Goal: Task Accomplishment & Management: Manage account settings

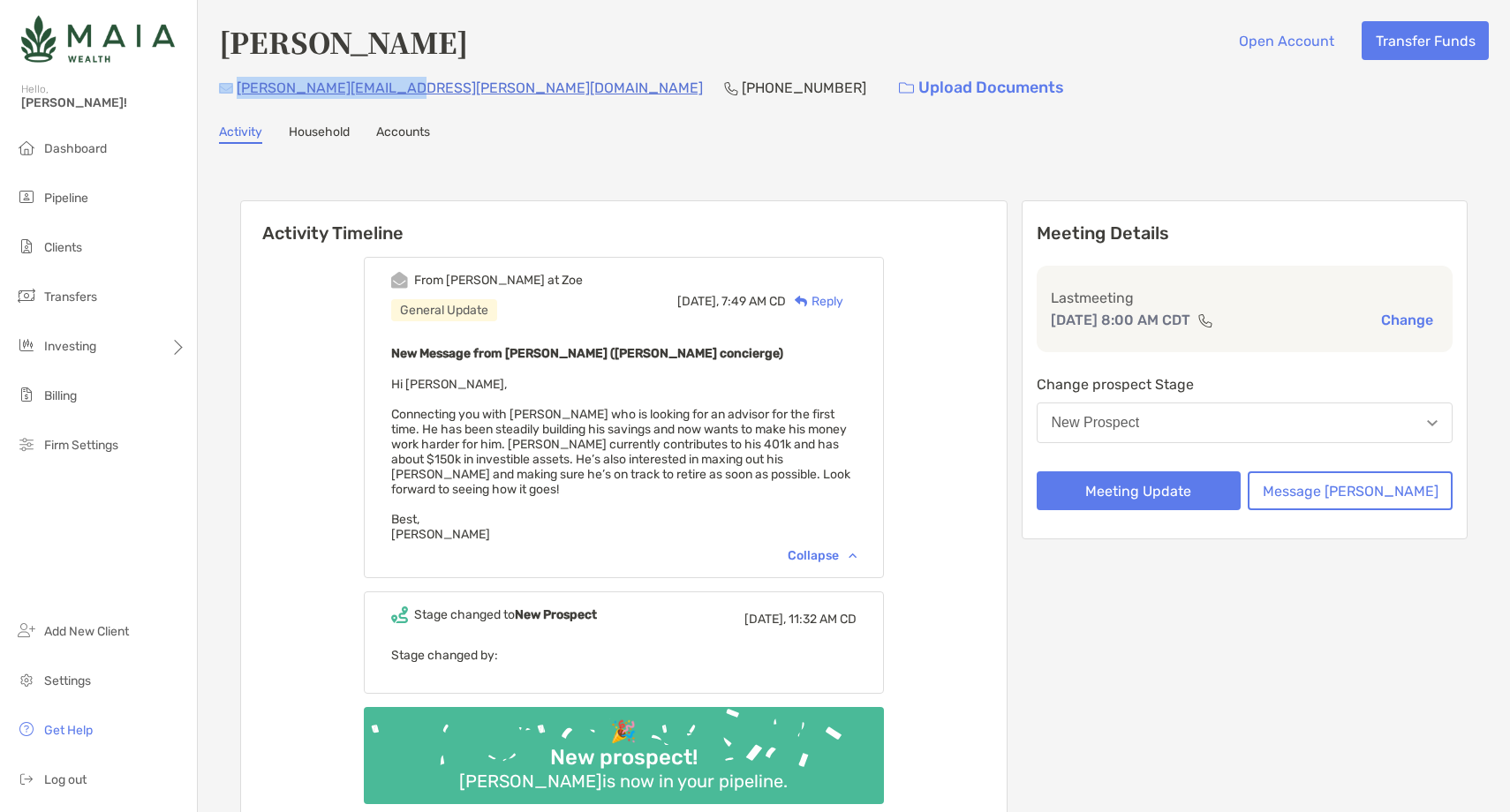
drag, startPoint x: 394, startPoint y: 89, endPoint x: 234, endPoint y: 89, distance: 160.0
click at [234, 89] on div "justin.tracy@ymail.com (715) 797-8286 Upload Documents" at bounding box center [854, 87] width 1270 height 38
copy div "justin.tracy@ymail.com"
click at [482, 68] on div "Justin Tracy Open Account Transfer Funds justin.tracy@ymail.com (715) 797-8286 …" at bounding box center [854, 64] width 1270 height 86
click at [742, 98] on p "(715) 797-8286" at bounding box center [804, 87] width 124 height 22
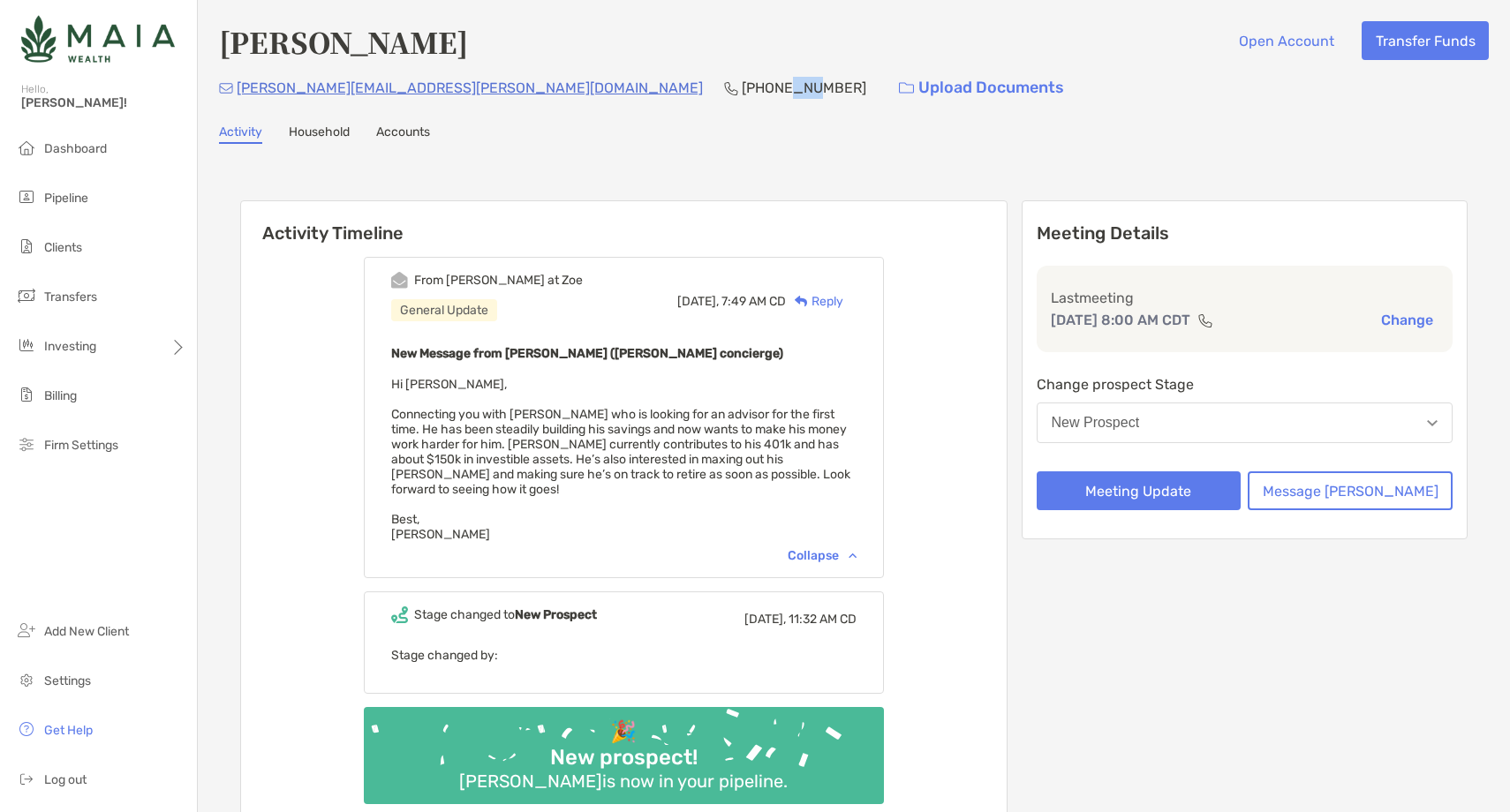
click at [742, 98] on p "(715) 797-8286" at bounding box center [804, 87] width 124 height 22
click at [742, 92] on p "(715) 797-8286" at bounding box center [804, 87] width 124 height 22
click at [1214, 426] on button "New Prospect" at bounding box center [1245, 423] width 417 height 41
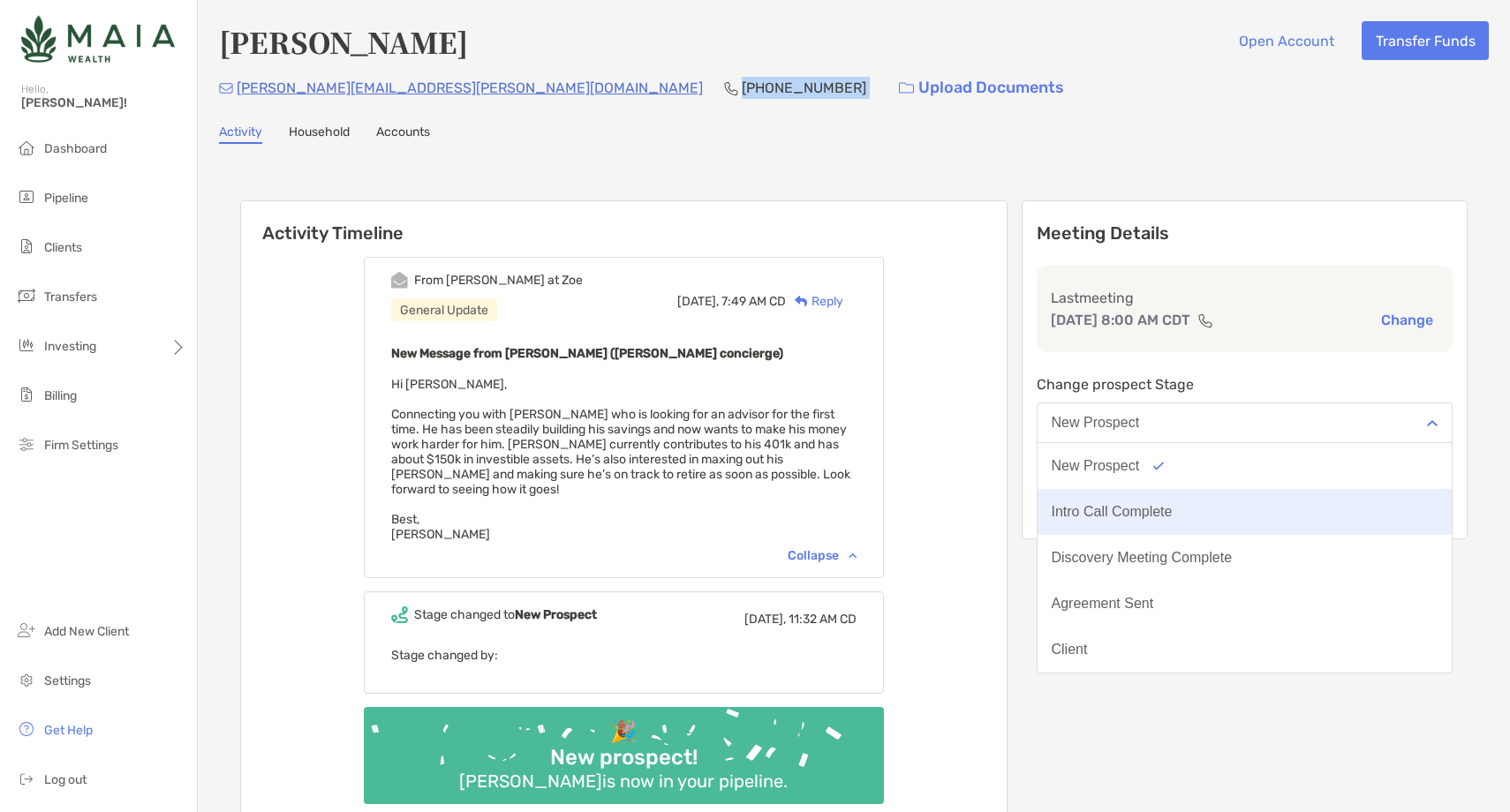
click at [1173, 516] on div "Intro Call Complete" at bounding box center [1111, 512] width 121 height 16
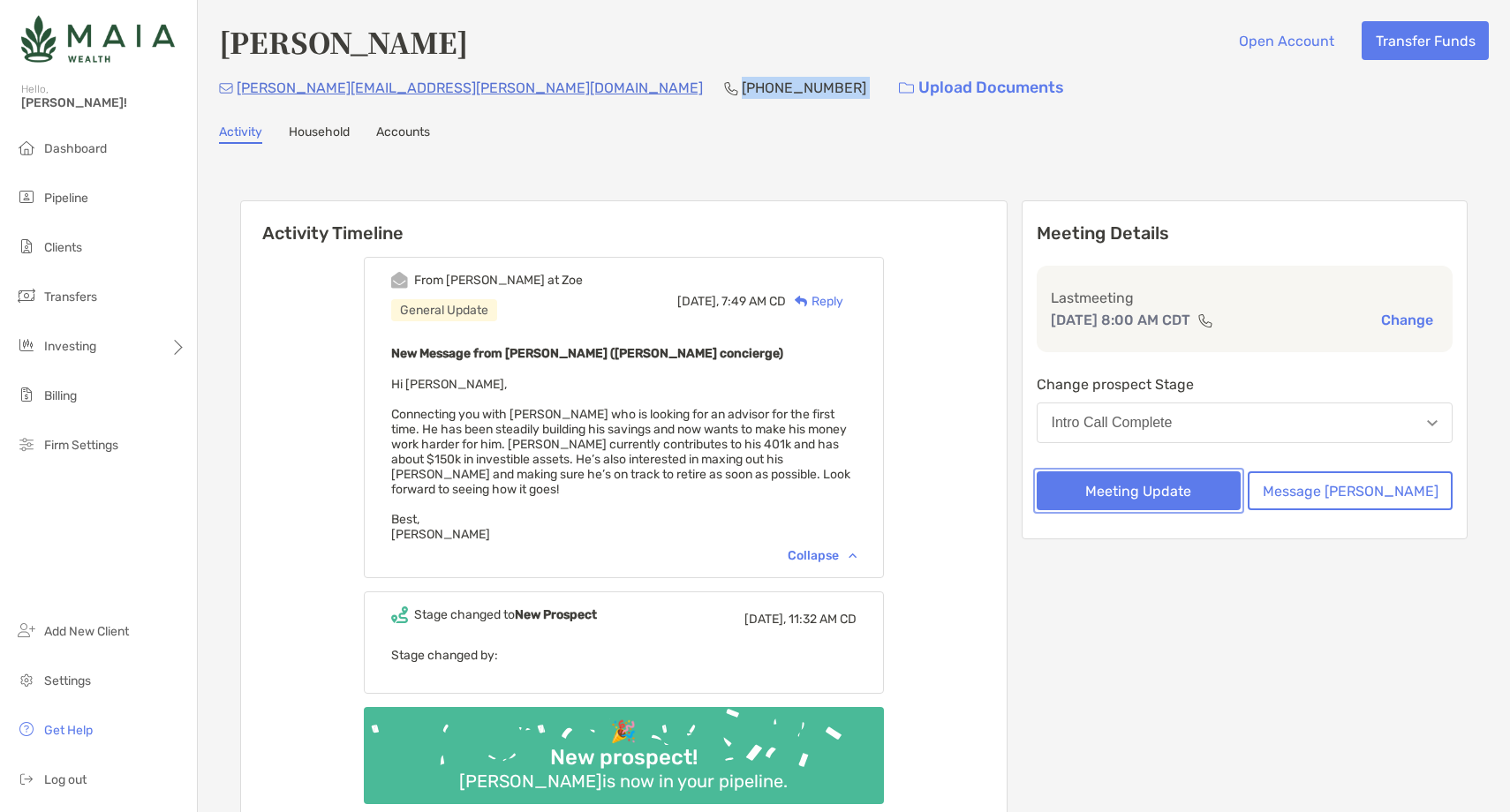
click at [1173, 496] on button "Meeting Update" at bounding box center [1139, 491] width 205 height 39
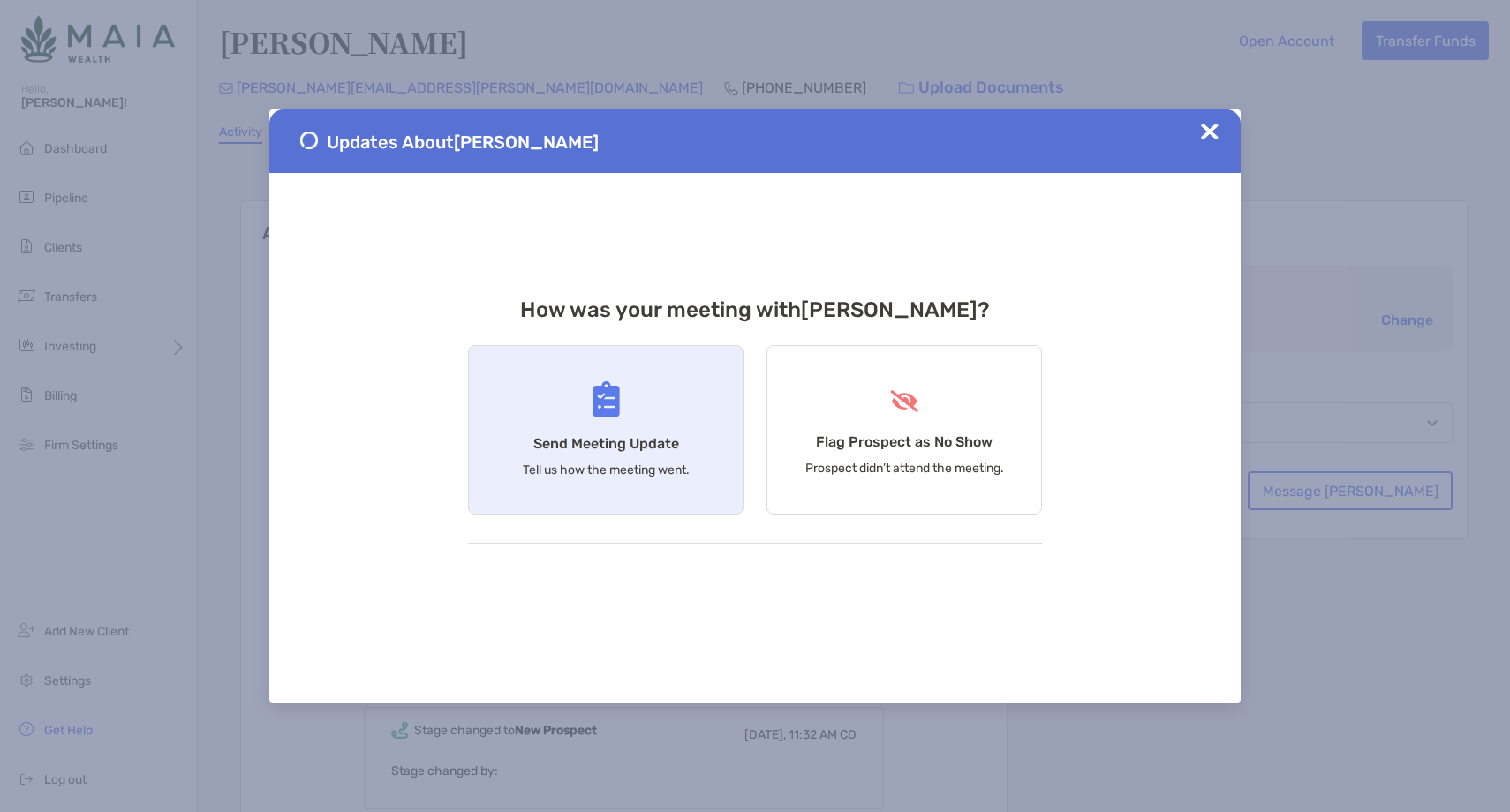
click at [615, 440] on h4 "Send Meeting Update" at bounding box center [606, 444] width 145 height 17
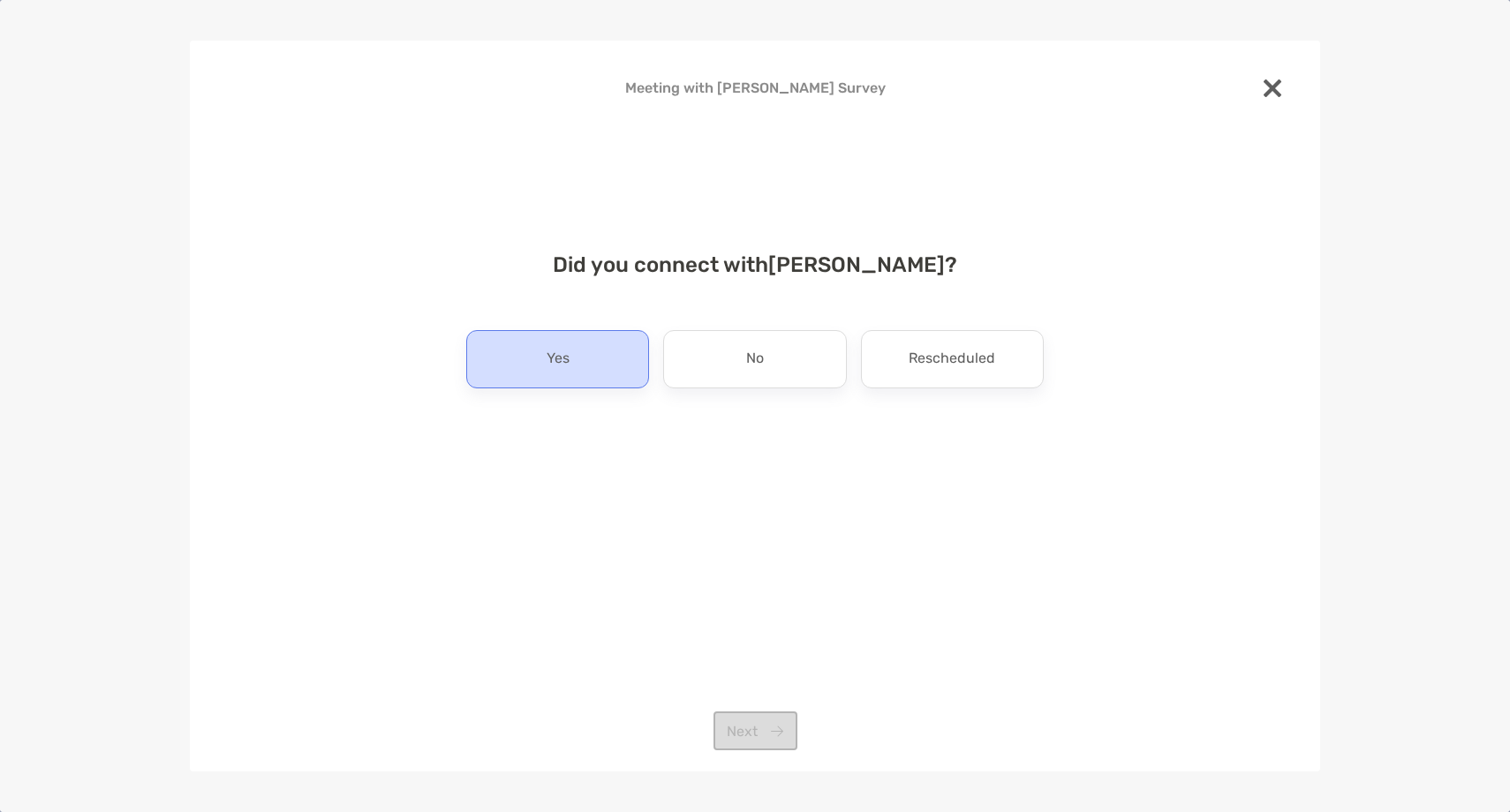
click at [557, 385] on div "Yes" at bounding box center [557, 359] width 183 height 58
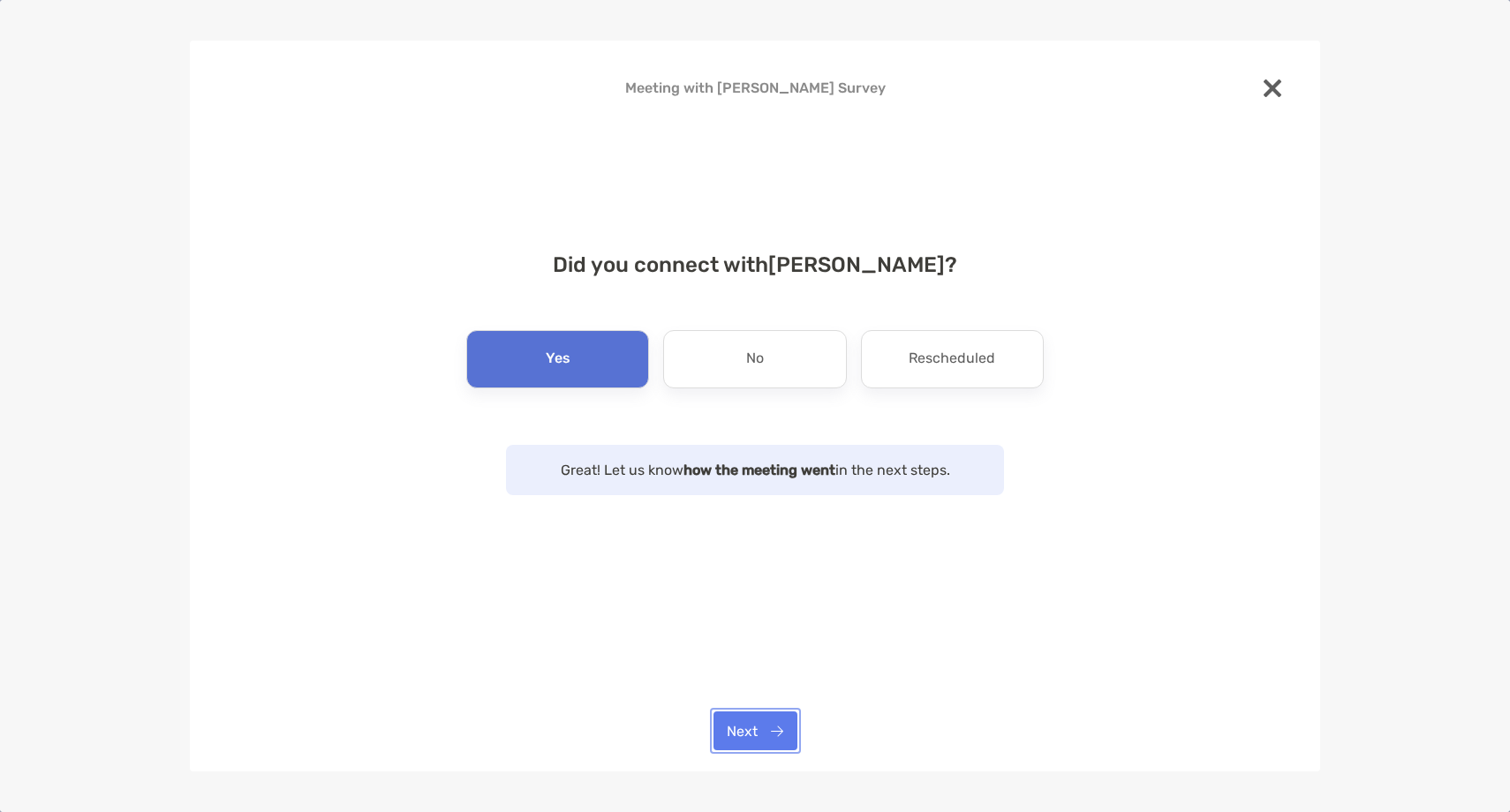
click at [747, 732] on button "Next" at bounding box center [755, 731] width 84 height 39
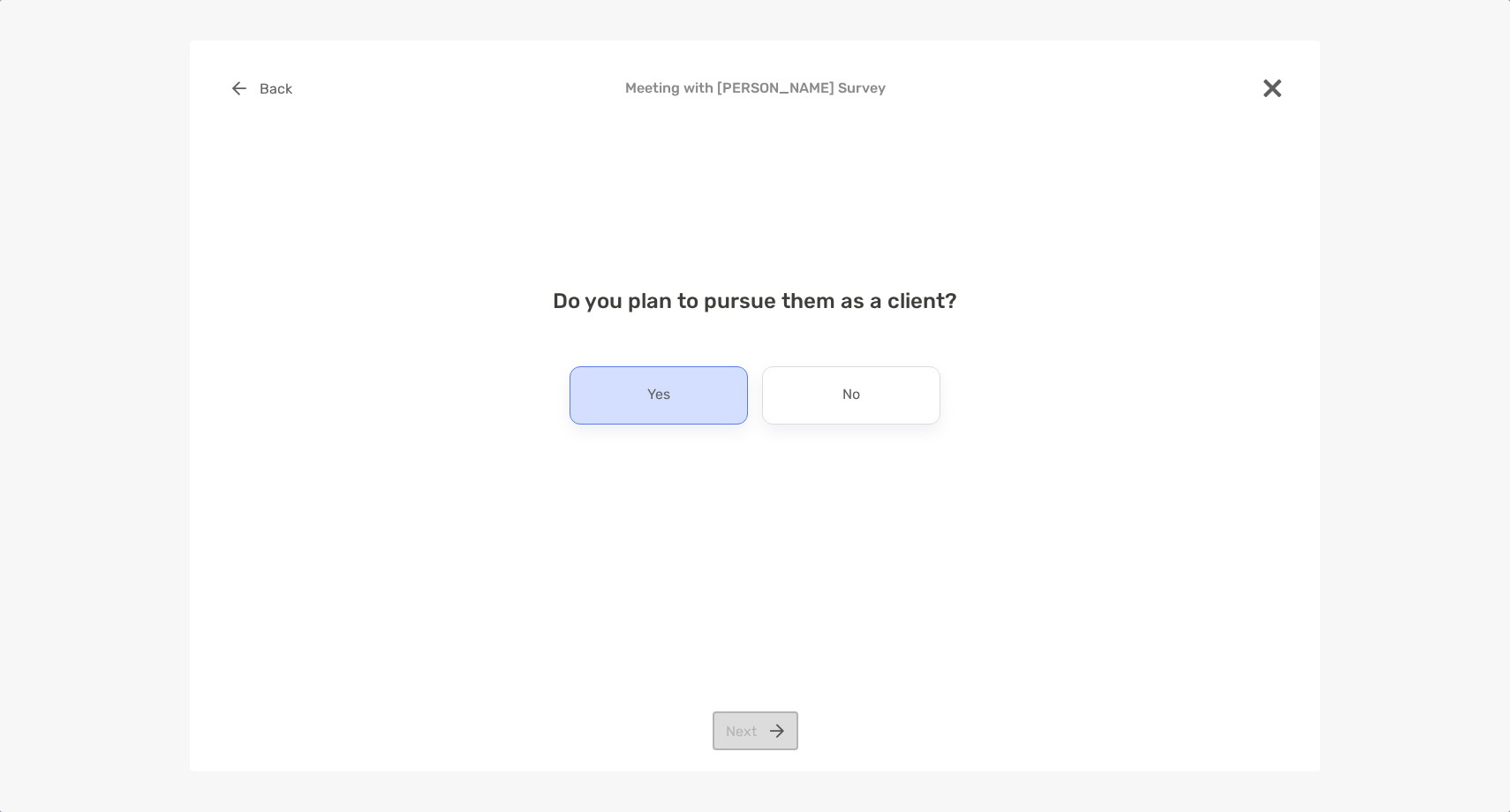
click at [705, 404] on div "Yes" at bounding box center [659, 395] width 179 height 58
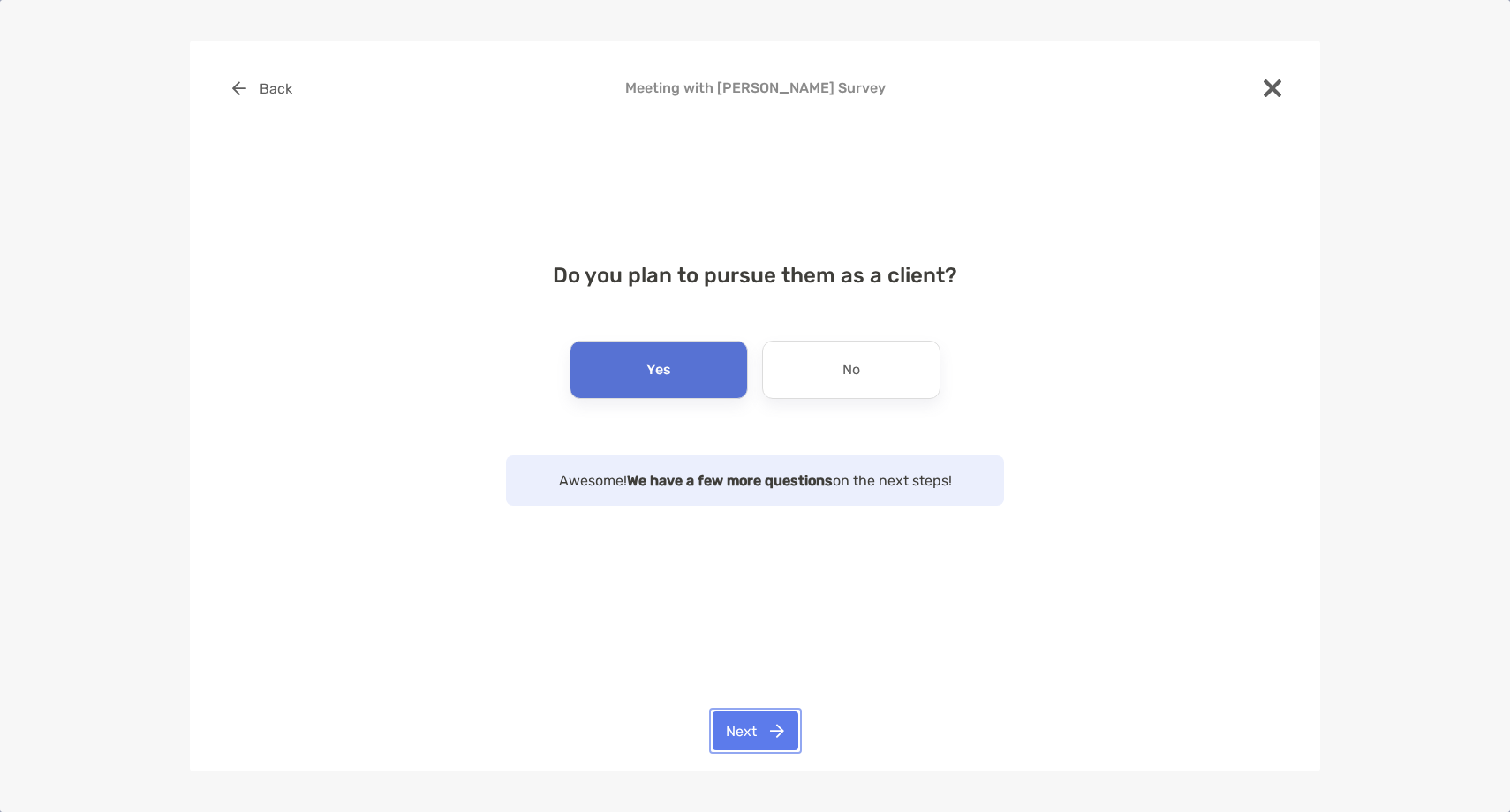
click at [745, 725] on button "Next" at bounding box center [755, 731] width 86 height 39
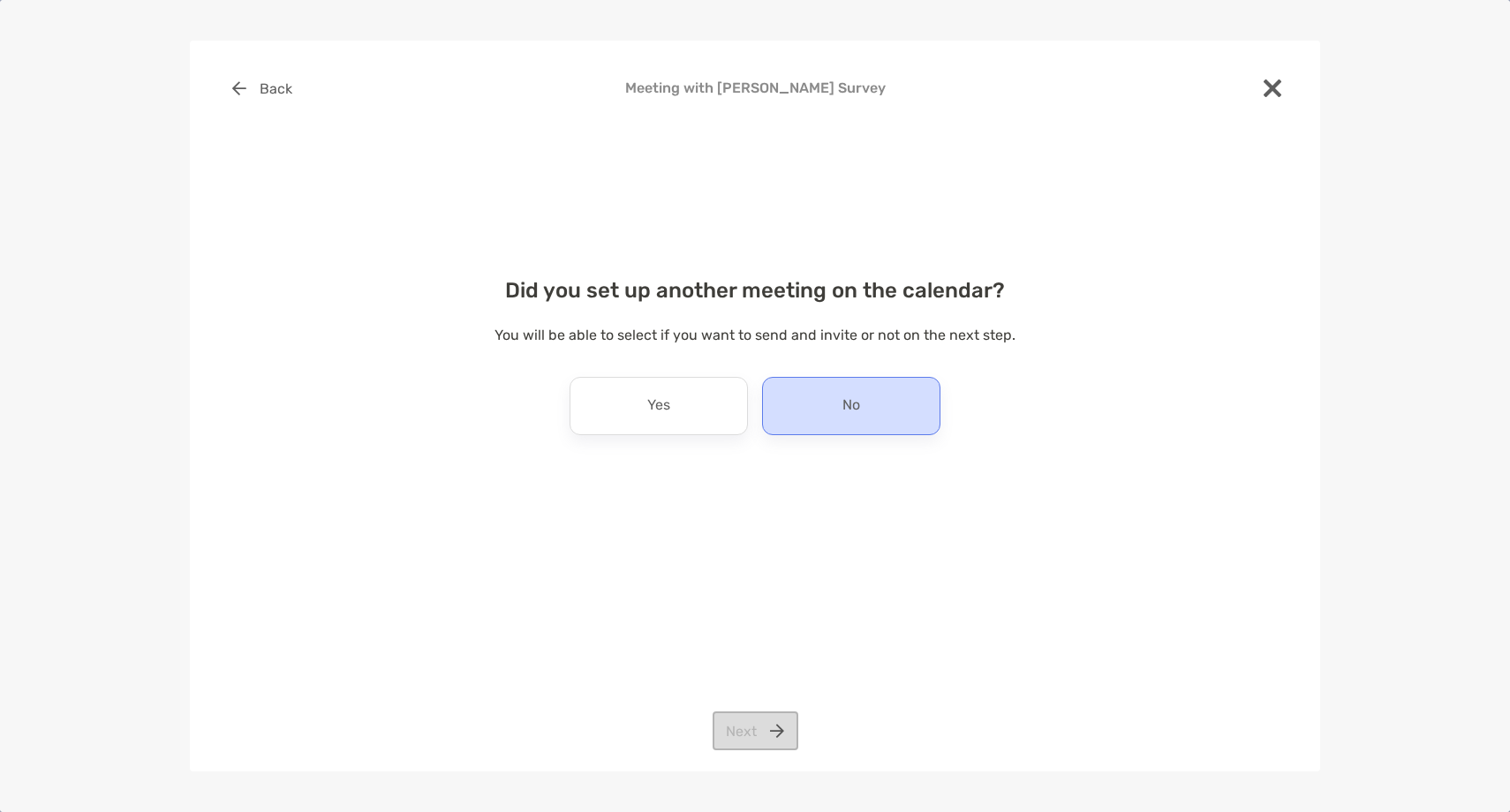
click at [832, 400] on div "No" at bounding box center [852, 406] width 179 height 58
click at [759, 730] on button "Next" at bounding box center [755, 731] width 86 height 39
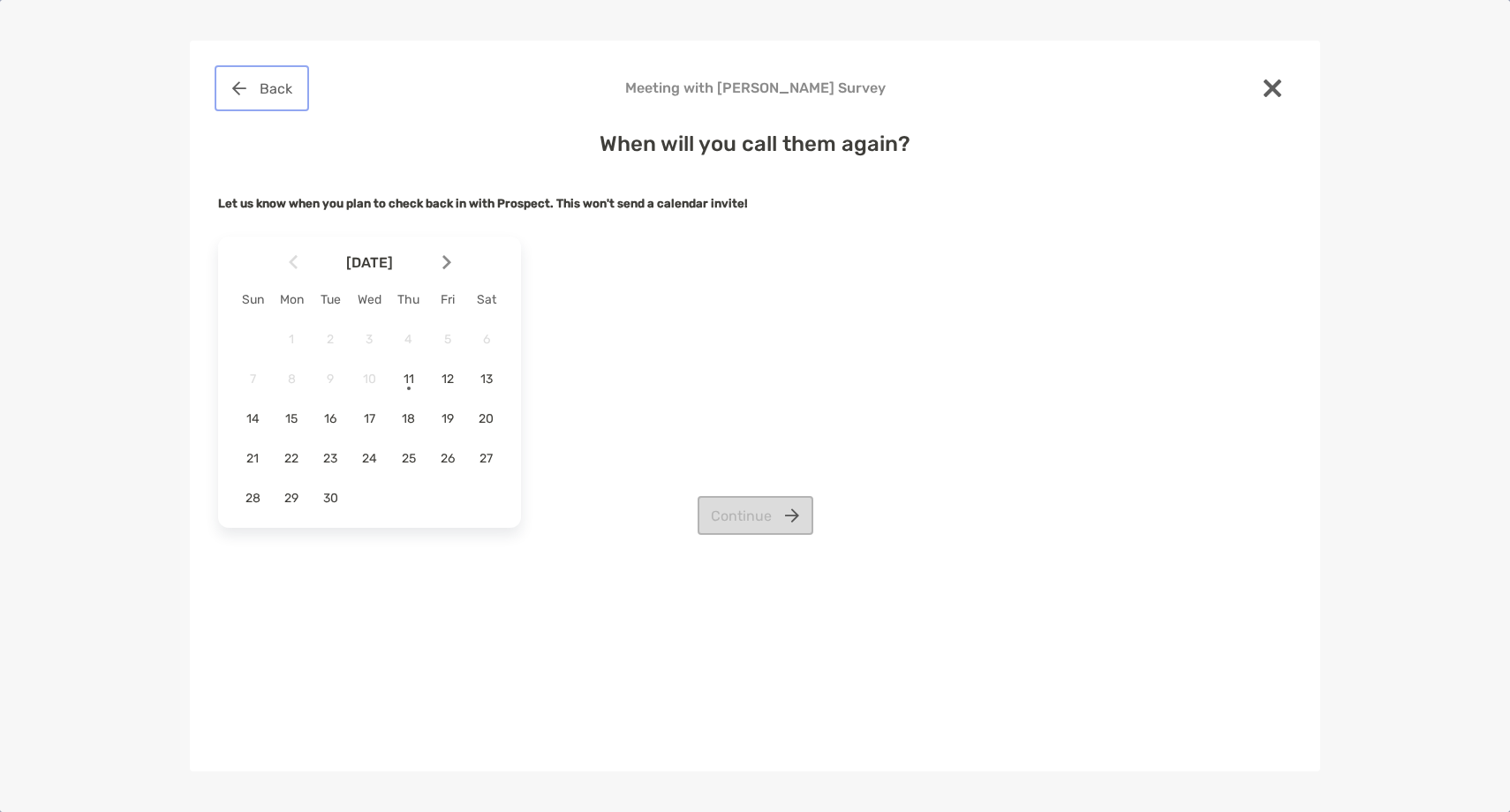
click at [269, 90] on button "Back" at bounding box center [261, 88] width 87 height 39
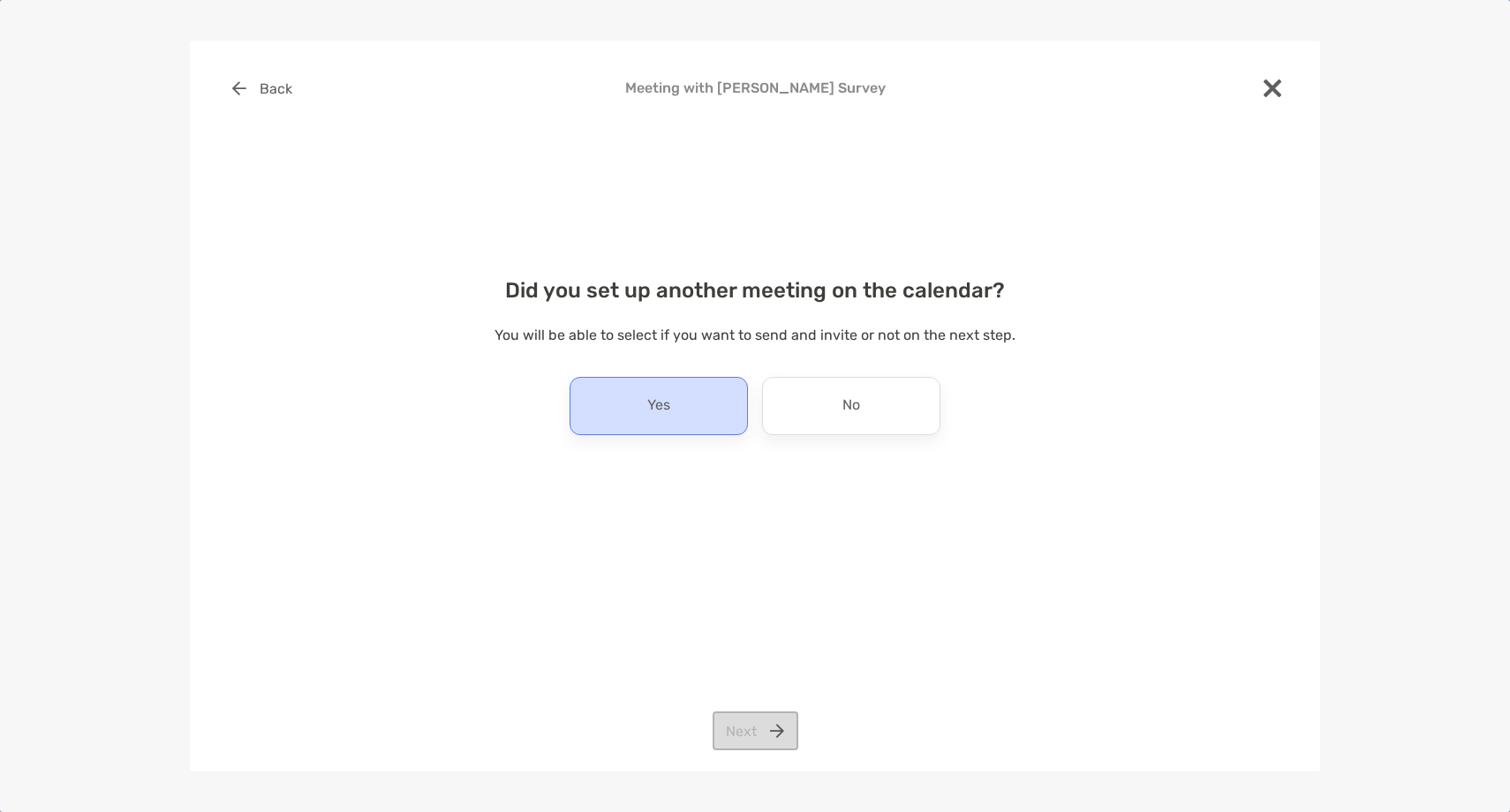
click at [656, 411] on p "Yes" at bounding box center [658, 406] width 23 height 29
drag, startPoint x: 761, startPoint y: 725, endPoint x: 756, endPoint y: 716, distance: 10.3
click at [761, 726] on button "Next" at bounding box center [755, 731] width 86 height 39
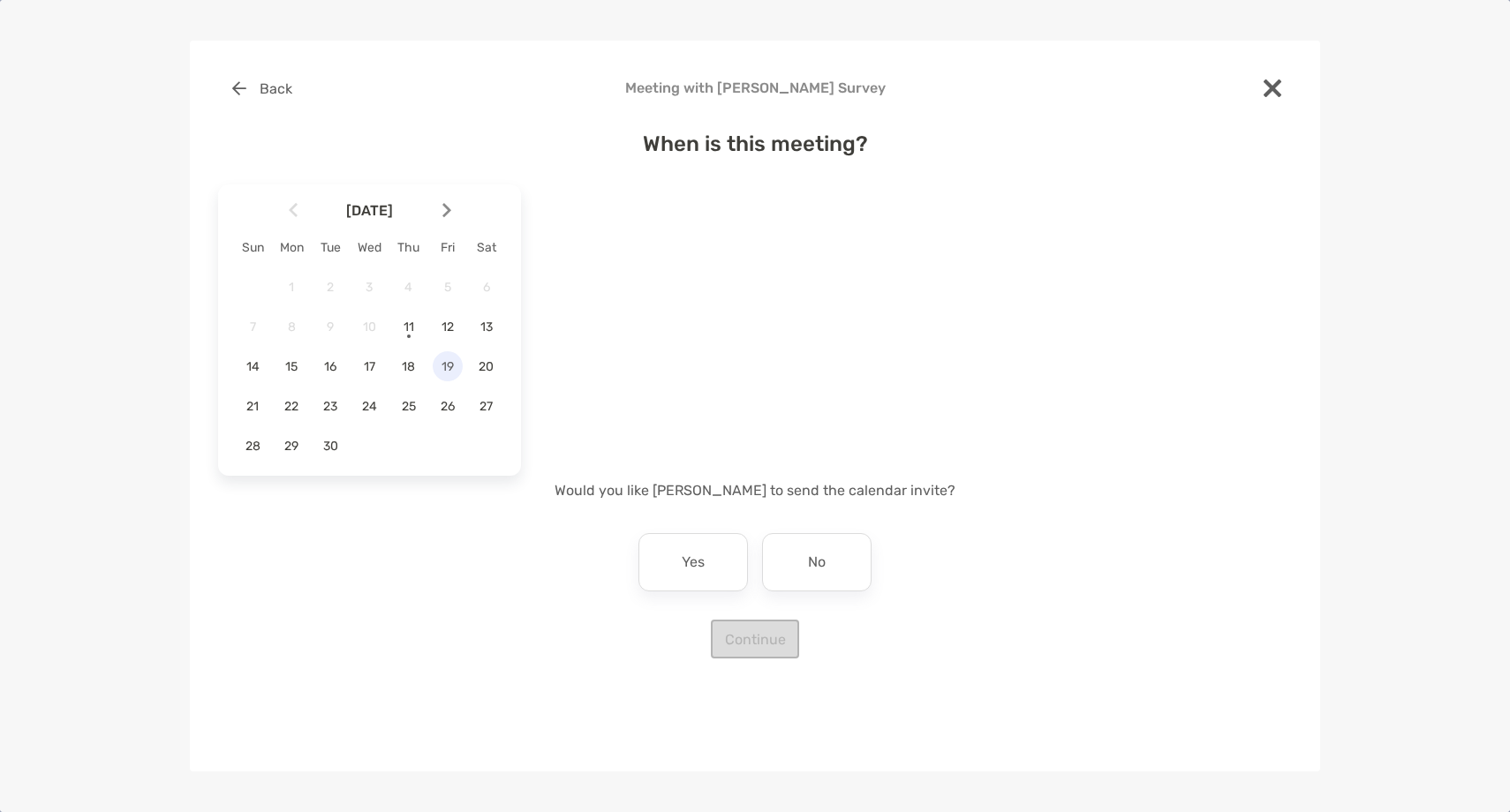
click at [453, 375] on div "19" at bounding box center [447, 366] width 30 height 30
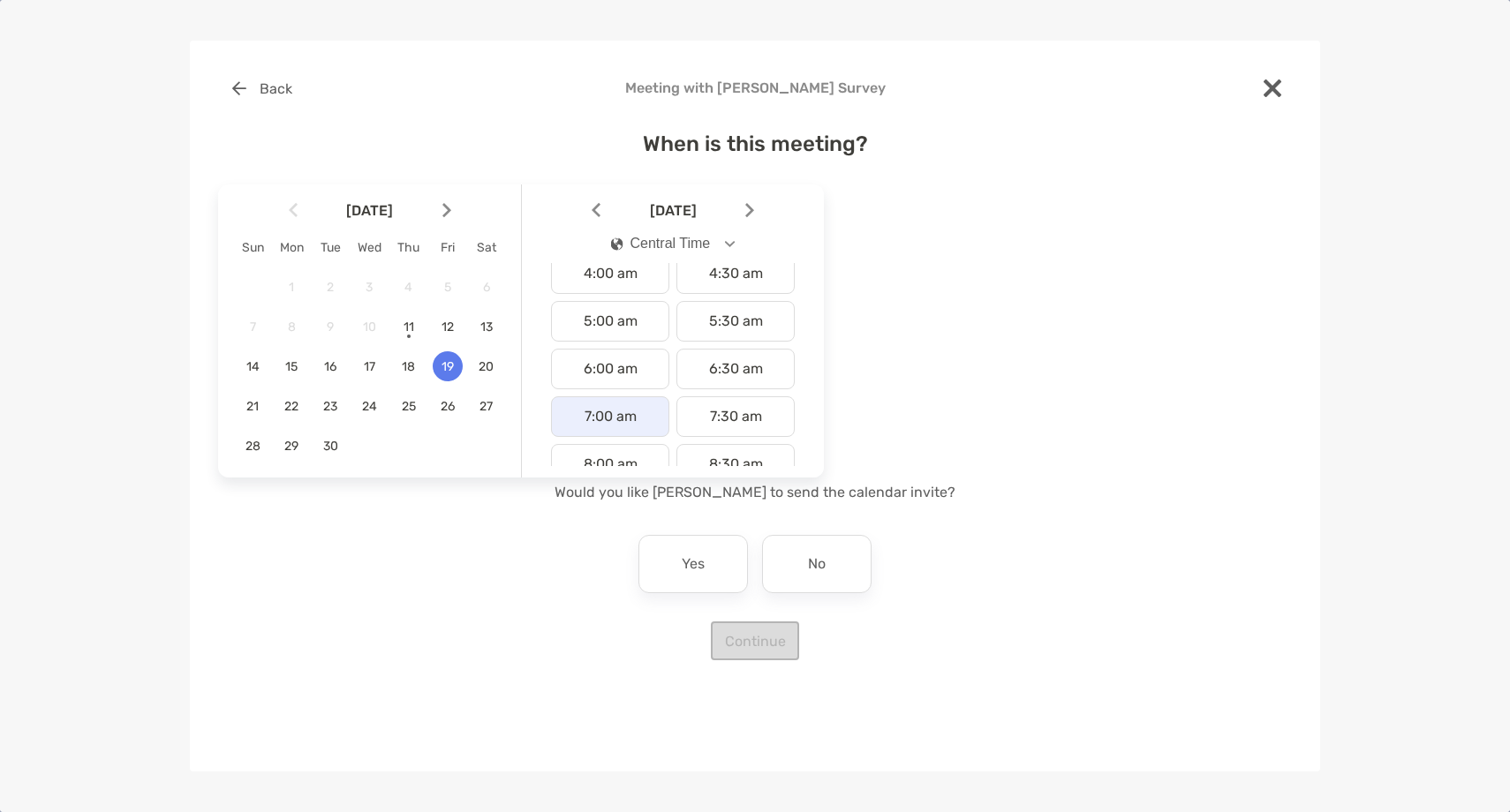
click at [615, 411] on div "7:00 am" at bounding box center [610, 417] width 119 height 41
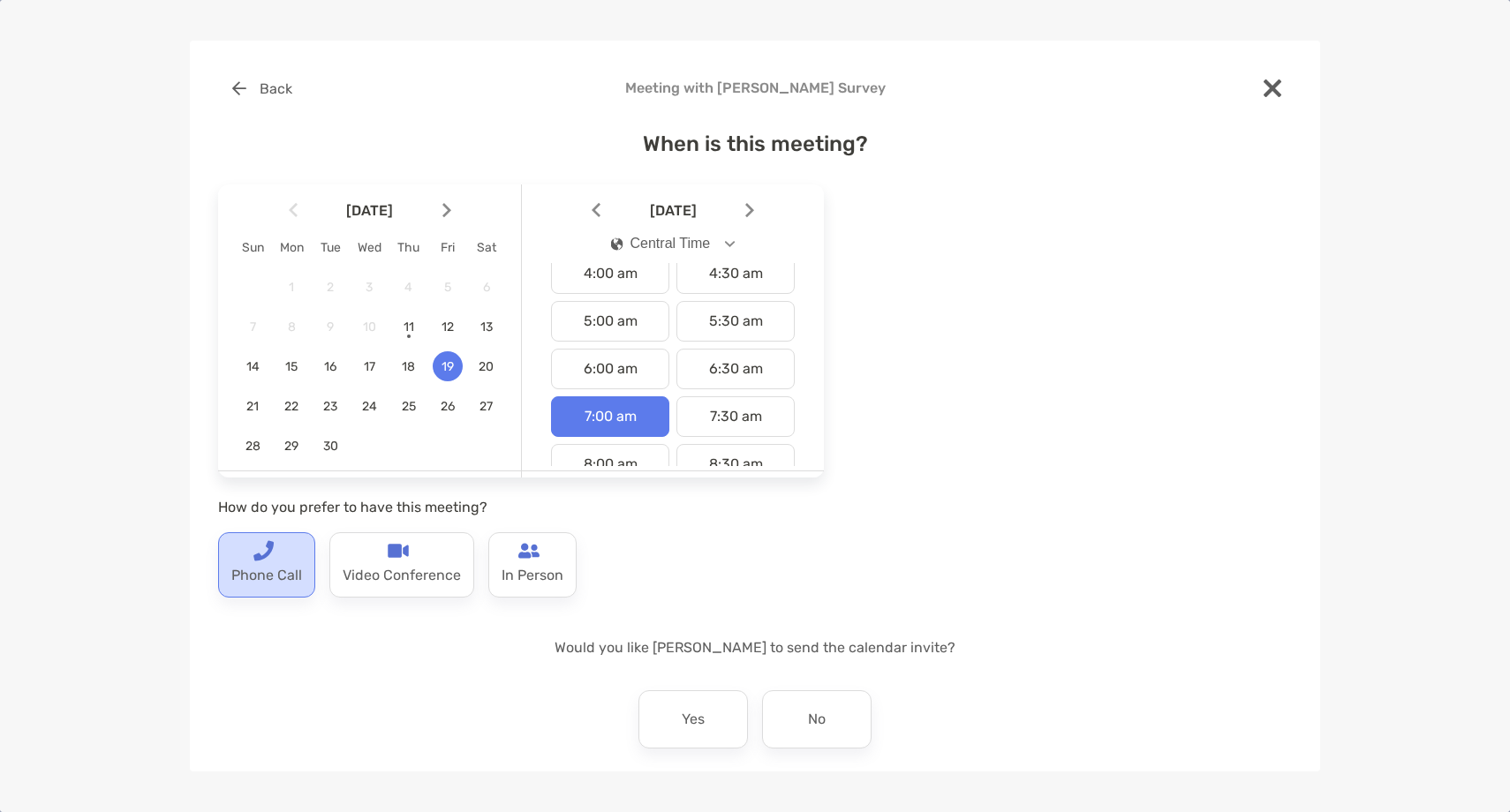
click at [273, 573] on p "Phone Call" at bounding box center [266, 575] width 71 height 29
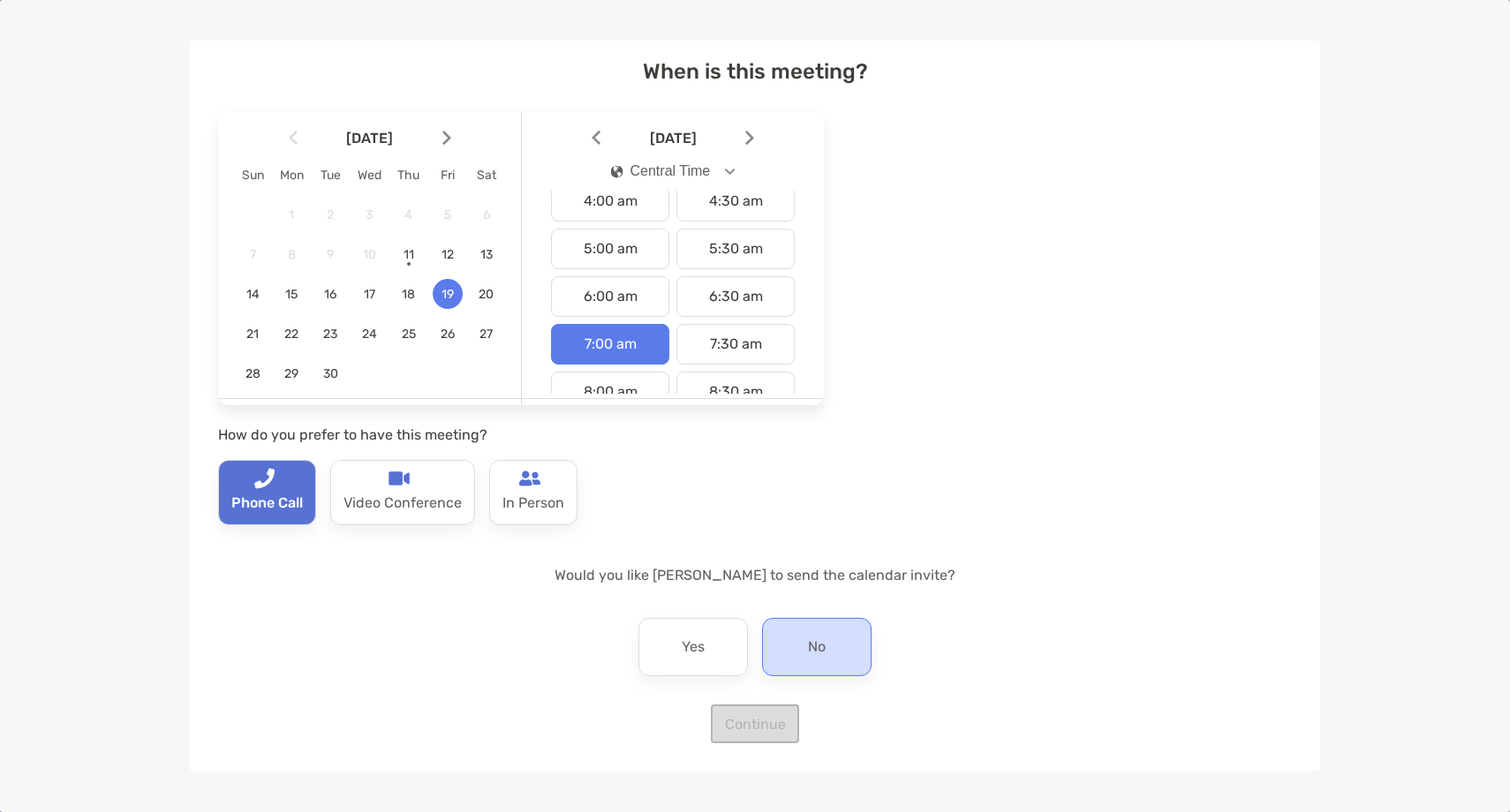
click at [845, 641] on div "No" at bounding box center [817, 646] width 110 height 58
click at [787, 725] on button "Continue" at bounding box center [755, 724] width 88 height 39
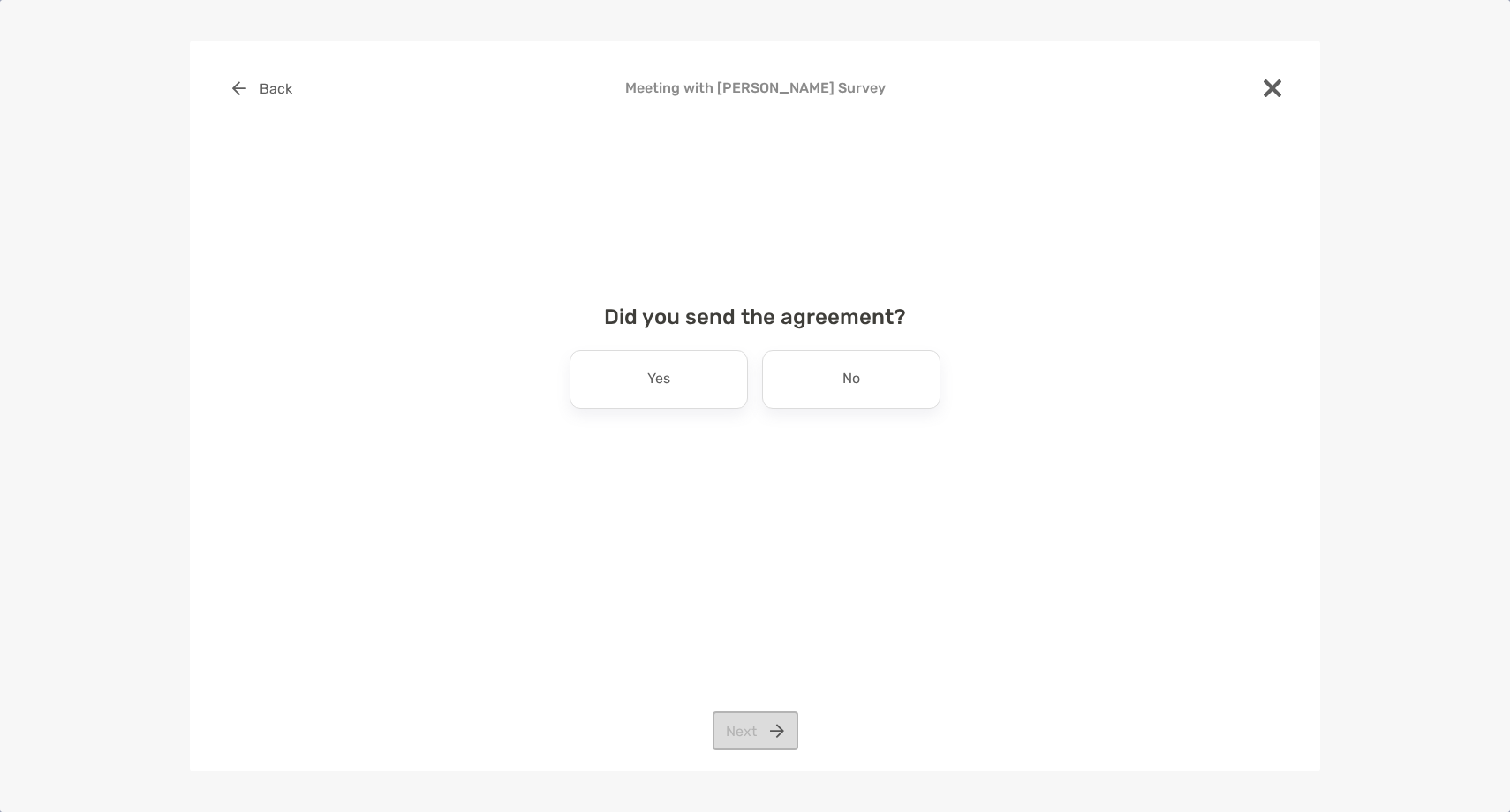
scroll to position [0, 0]
click at [885, 381] on div "No" at bounding box center [852, 379] width 179 height 58
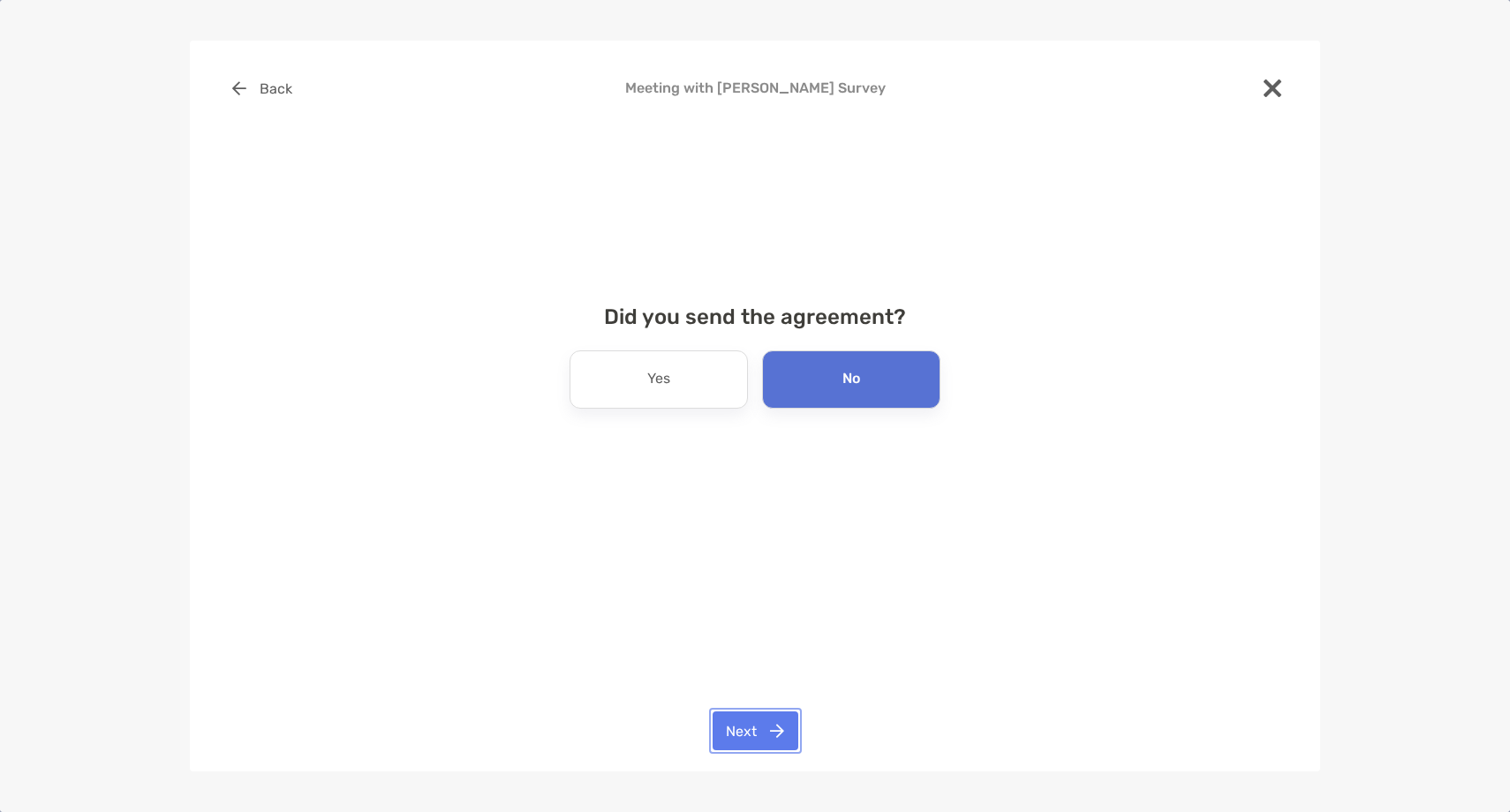
click at [759, 712] on button "Next" at bounding box center [755, 731] width 86 height 39
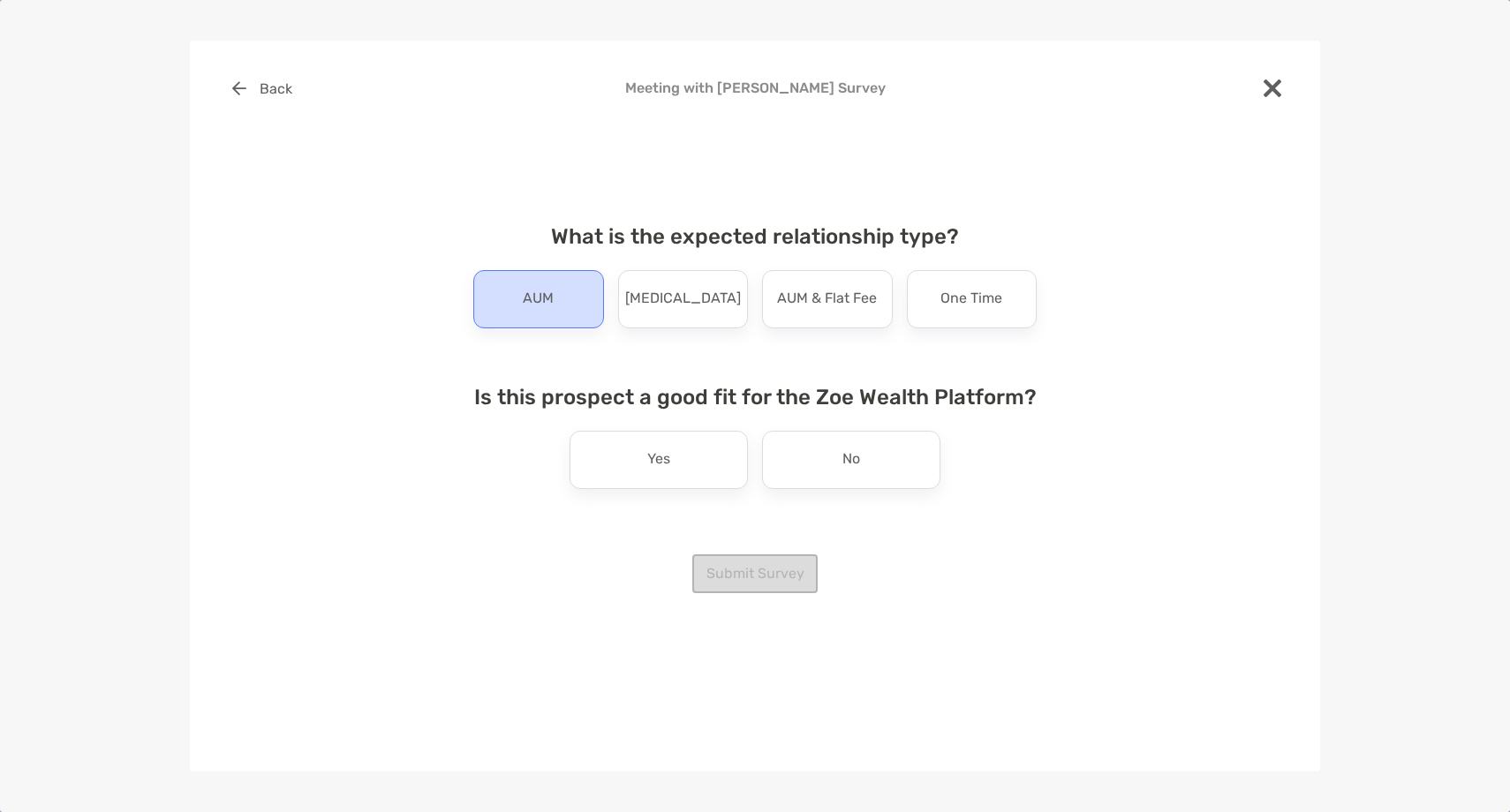
click at [552, 306] on p "AUM" at bounding box center [539, 299] width 31 height 29
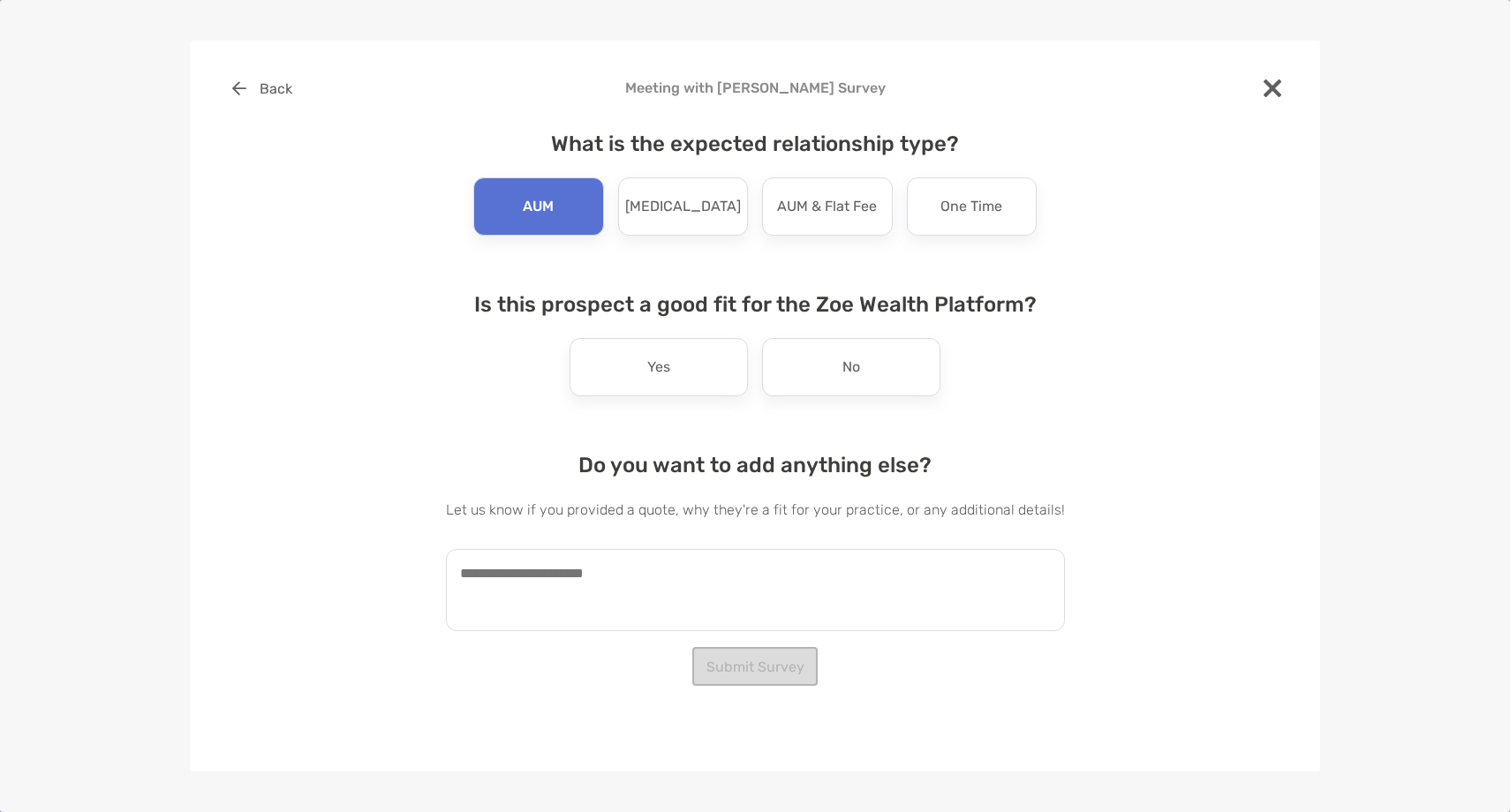
click at [623, 406] on div "What is the expected relationship type? AUM Retainer AUM & Flat Fee One Time Is…" at bounding box center [755, 375] width 619 height 528
click at [633, 360] on div "Yes" at bounding box center [659, 366] width 179 height 58
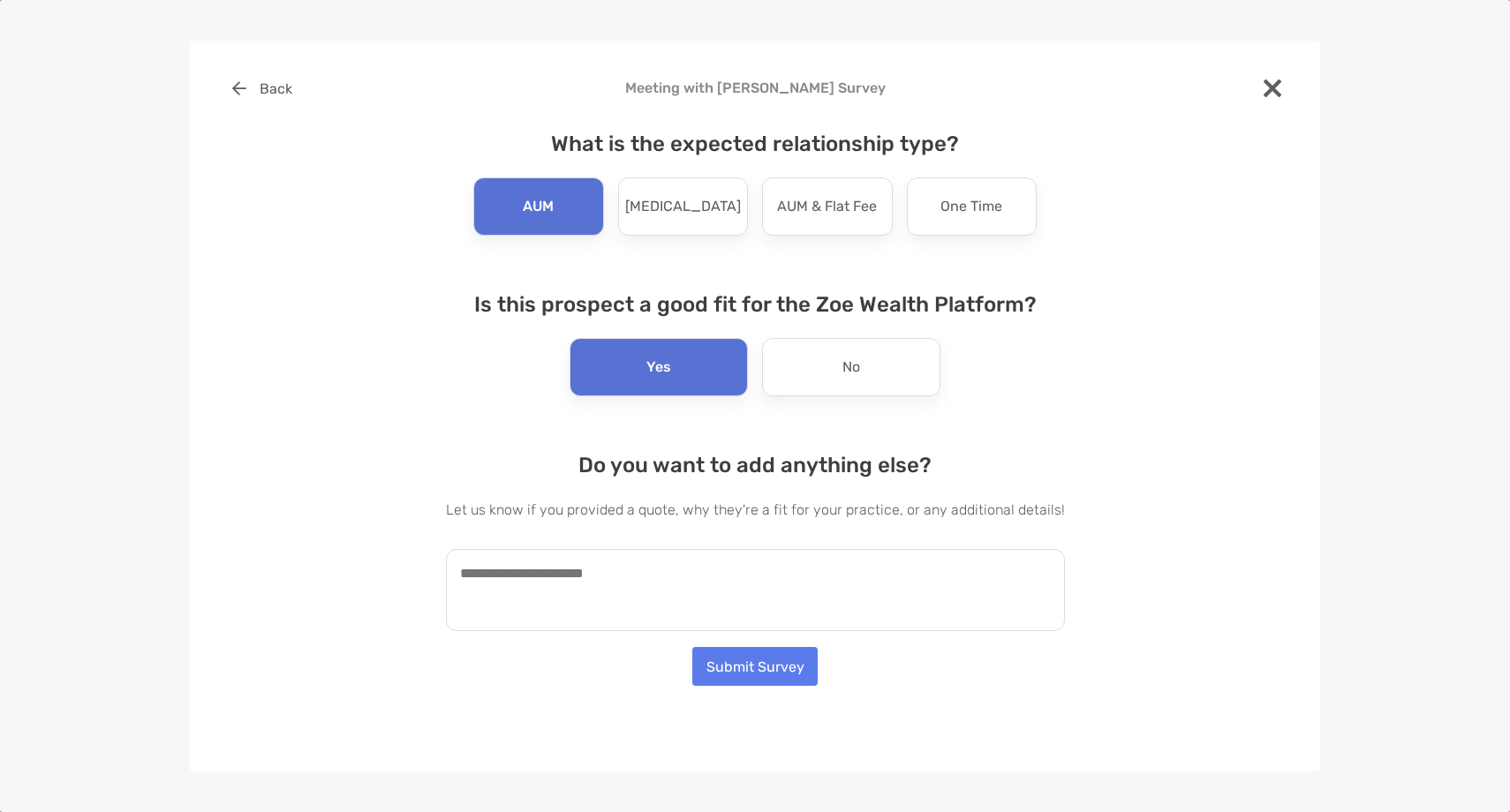
click at [568, 597] on textarea at bounding box center [755, 590] width 619 height 82
paste textarea "**********"
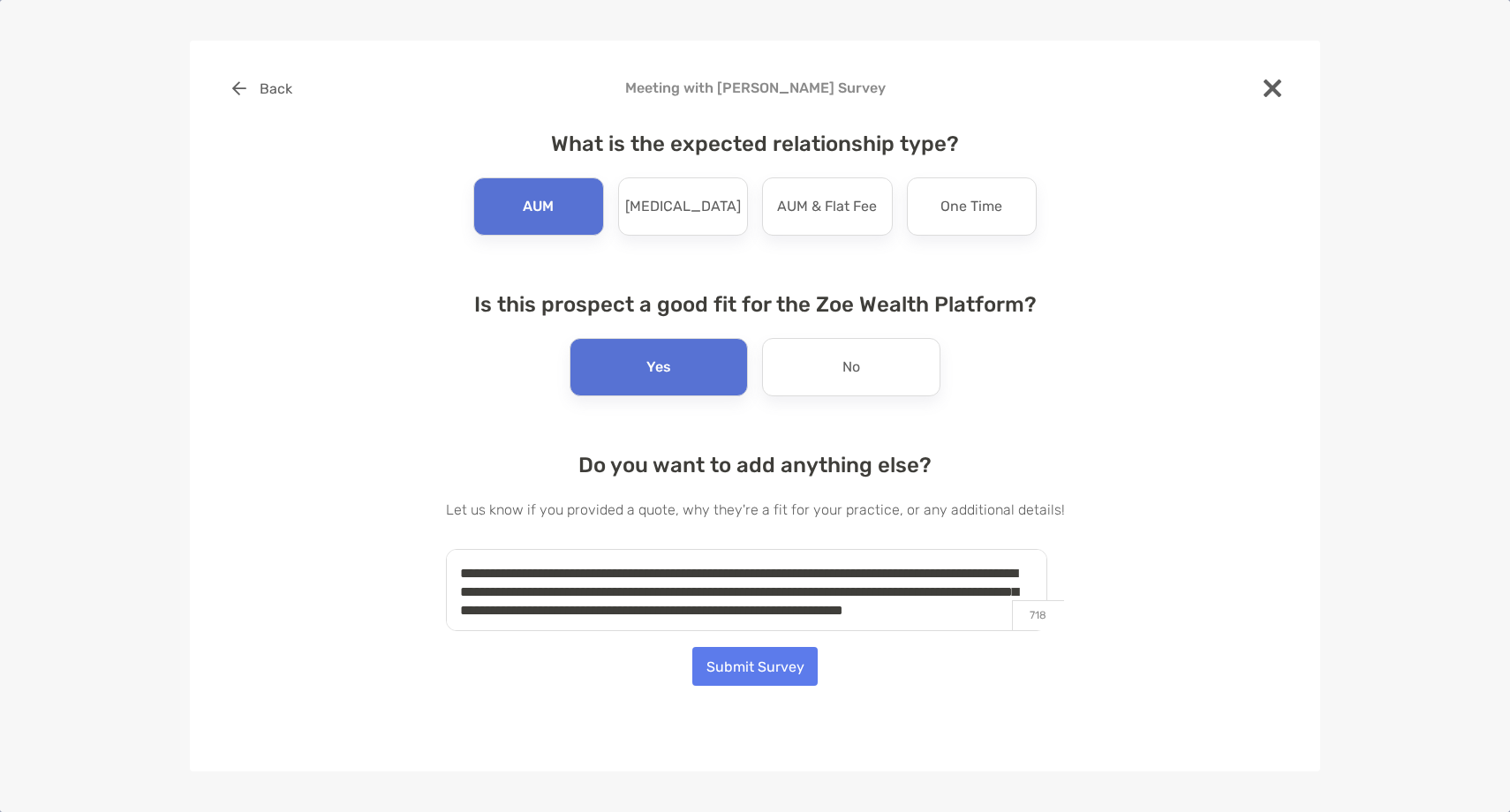
scroll to position [7, 0]
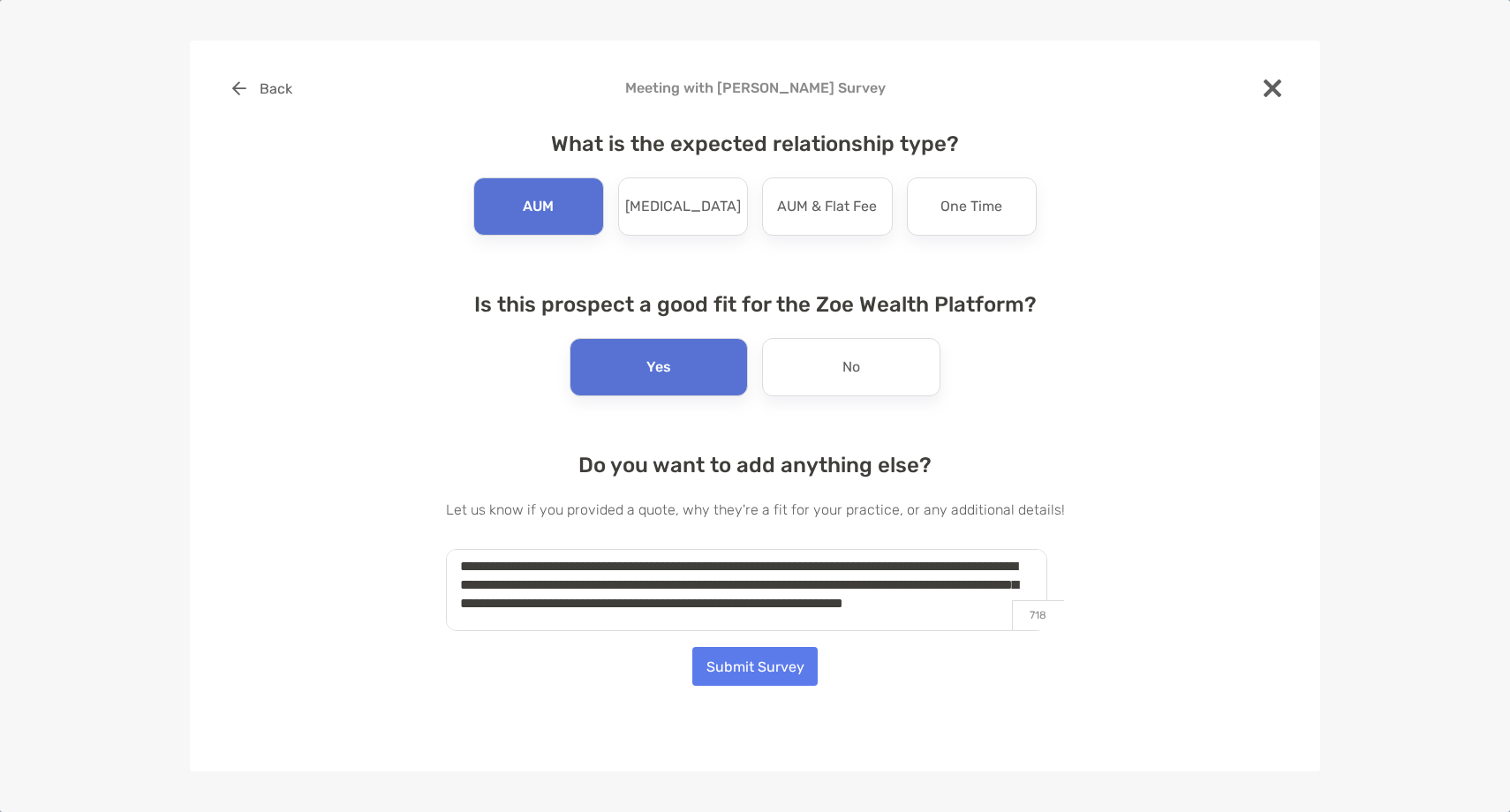
type textarea "**********"
click at [778, 673] on button "Submit Survey" at bounding box center [755, 667] width 125 height 39
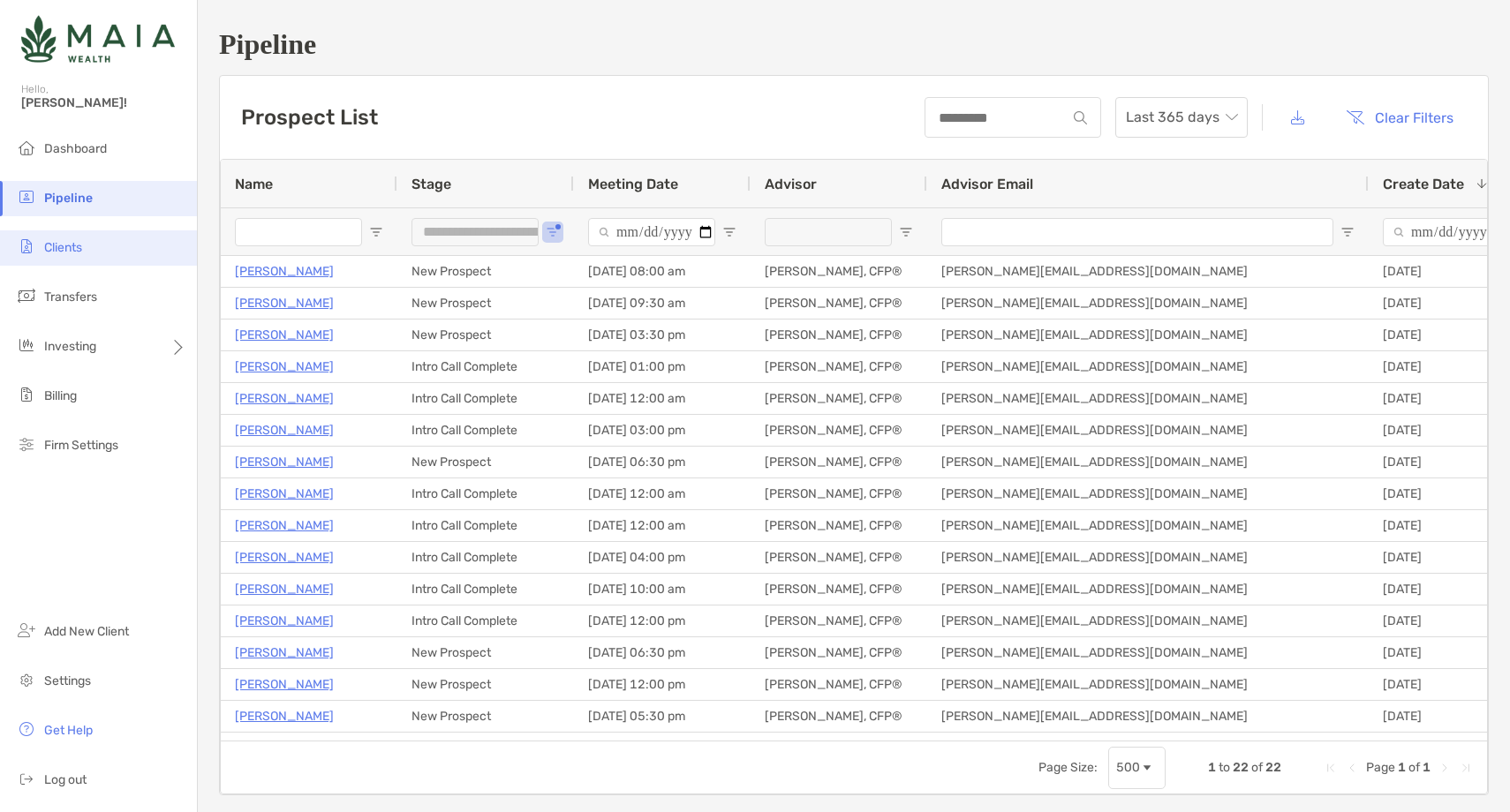
click at [127, 248] on li "Clients" at bounding box center [99, 248] width 197 height 35
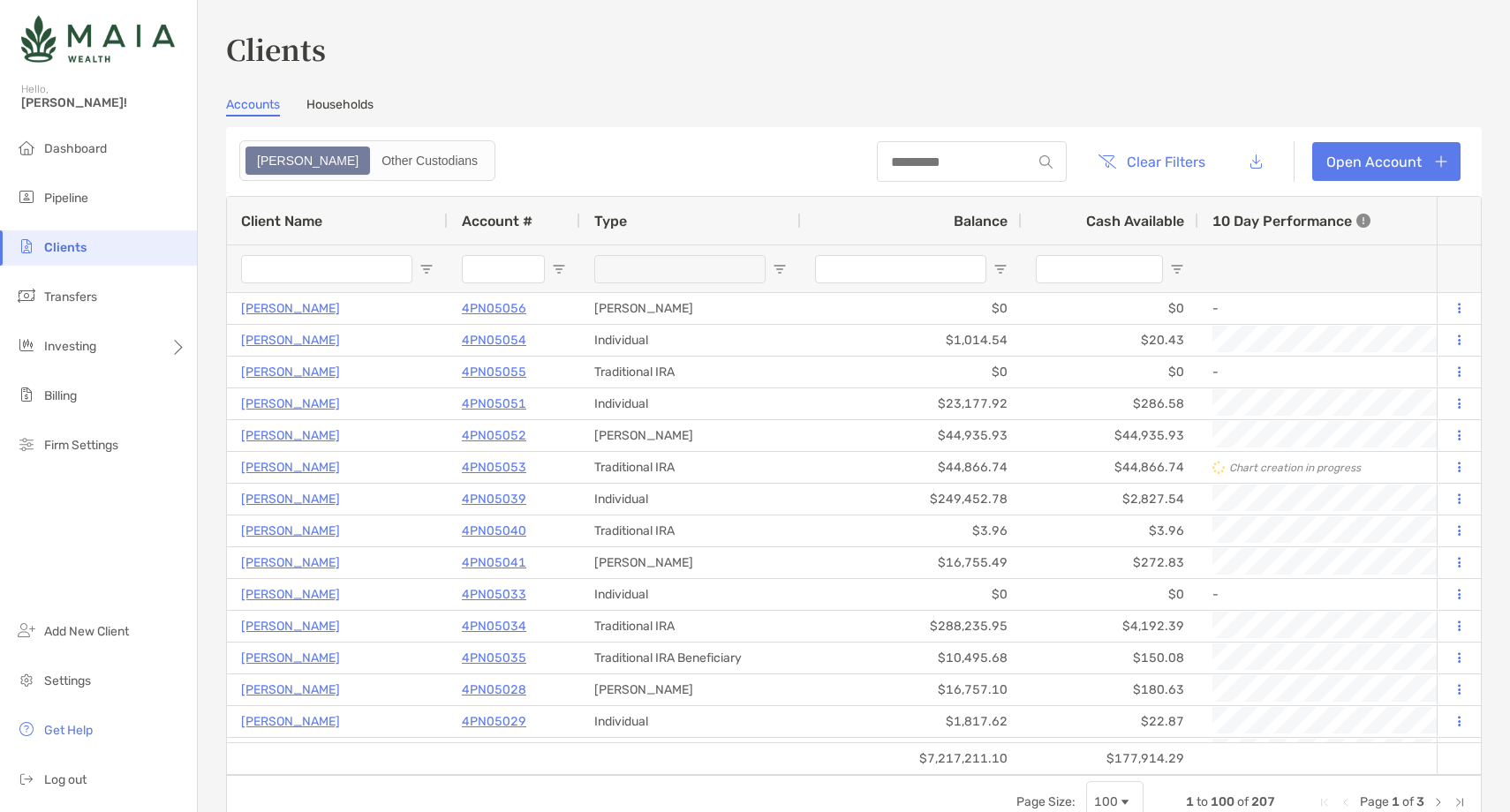
click at [289, 274] on input "Client Name Filter Input" at bounding box center [327, 269] width 171 height 29
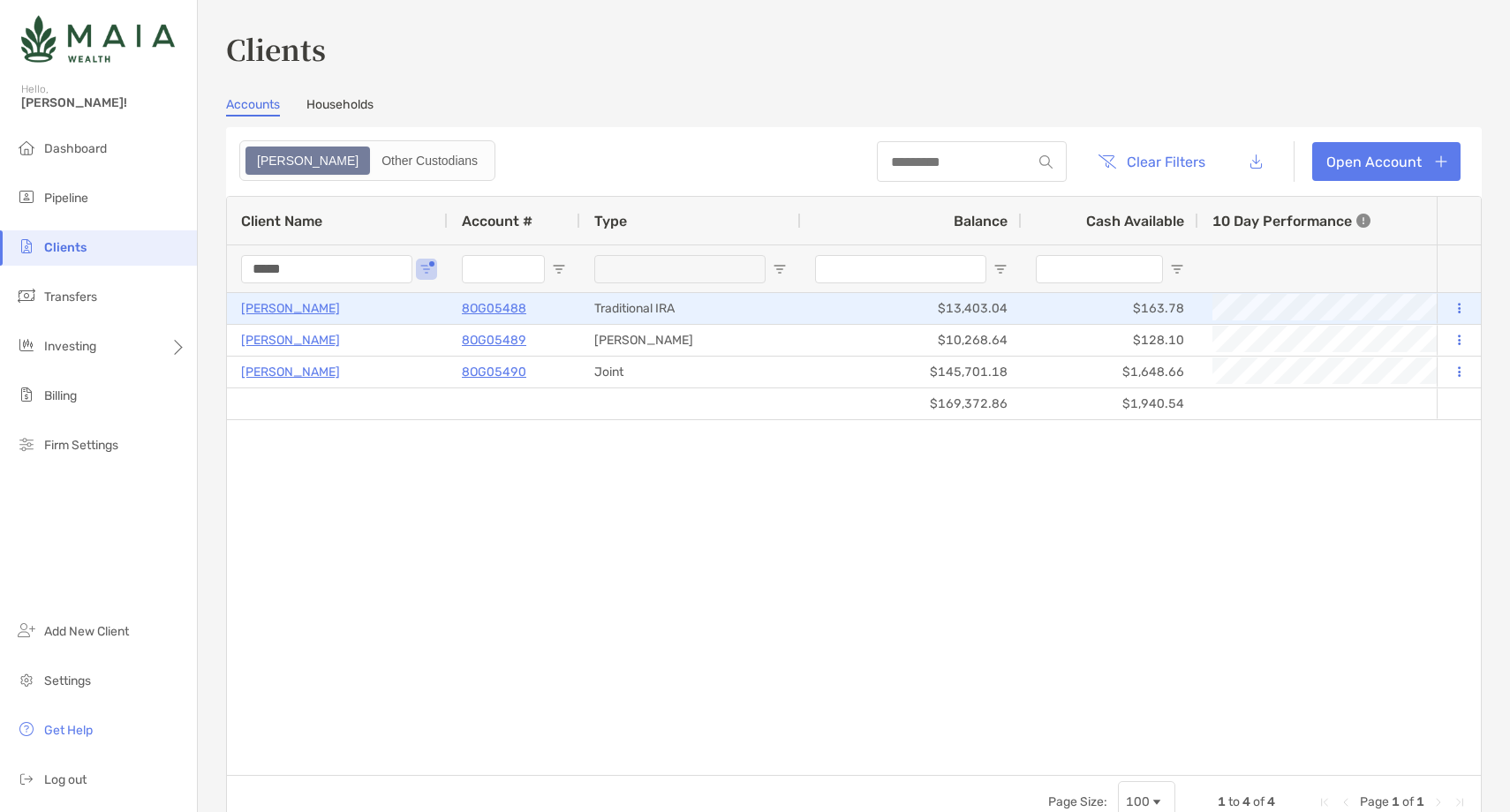
type input "*****"
click at [283, 311] on p "[PERSON_NAME]" at bounding box center [290, 308] width 99 height 22
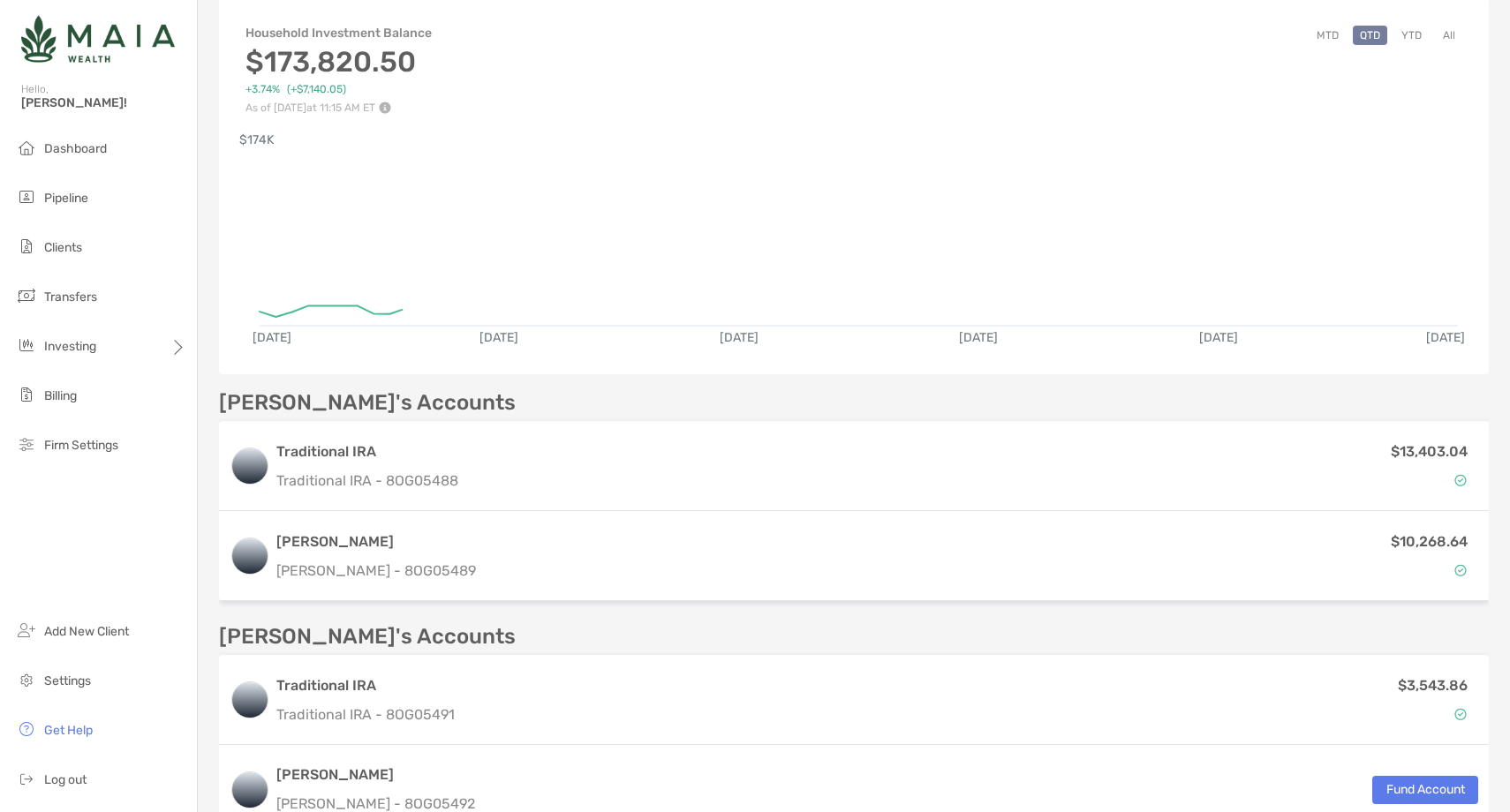
scroll to position [263, 0]
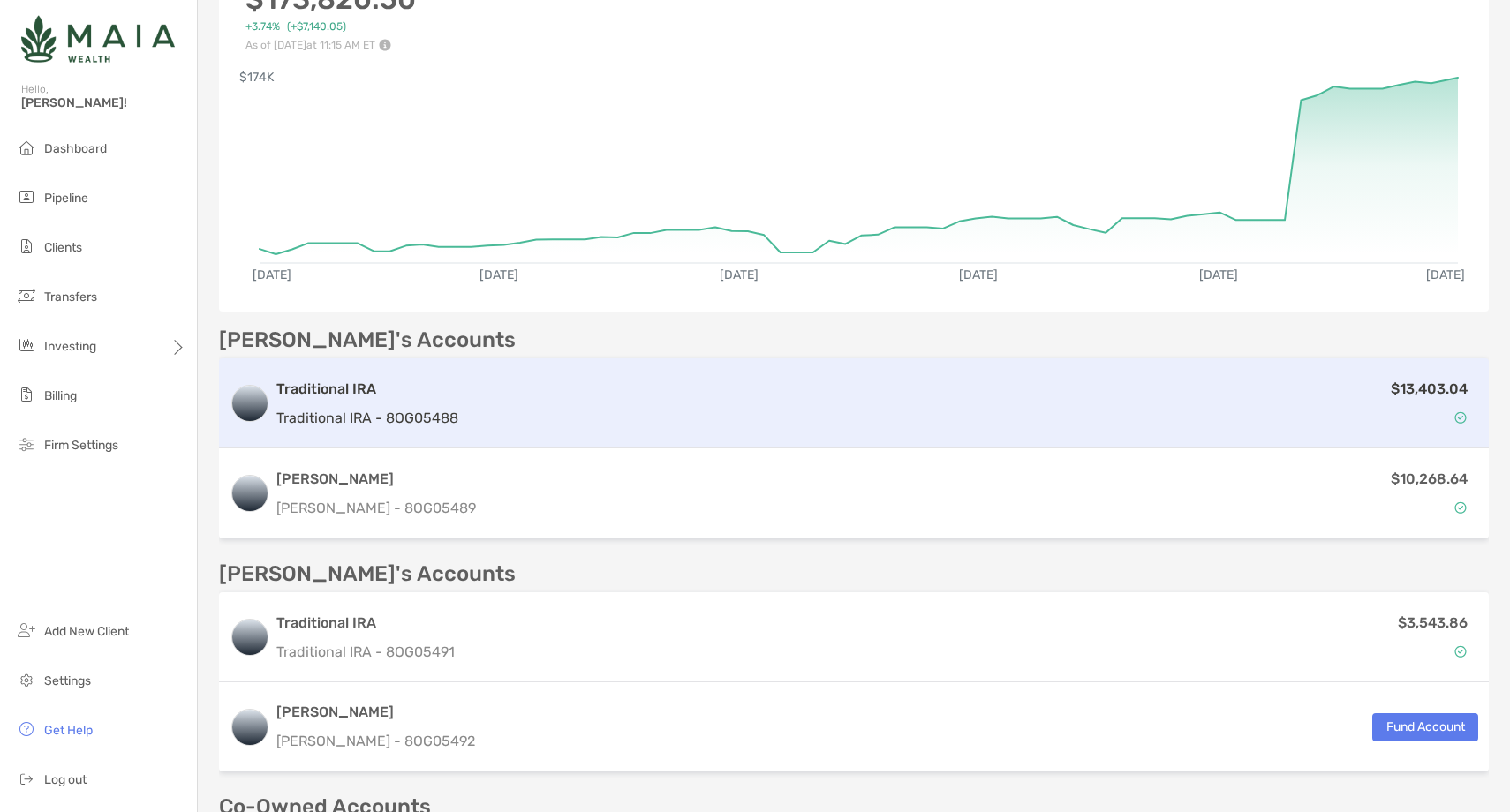
click at [727, 377] on div "$13,403.04" at bounding box center [971, 403] width 1013 height 52
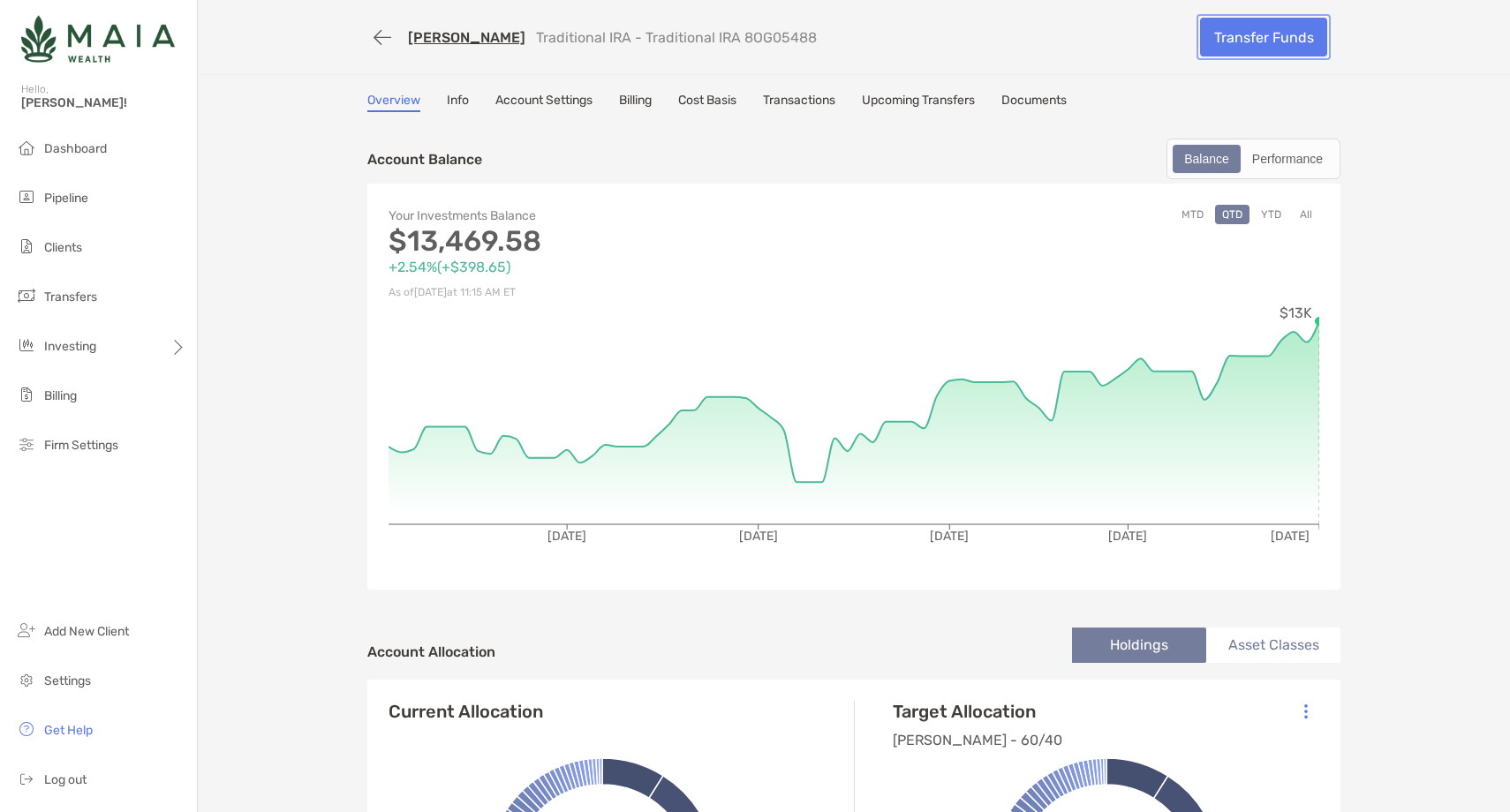
click at [1280, 33] on link "Transfer Funds" at bounding box center [1263, 37] width 127 height 39
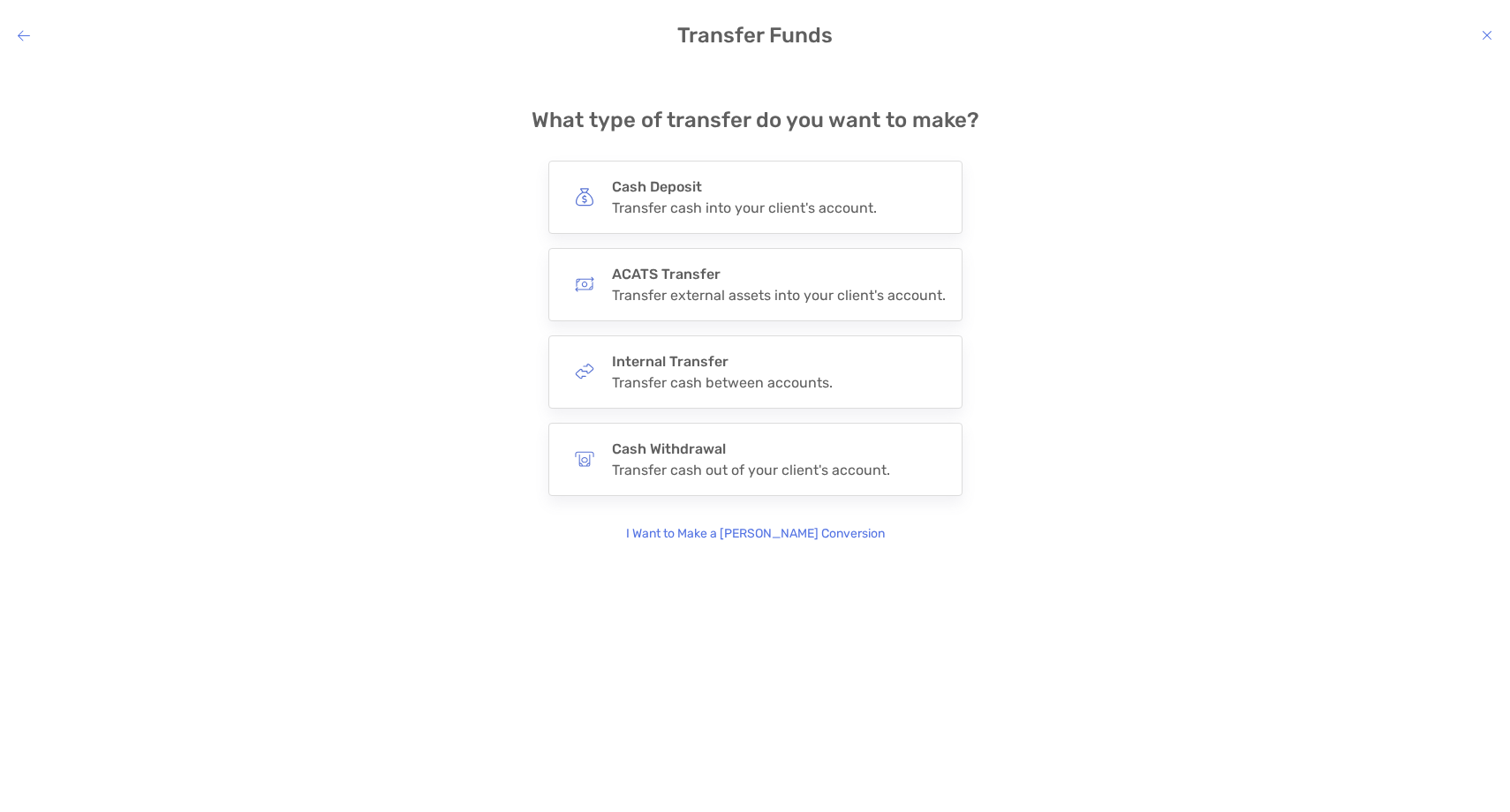
click at [693, 543] on p "I Want to Make a [PERSON_NAME] Conversion" at bounding box center [755, 534] width 259 height 19
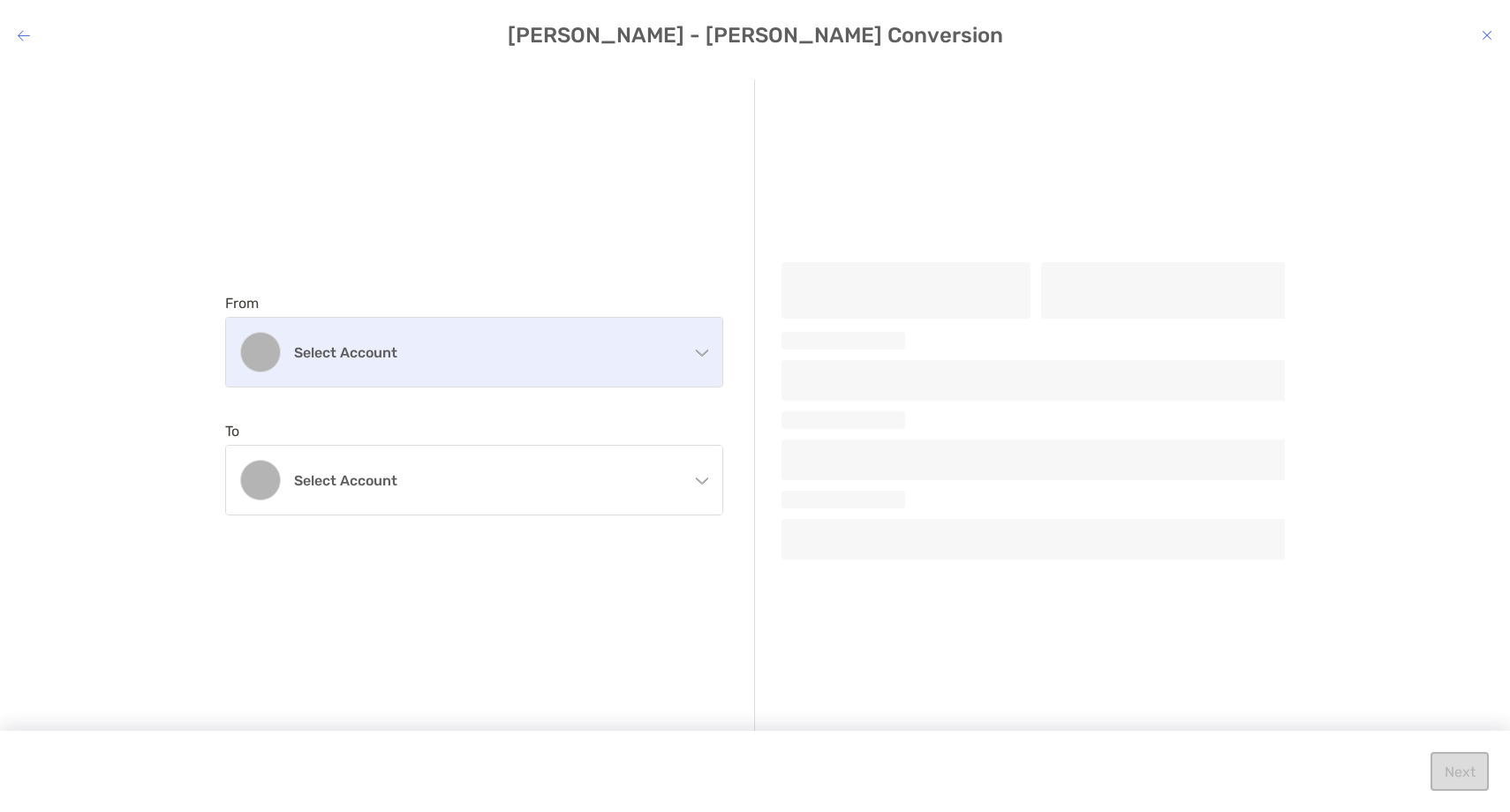
click at [537, 373] on div "Select account" at bounding box center [474, 352] width 496 height 69
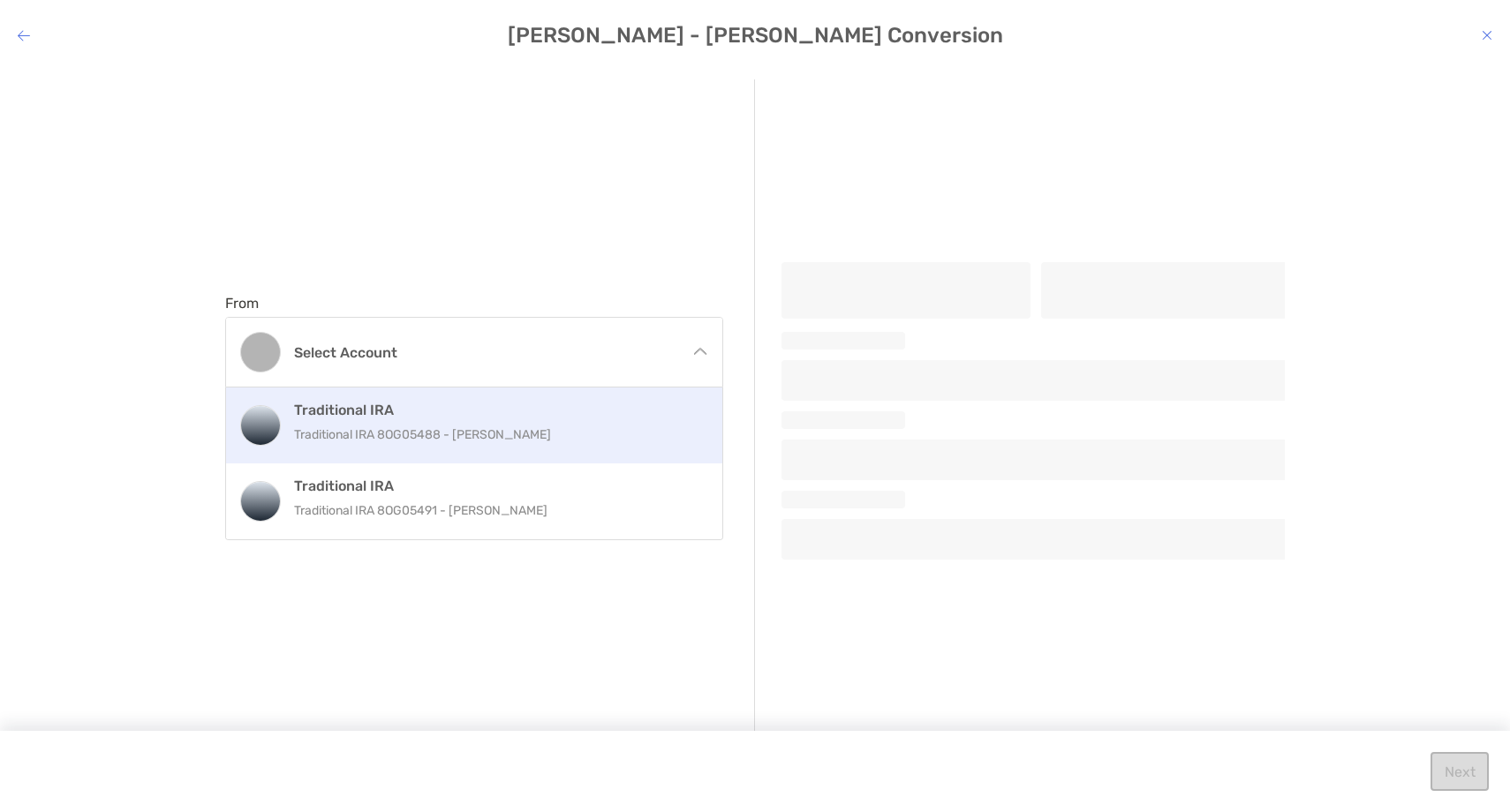
click at [511, 430] on p "Traditional IRA 8OG05488 - [PERSON_NAME]" at bounding box center [493, 435] width 399 height 22
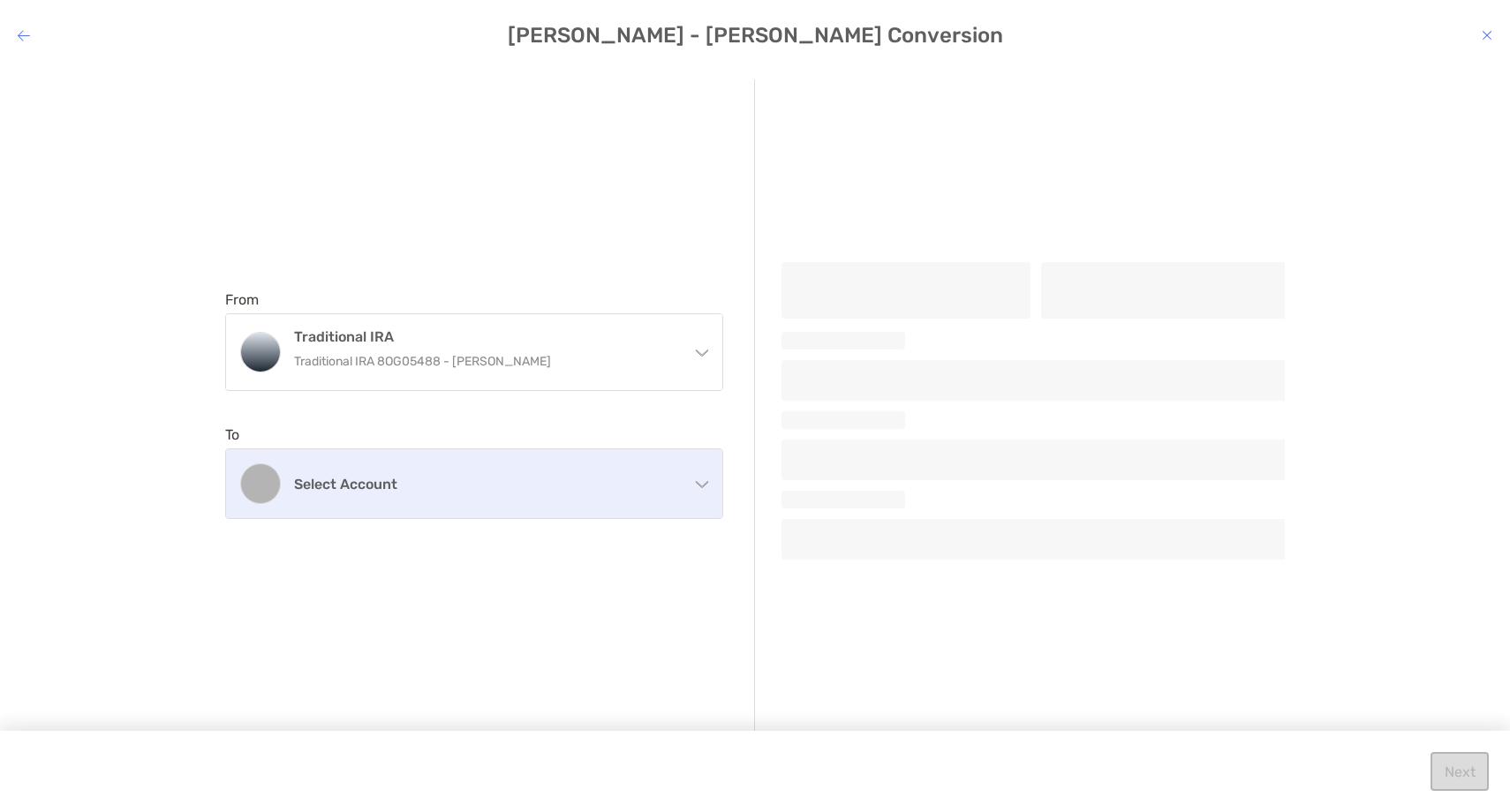
click at [492, 486] on h4 "Select account" at bounding box center [484, 484] width 381 height 17
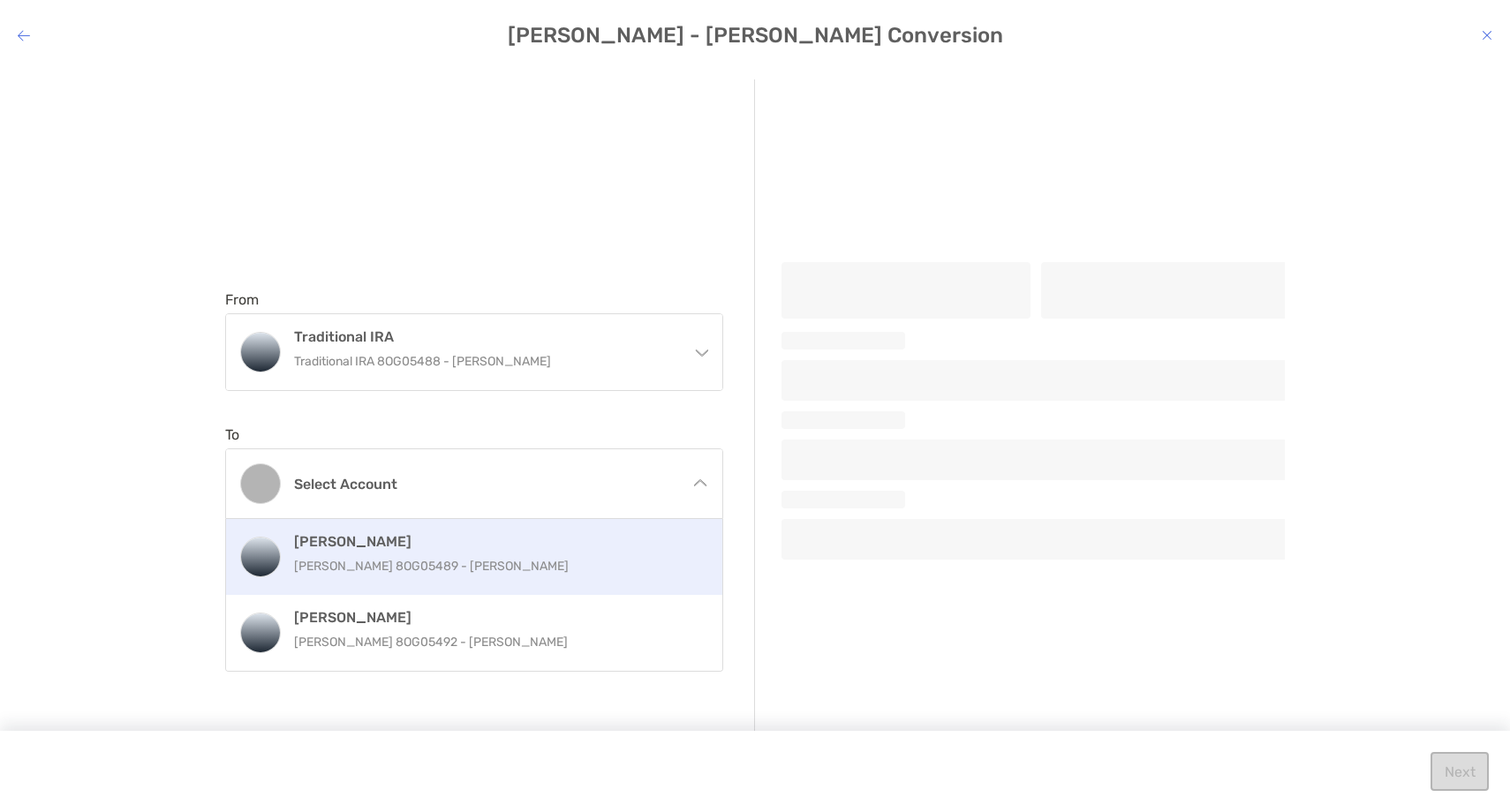
click at [472, 559] on p "Roth IRA 8OG05489 - Ethan Brown" at bounding box center [493, 566] width 399 height 22
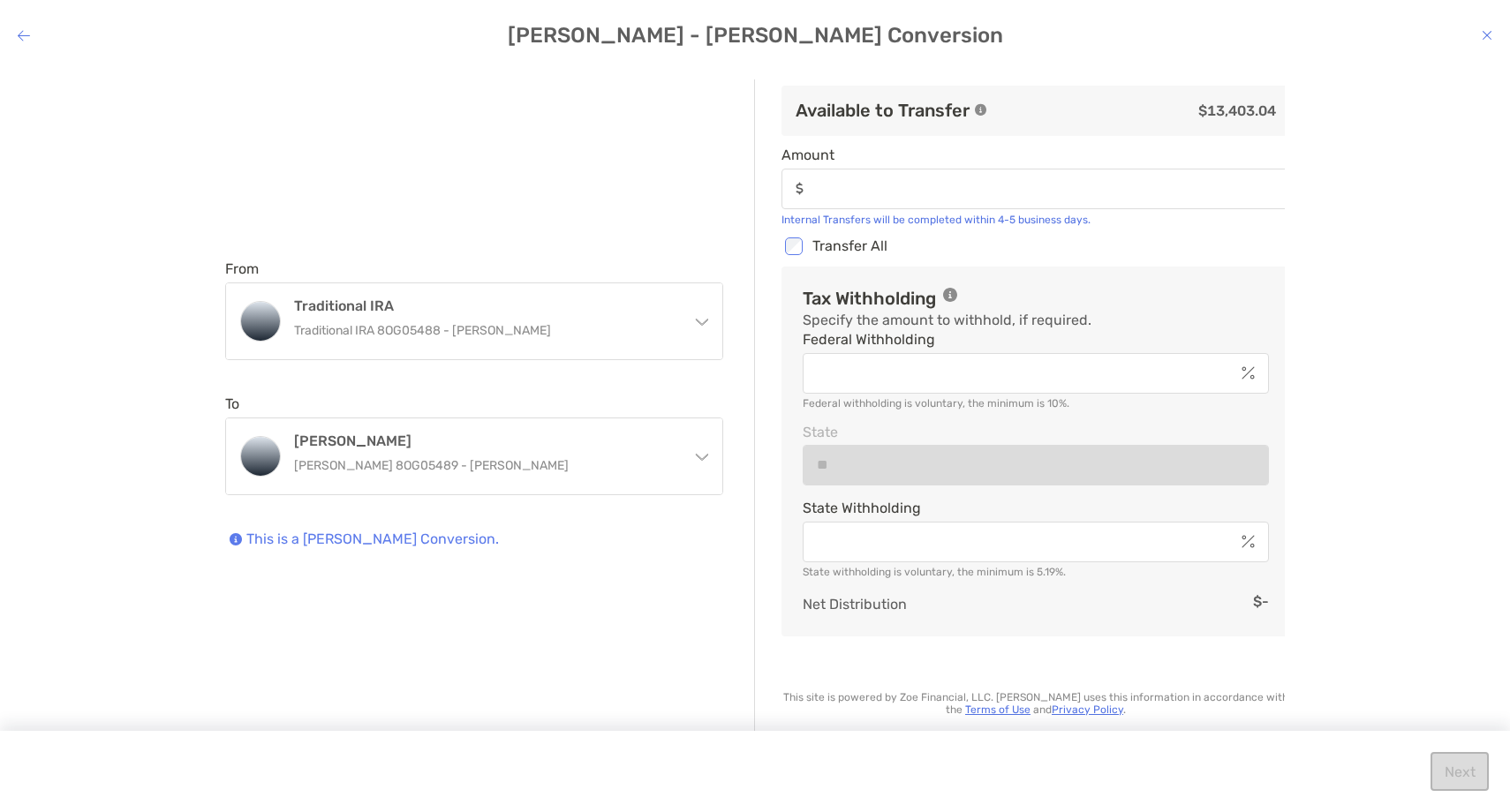
type input "*********"
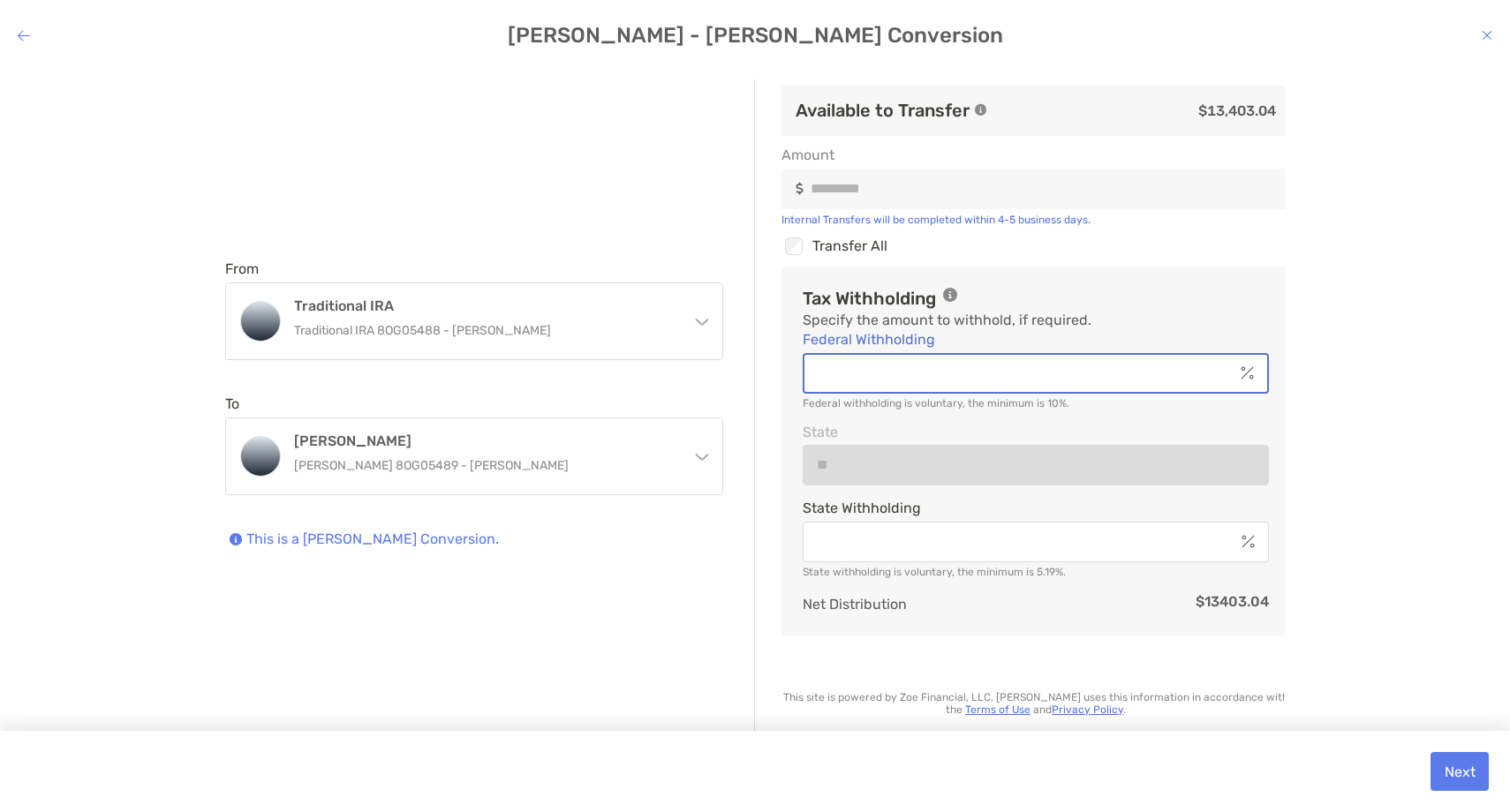
click at [894, 371] on input "Federal Withholding" at bounding box center [1019, 373] width 429 height 15
type input "**"
click at [1384, 320] on div "From Traditional IRA Traditional IRA 8OG05488 - Ethan Brown Traditional IRA Tra…" at bounding box center [754, 425] width 1481 height 692
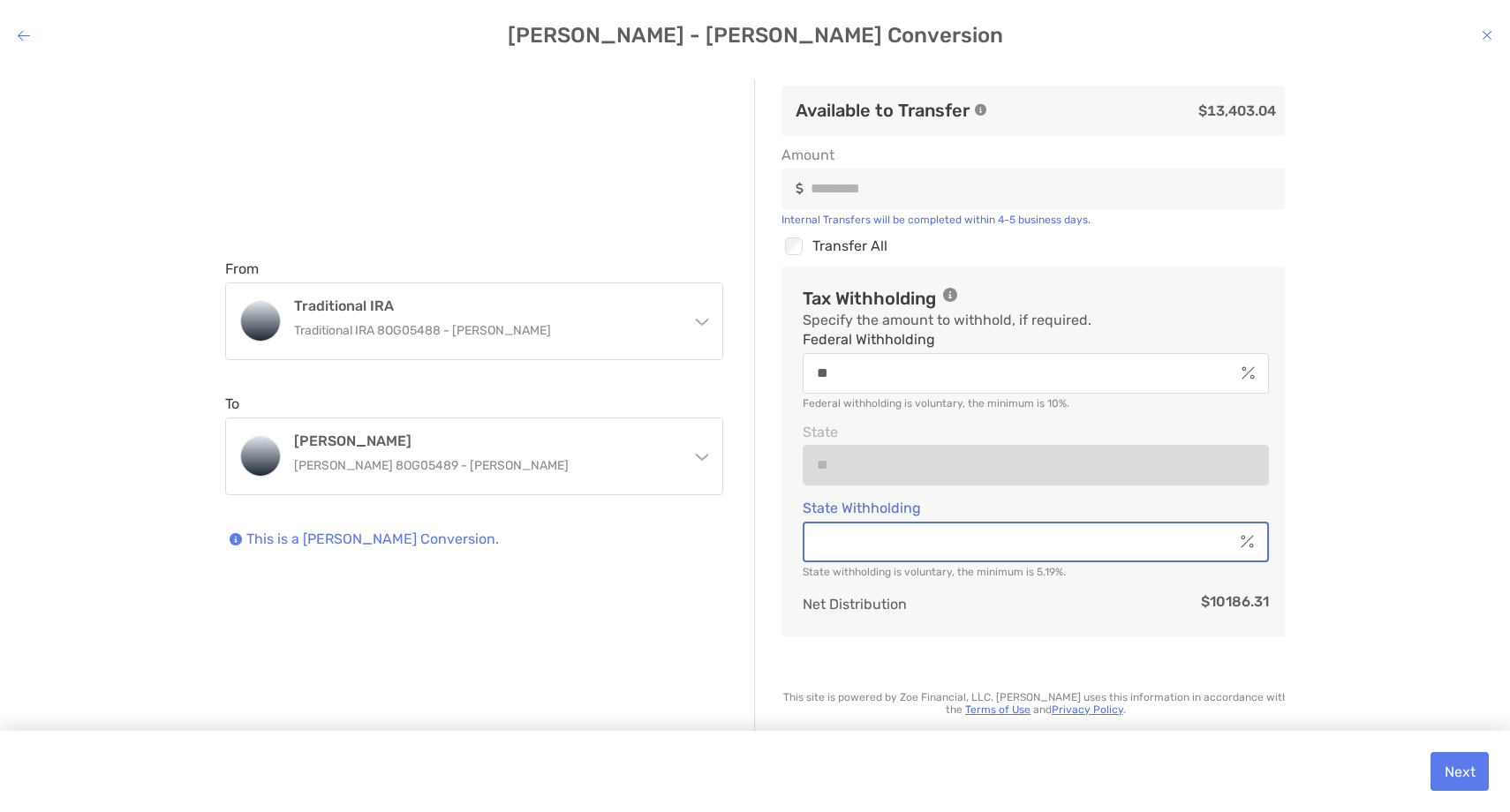
click at [1094, 543] on input "State Withholding" at bounding box center [1019, 541] width 429 height 15
type input "*"
click at [1367, 451] on div "From Traditional IRA Traditional IRA 8OG05488 - Ethan Brown Traditional IRA Tra…" at bounding box center [754, 425] width 1481 height 692
click at [1456, 775] on button "Next" at bounding box center [1459, 771] width 58 height 39
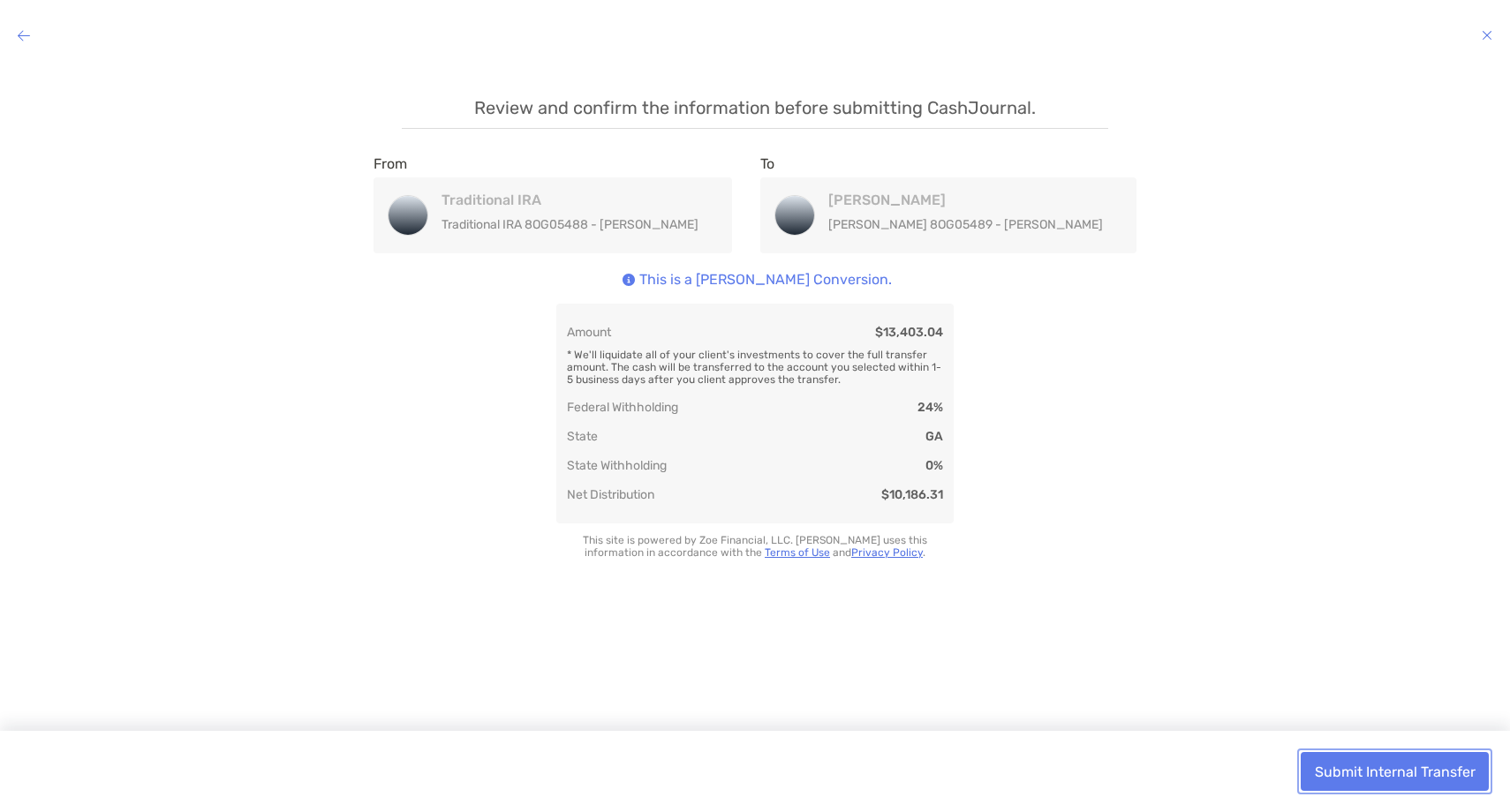
click at [1393, 771] on button "Submit Internal Transfer" at bounding box center [1395, 771] width 188 height 39
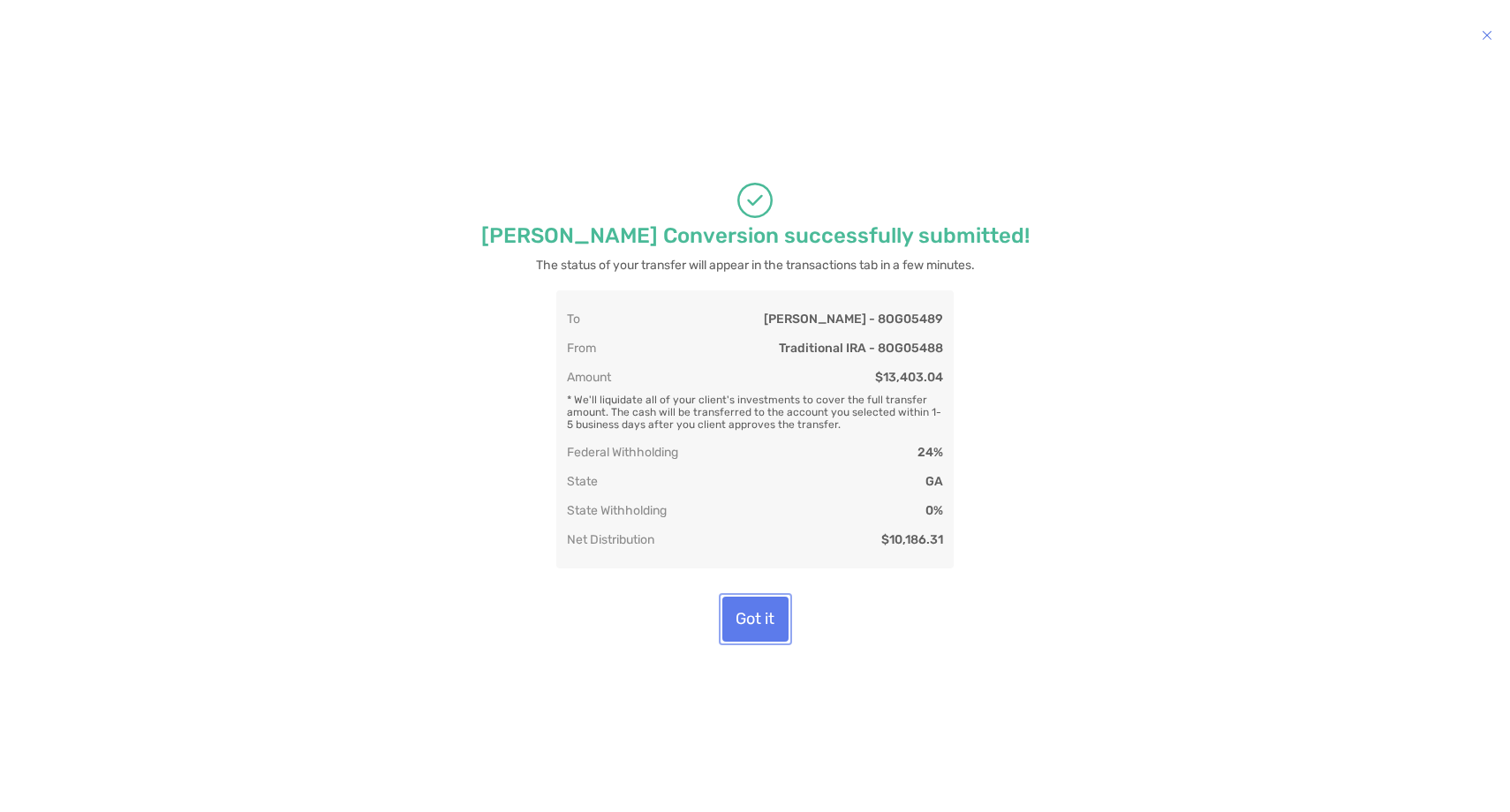
click at [763, 631] on button "Got it" at bounding box center [756, 619] width 66 height 45
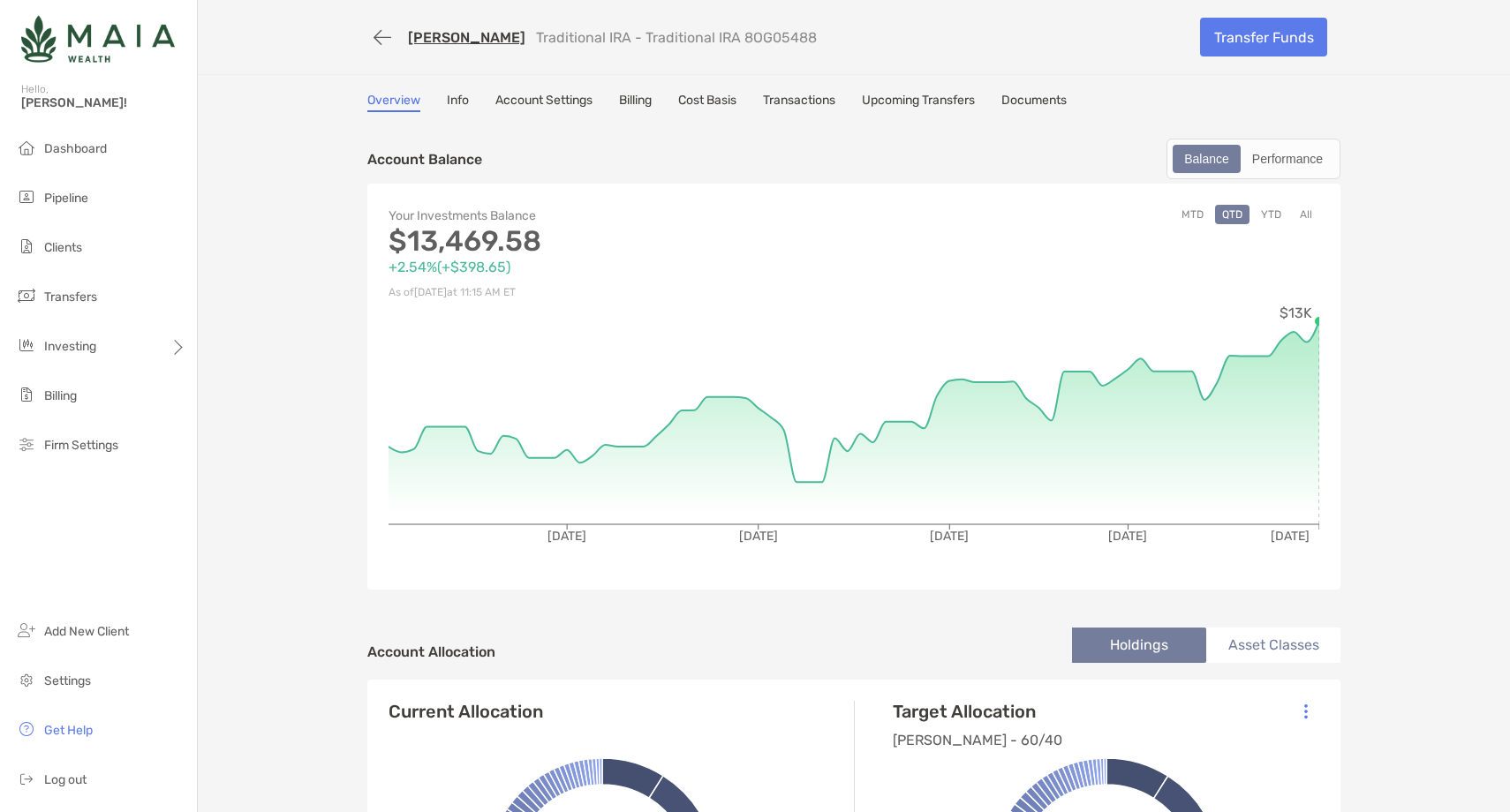
click at [479, 36] on link "Ethan Brown" at bounding box center [467, 38] width 118 height 17
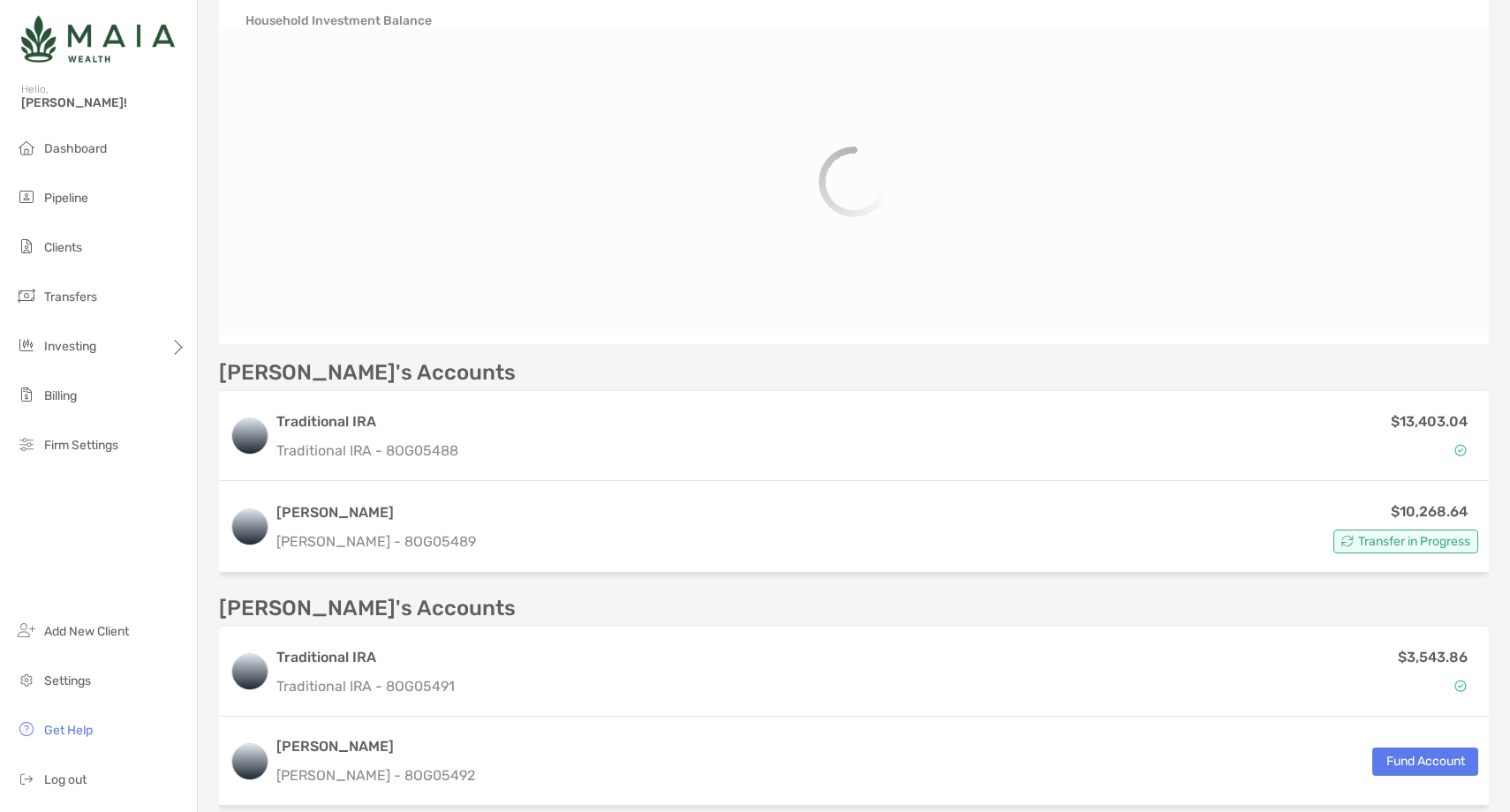
scroll to position [402, 0]
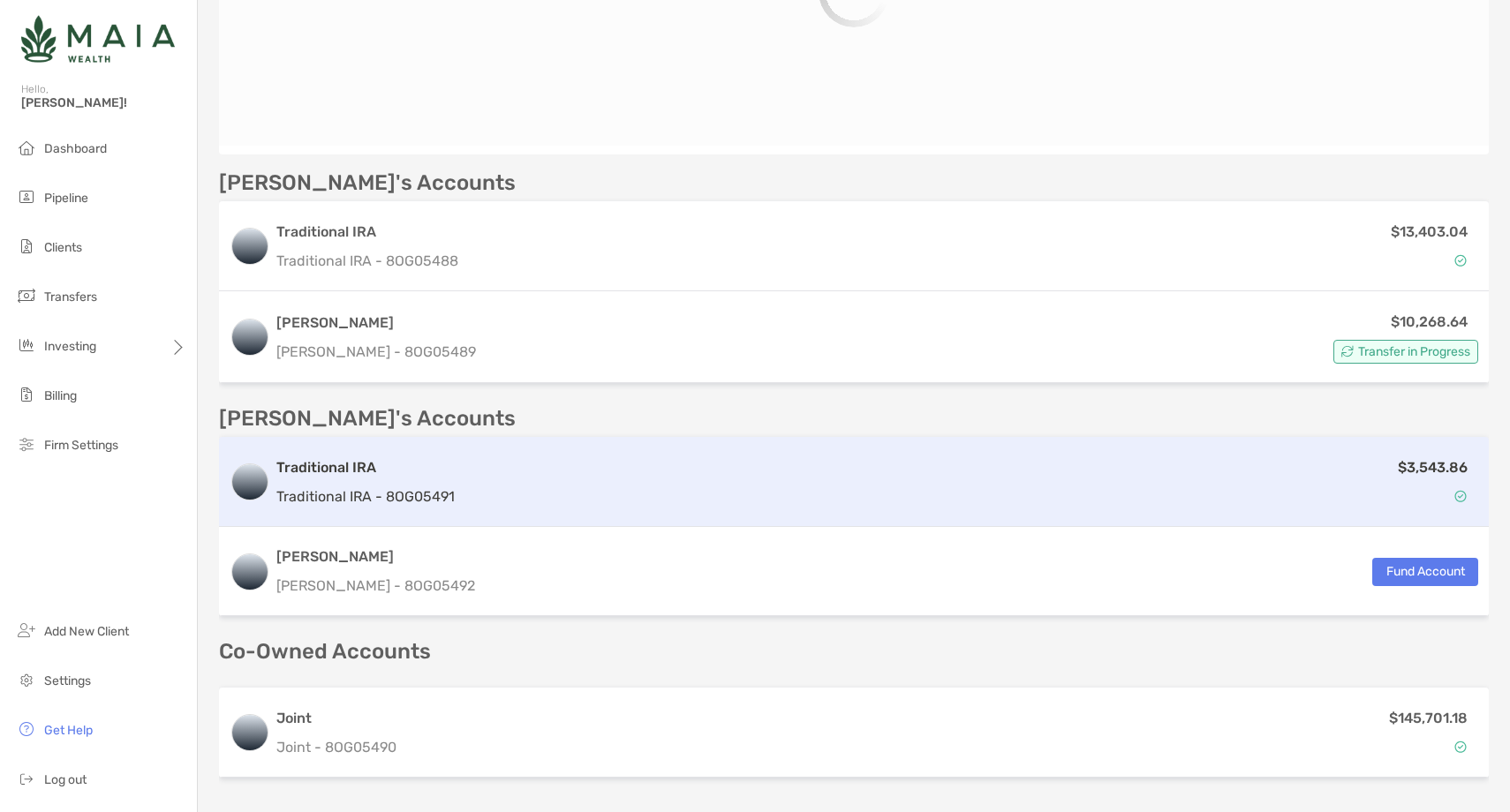
click at [705, 457] on div "$3,543.86" at bounding box center [970, 482] width 1016 height 52
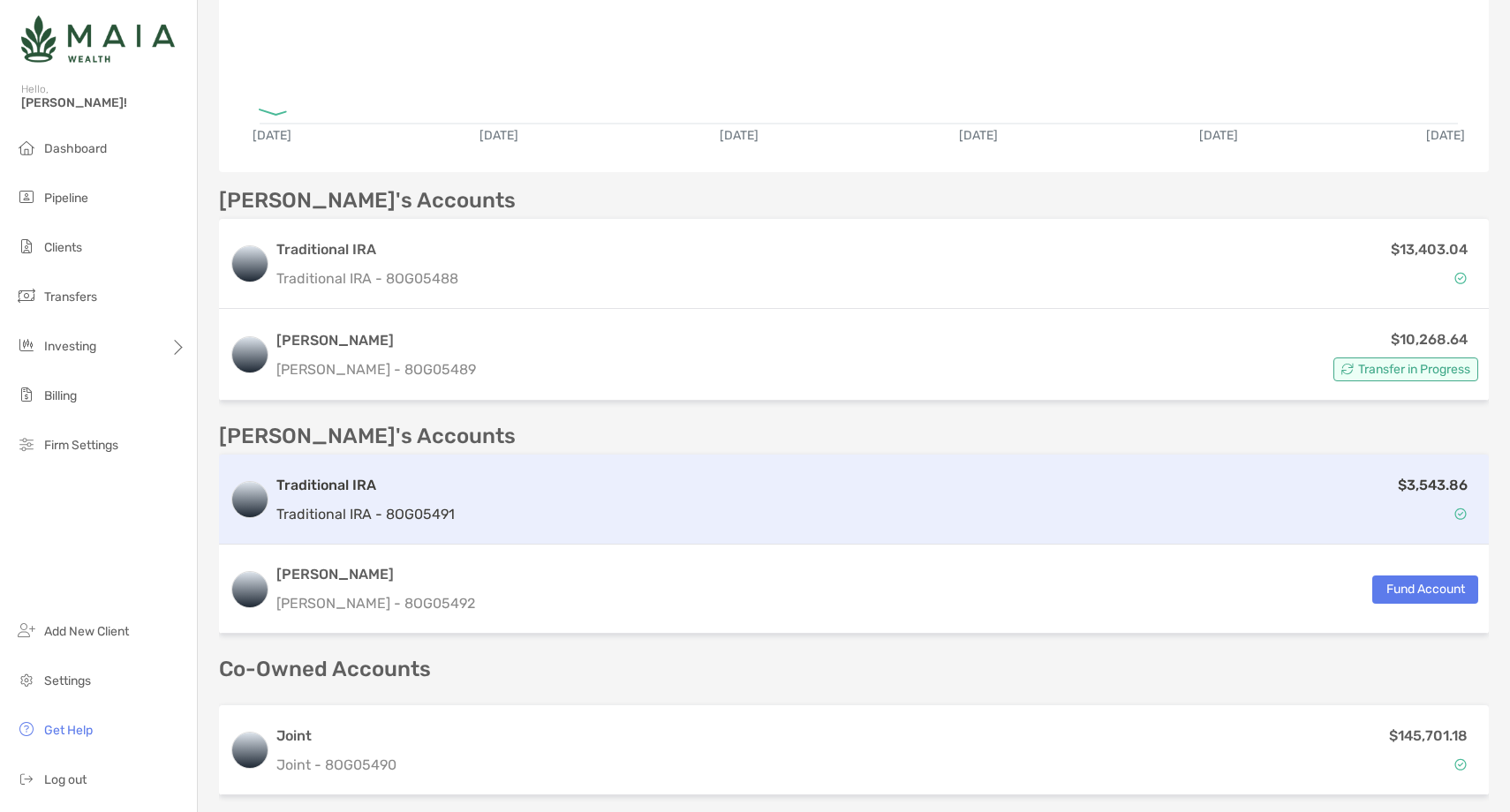
scroll to position [476, 0]
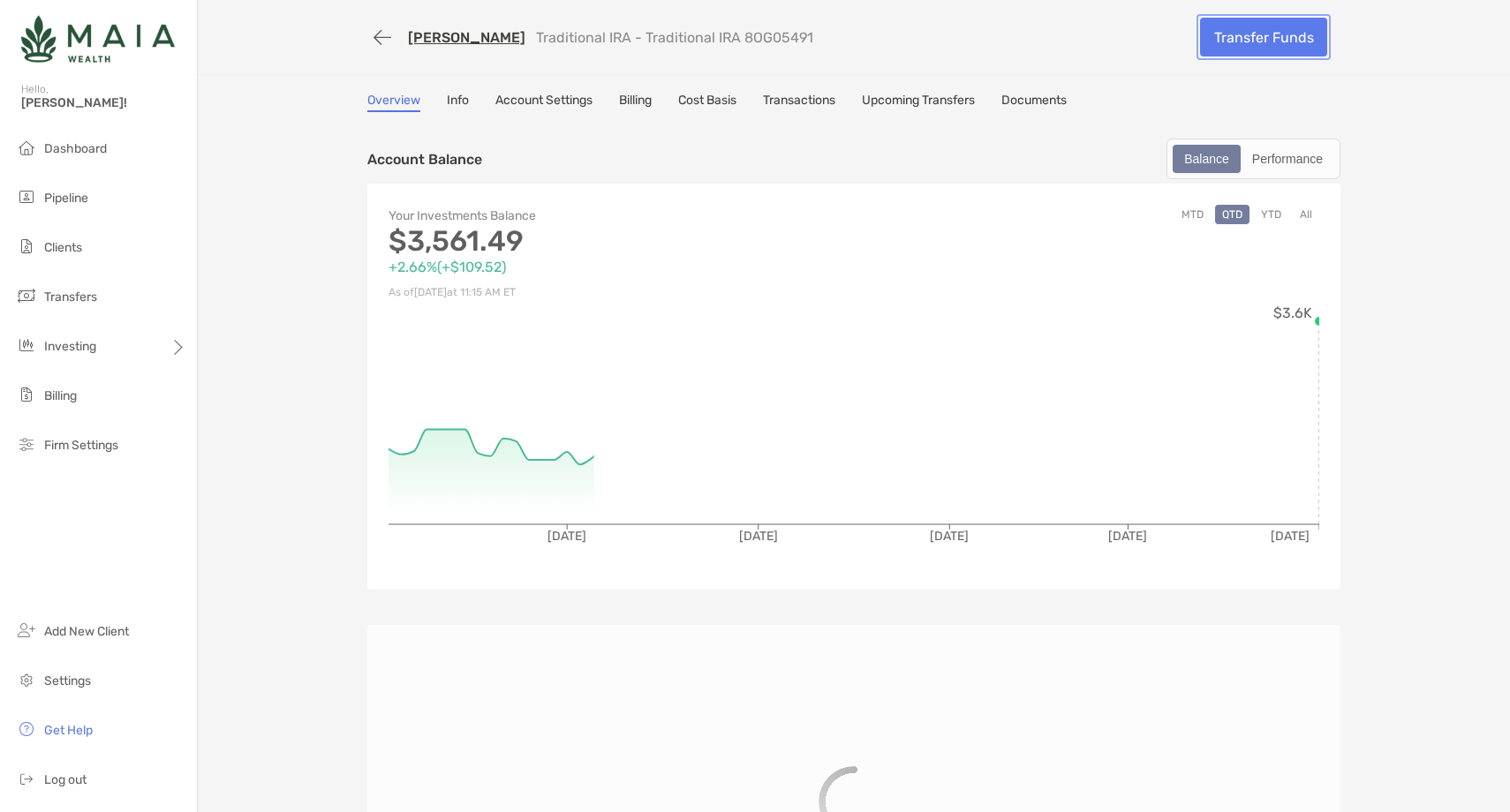
click at [1289, 38] on link "Transfer Funds" at bounding box center [1263, 37] width 127 height 39
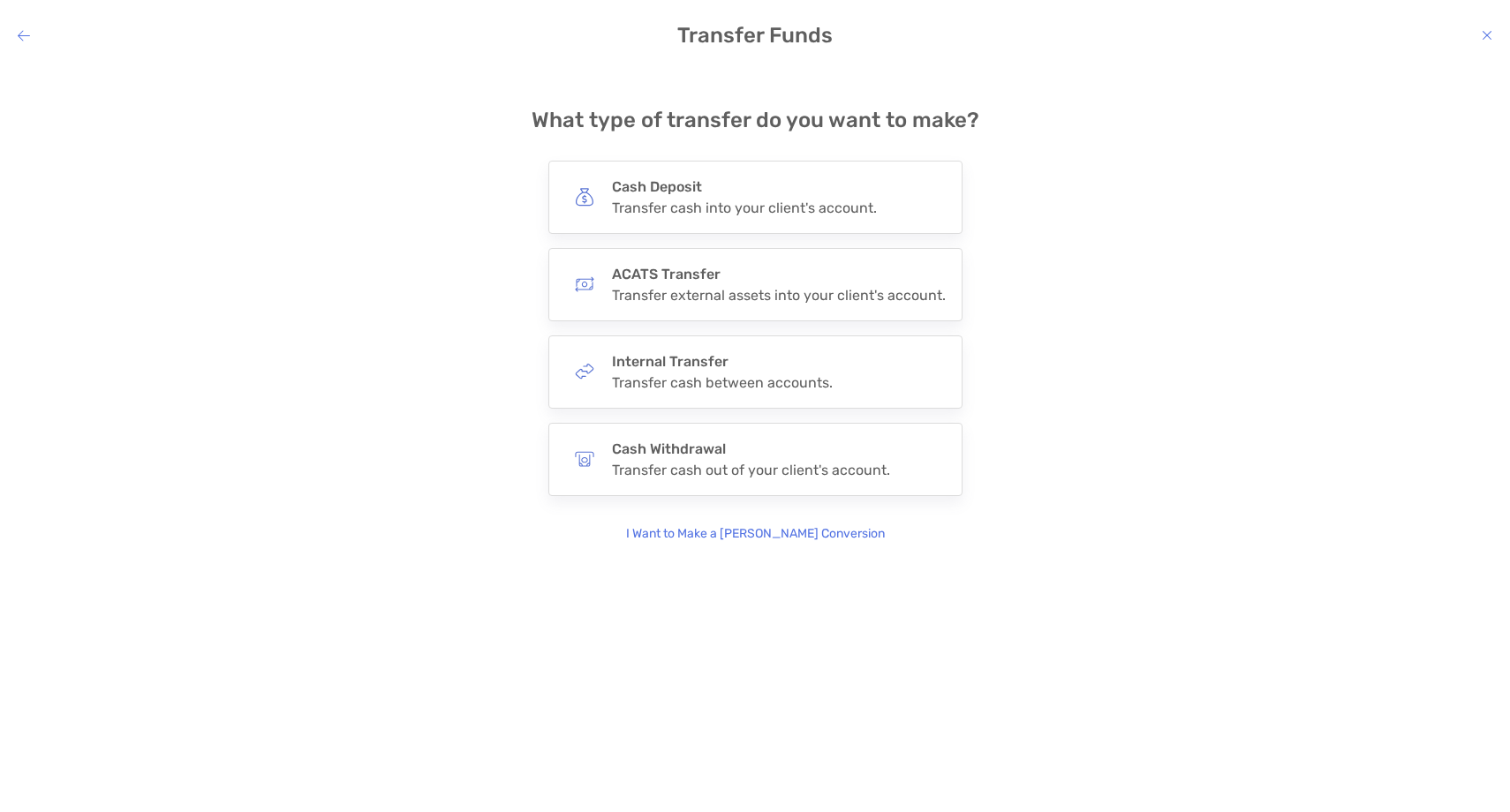
click at [714, 528] on p "I Want to Make a [PERSON_NAME] Conversion" at bounding box center [755, 534] width 259 height 19
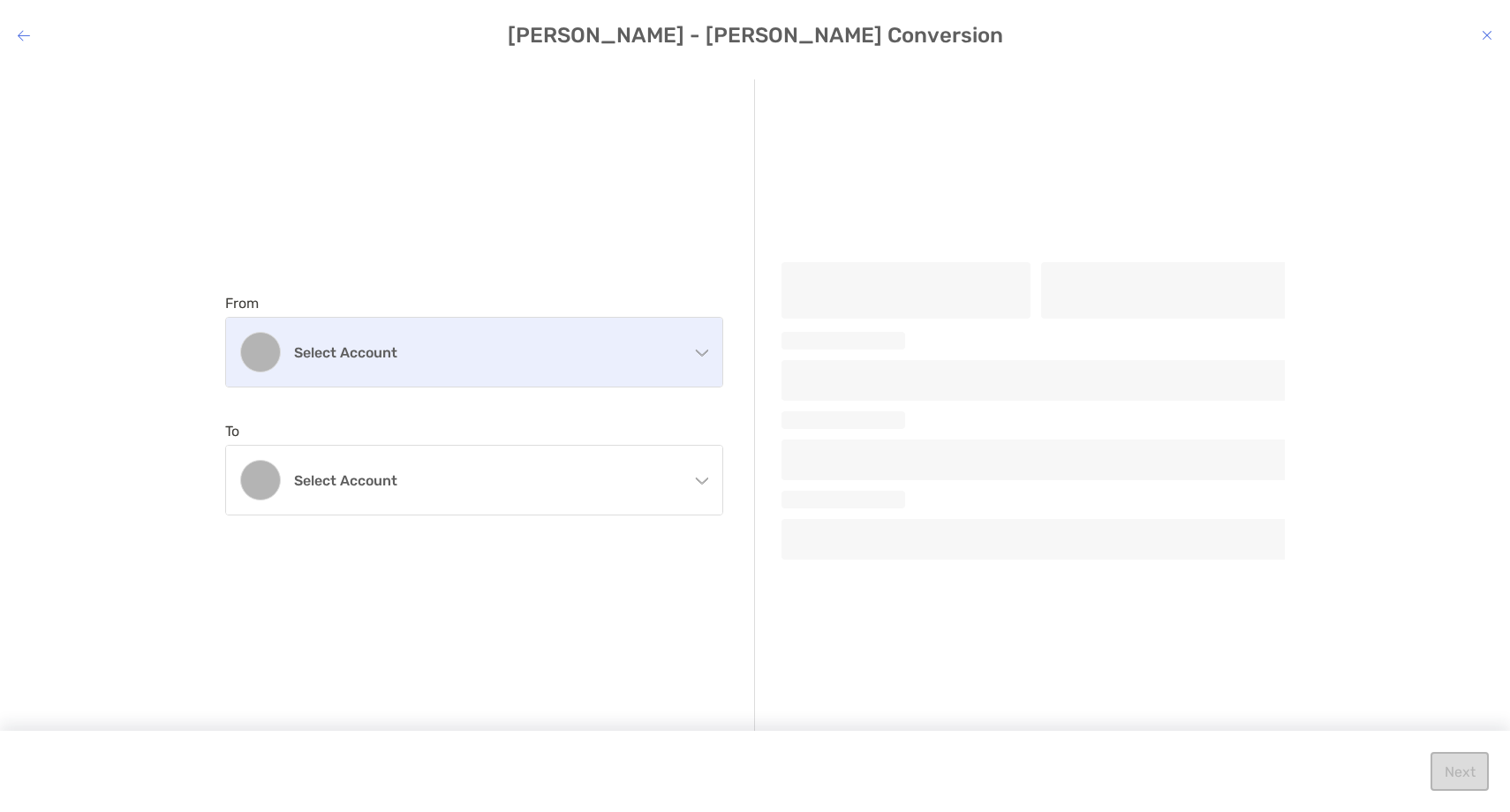
click at [576, 372] on div "Select account" at bounding box center [474, 352] width 496 height 69
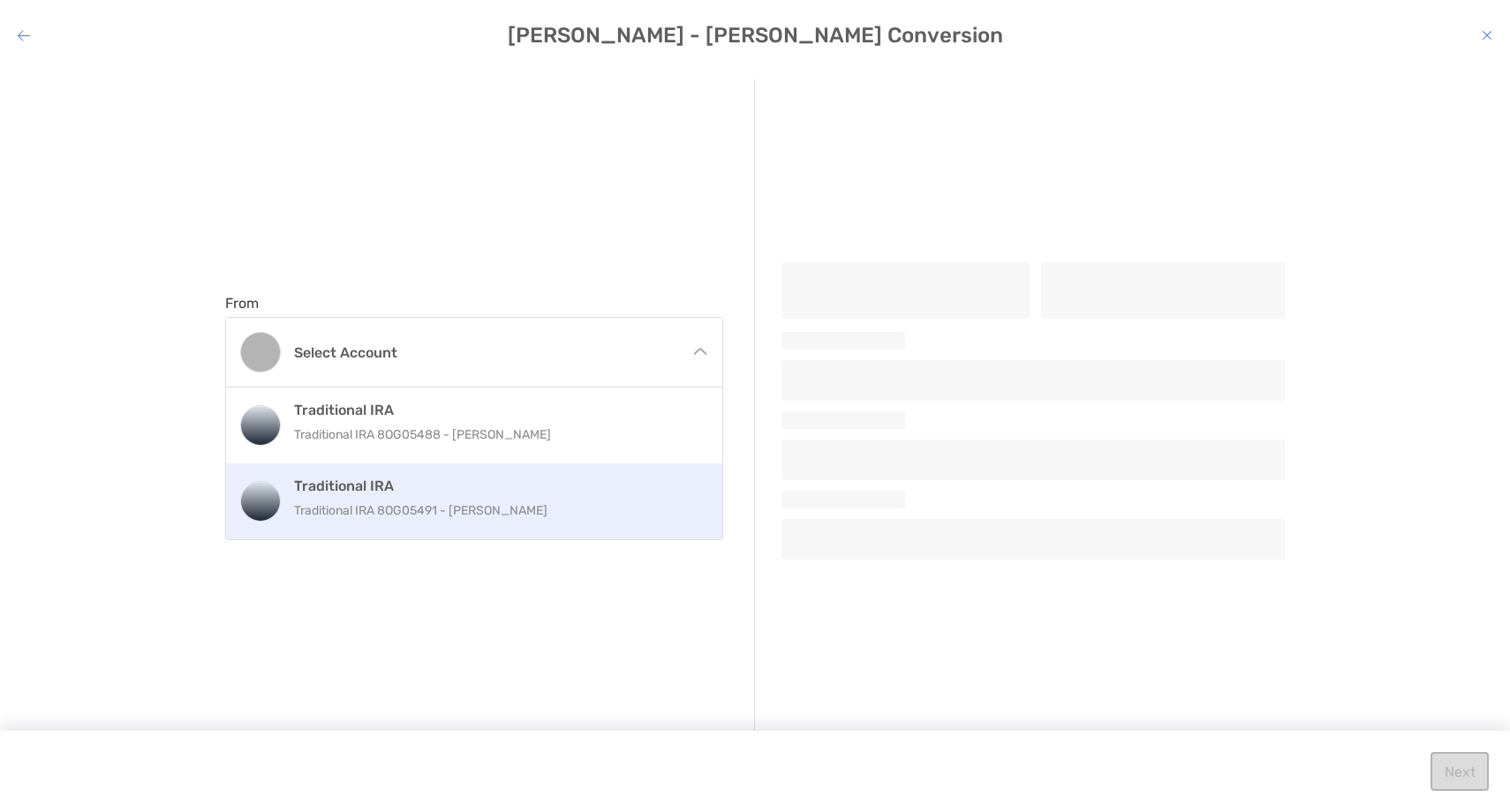
click at [528, 521] on p "Traditional IRA 8OG05491 - [PERSON_NAME]" at bounding box center [493, 511] width 399 height 22
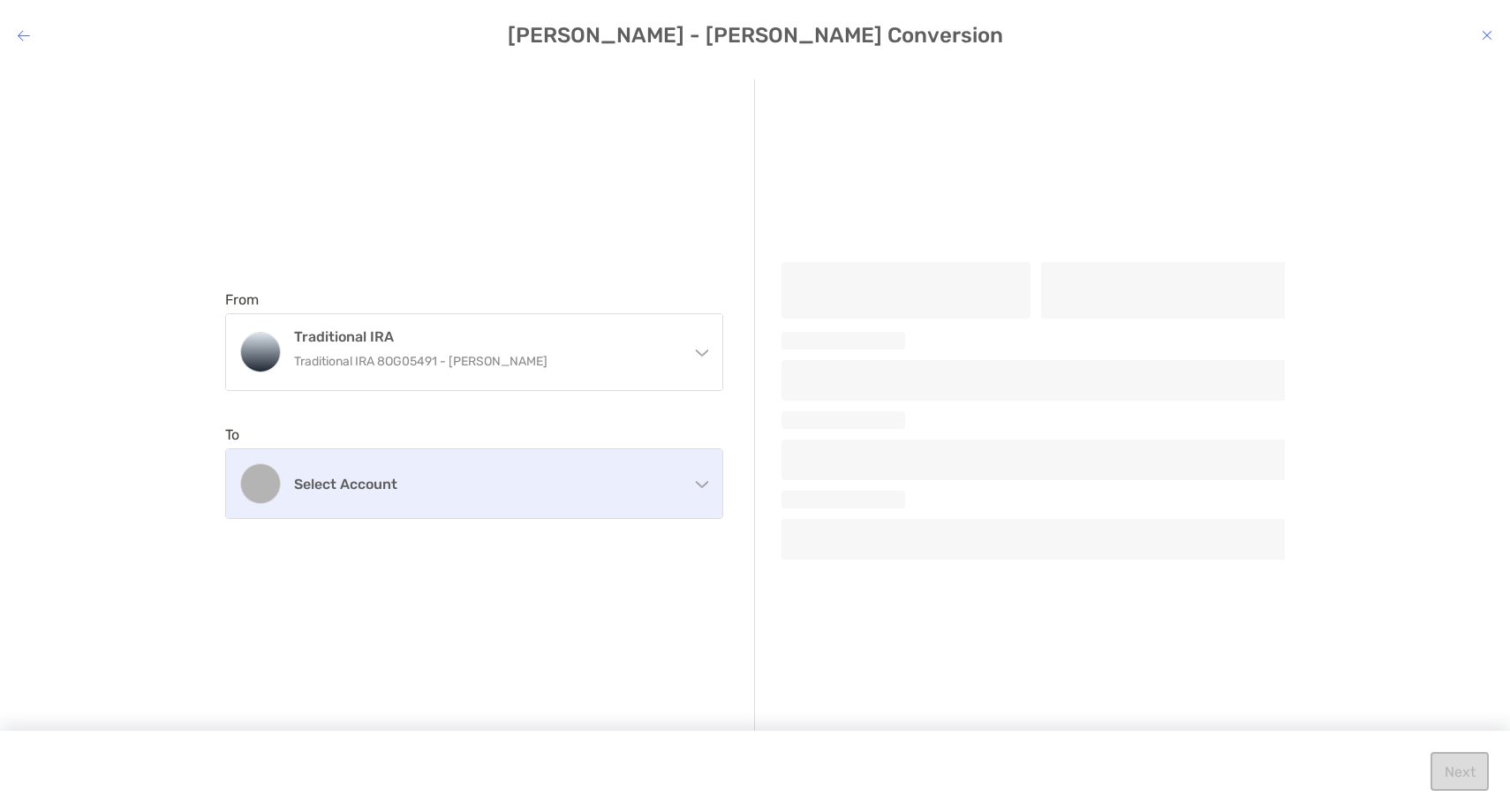
click at [533, 485] on h4 "Select account" at bounding box center [484, 484] width 381 height 17
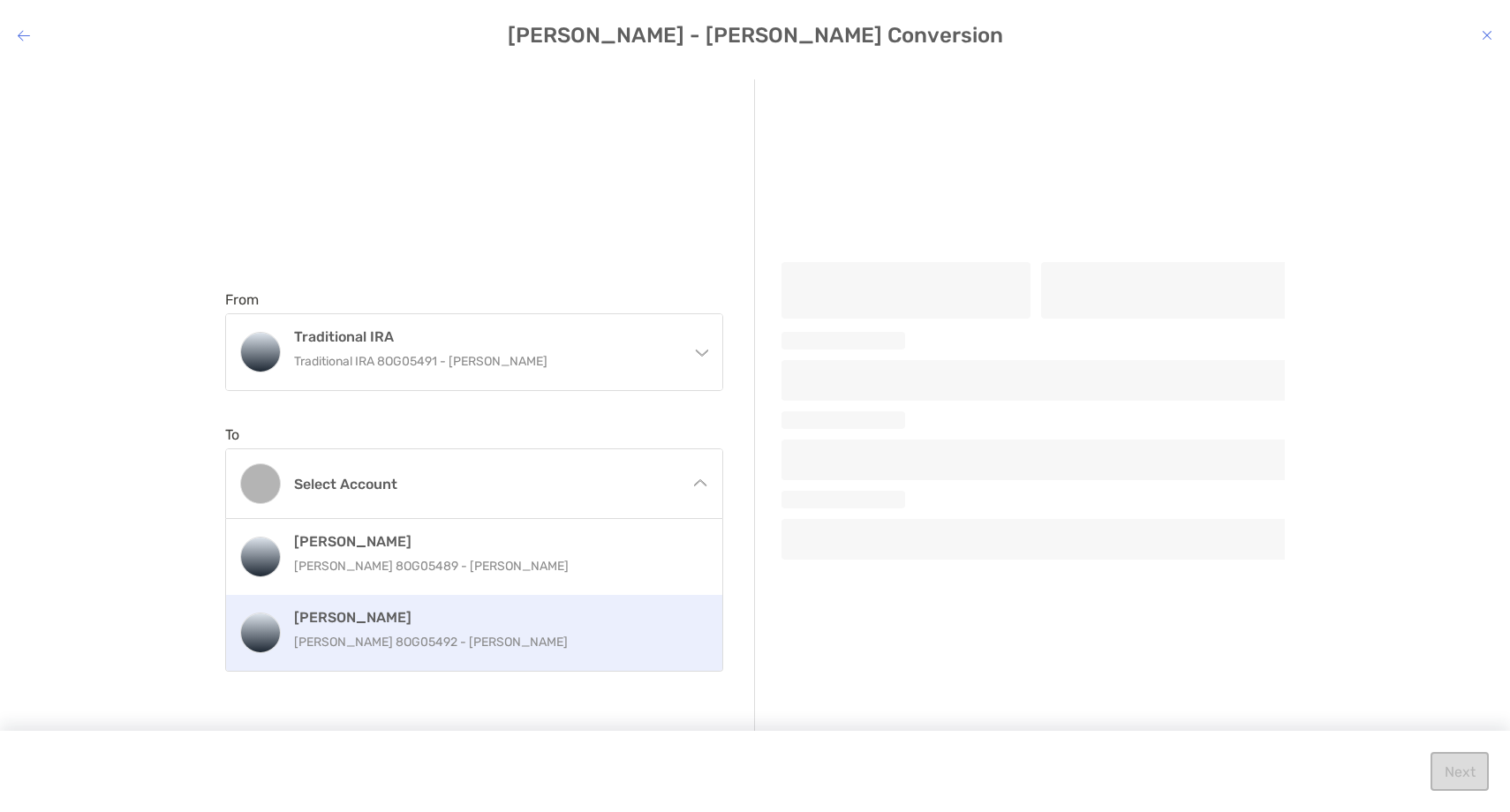
click at [499, 615] on h4 "[PERSON_NAME]" at bounding box center [493, 618] width 399 height 17
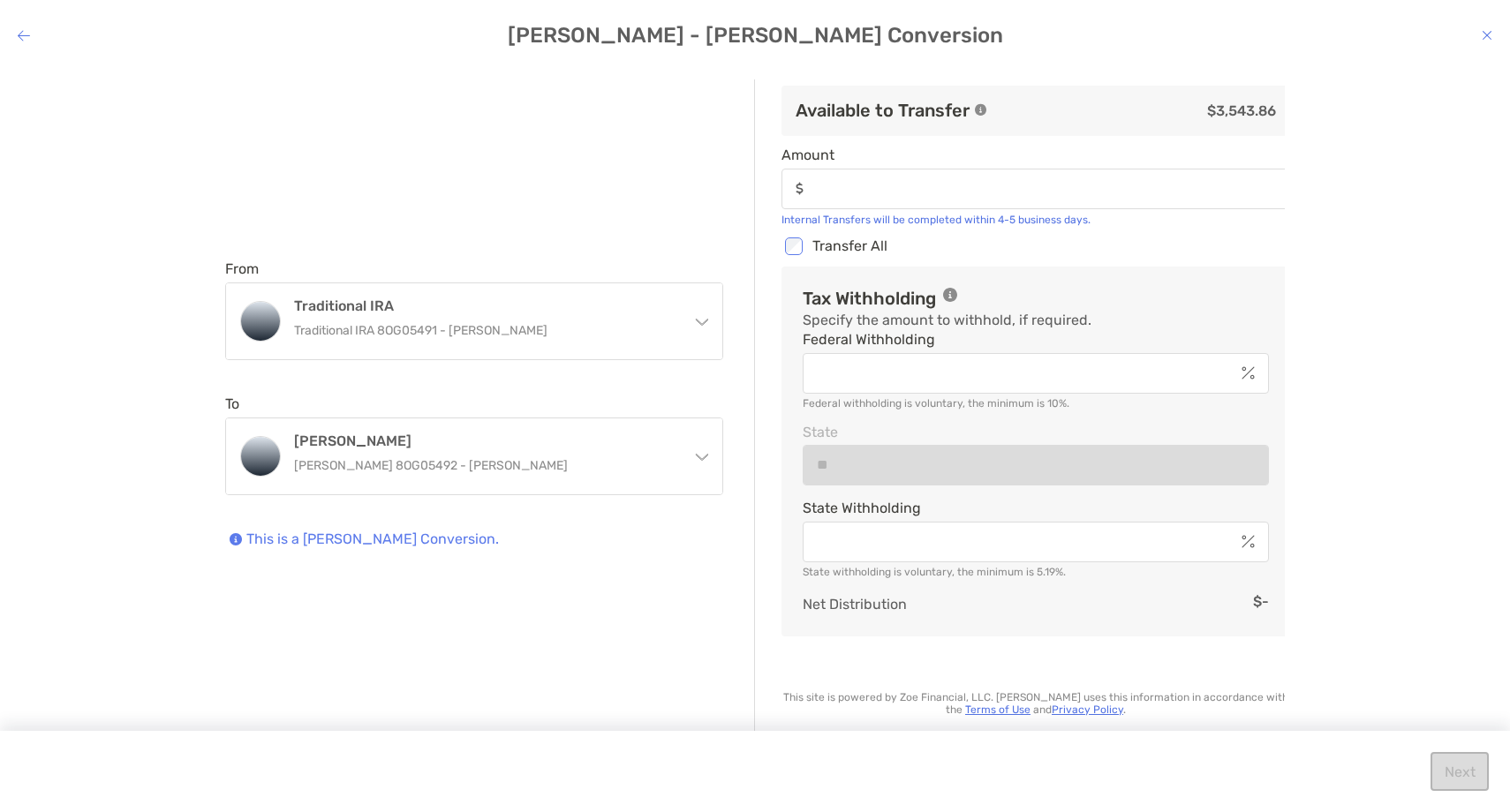
type input "********"
click at [943, 384] on div "modal" at bounding box center [1036, 374] width 466 height 41
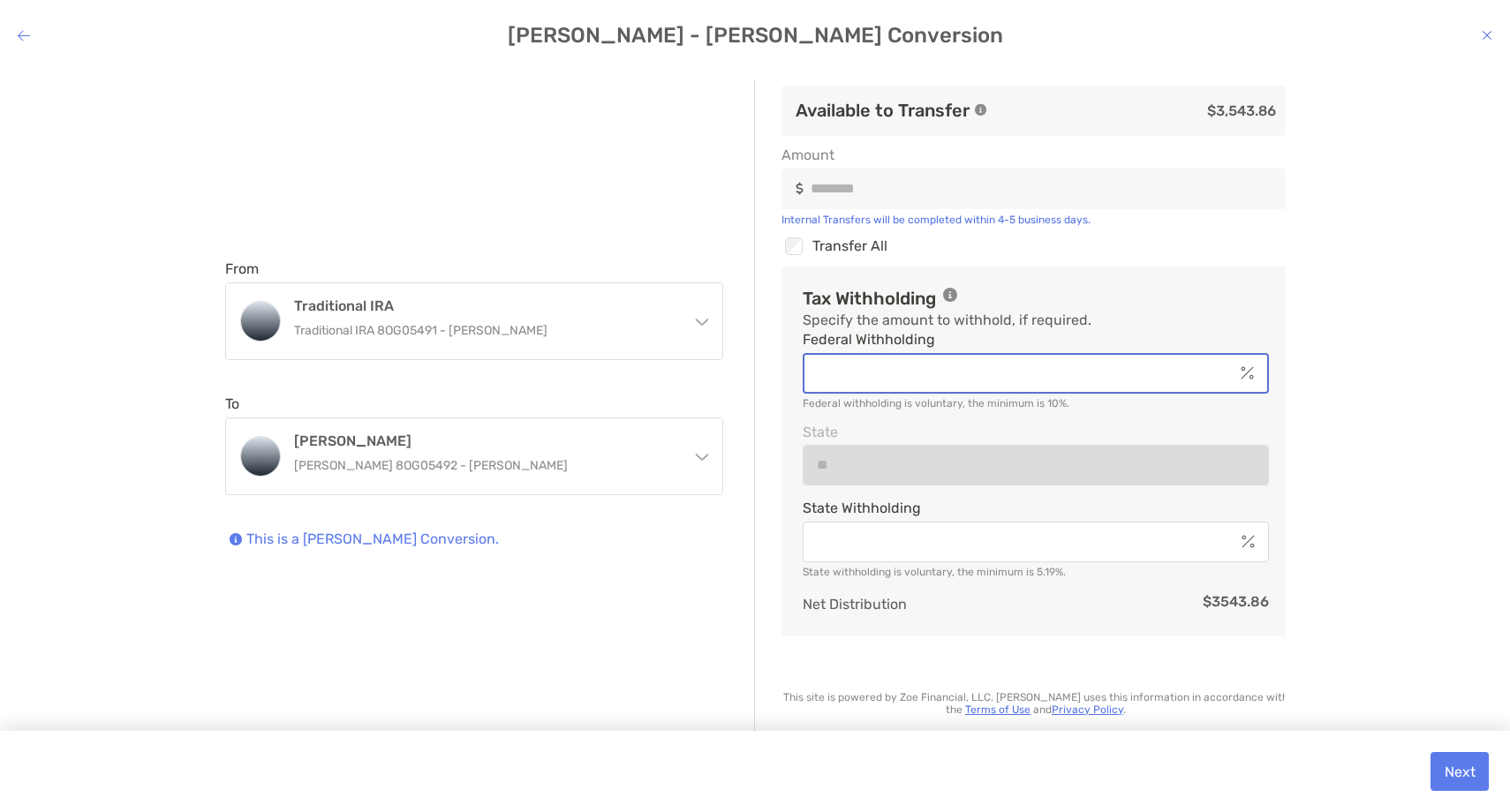
click at [943, 380] on input "Federal Withholding" at bounding box center [1019, 373] width 429 height 15
type input "**"
click at [1455, 382] on div "From Traditional IRA Traditional IRA 8OG05491 - [PERSON_NAME] Traditional IRA T…" at bounding box center [754, 425] width 1481 height 692
click at [1149, 532] on div "modal" at bounding box center [1036, 542] width 466 height 41
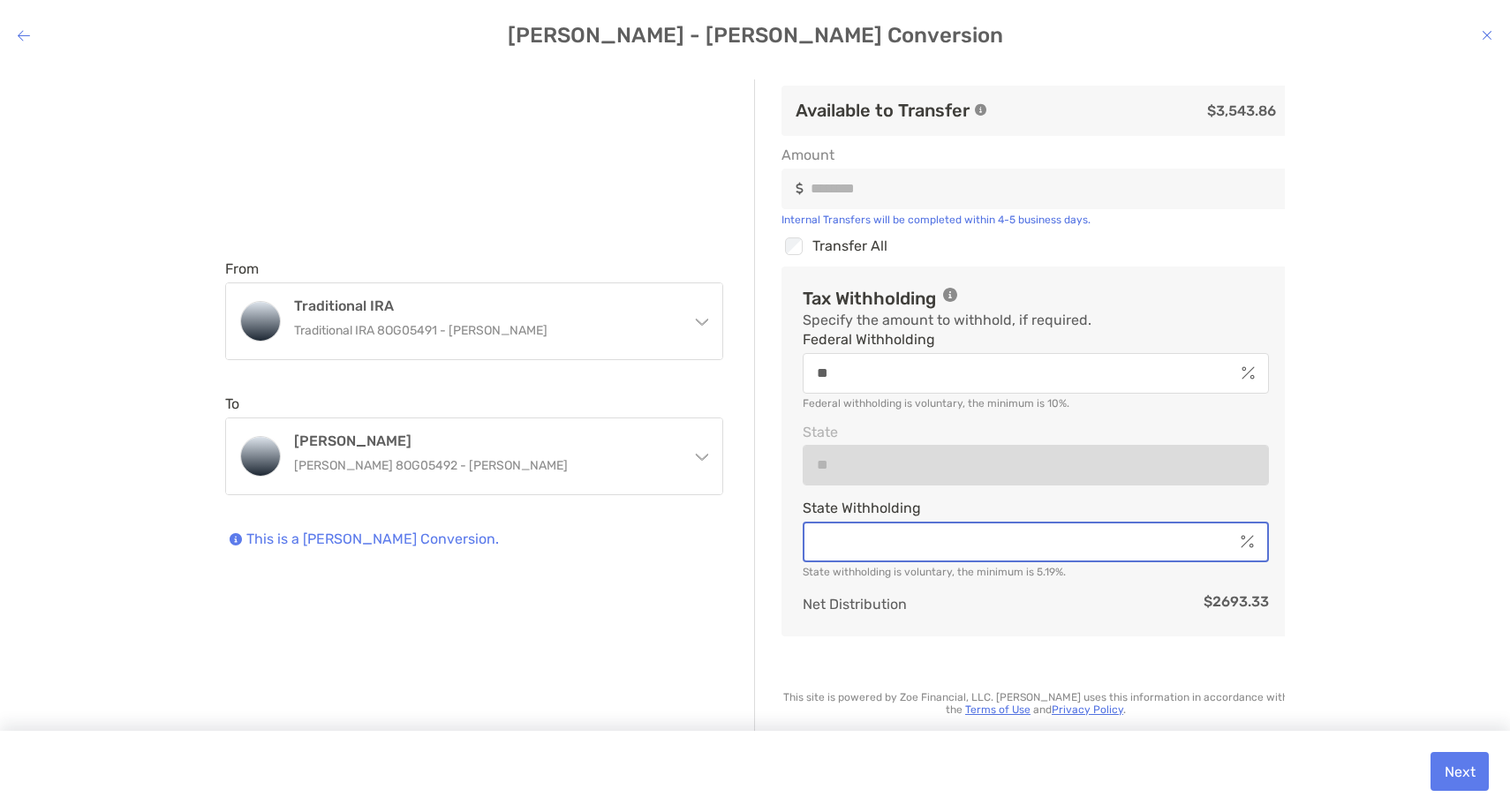
click at [1127, 539] on input "State Withholding" at bounding box center [1019, 541] width 429 height 15
type input "*"
click at [1329, 519] on div "From Traditional IRA Traditional IRA 8OG05491 - [PERSON_NAME] Traditional IRA T…" at bounding box center [754, 425] width 1481 height 692
click at [1448, 772] on button "Next" at bounding box center [1459, 771] width 58 height 39
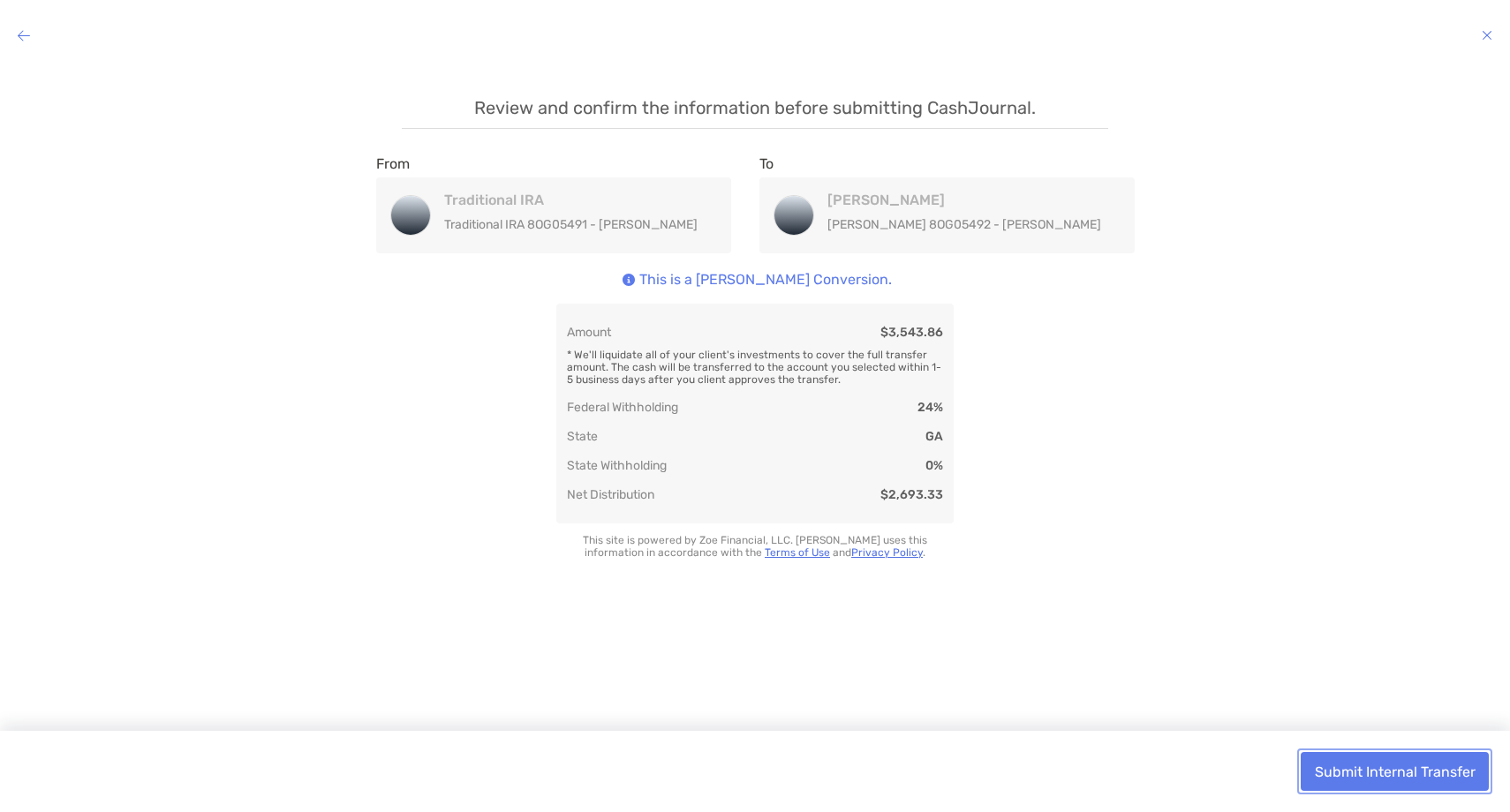
click at [1360, 782] on button "Submit Internal Transfer" at bounding box center [1395, 771] width 188 height 39
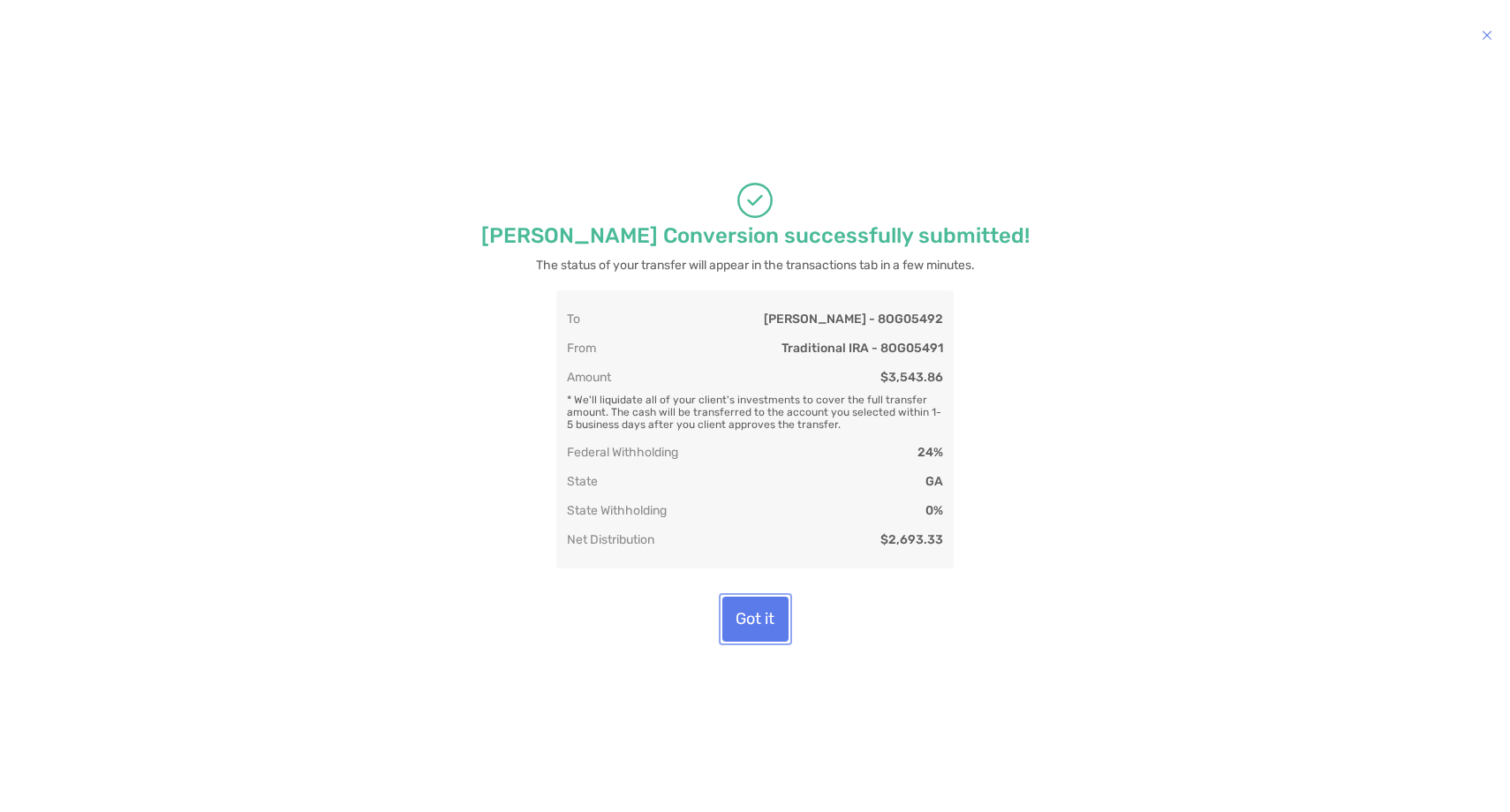
click at [761, 621] on button "Got it" at bounding box center [756, 619] width 66 height 45
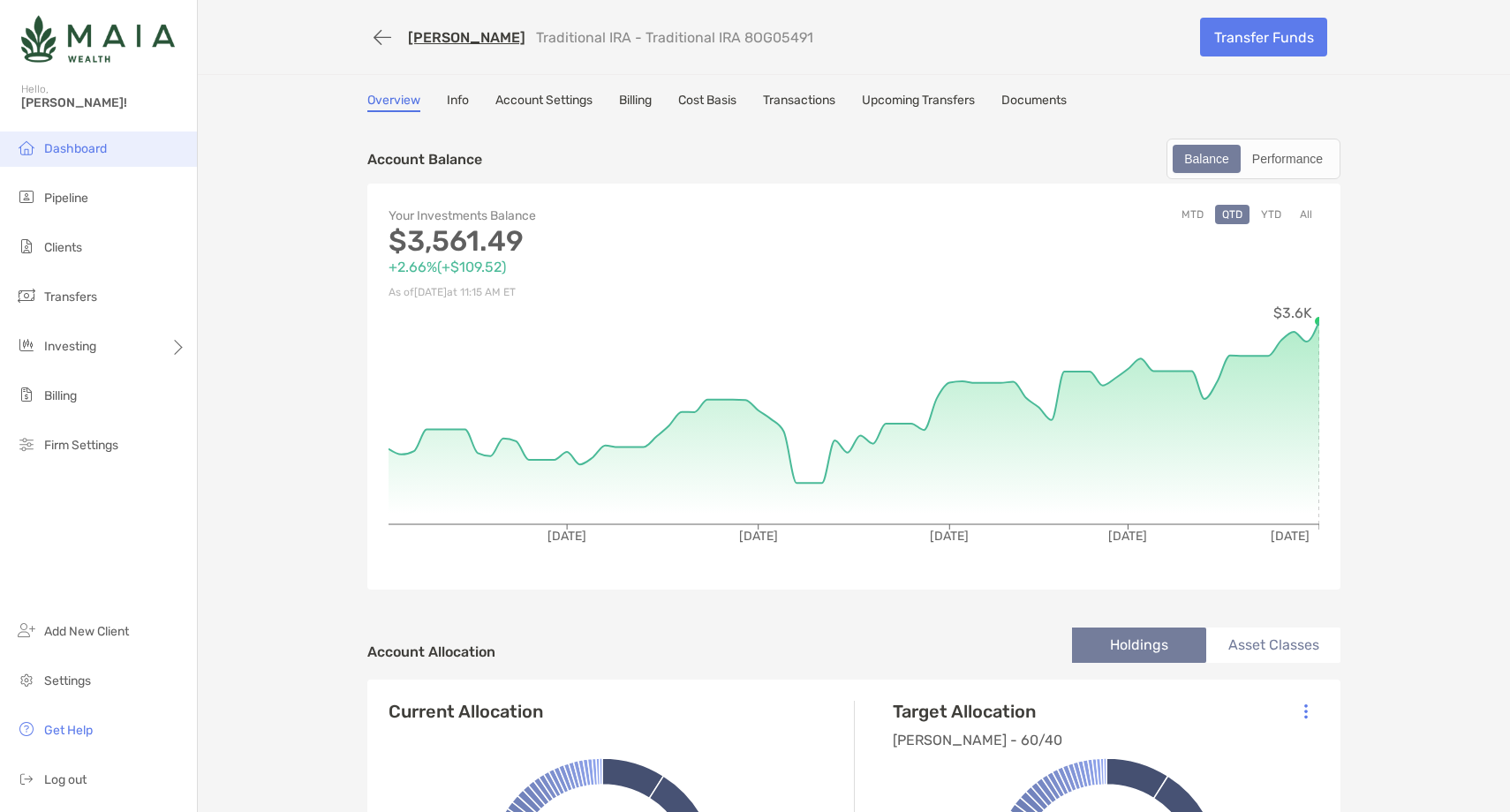
click at [112, 153] on li "Dashboard" at bounding box center [99, 149] width 197 height 35
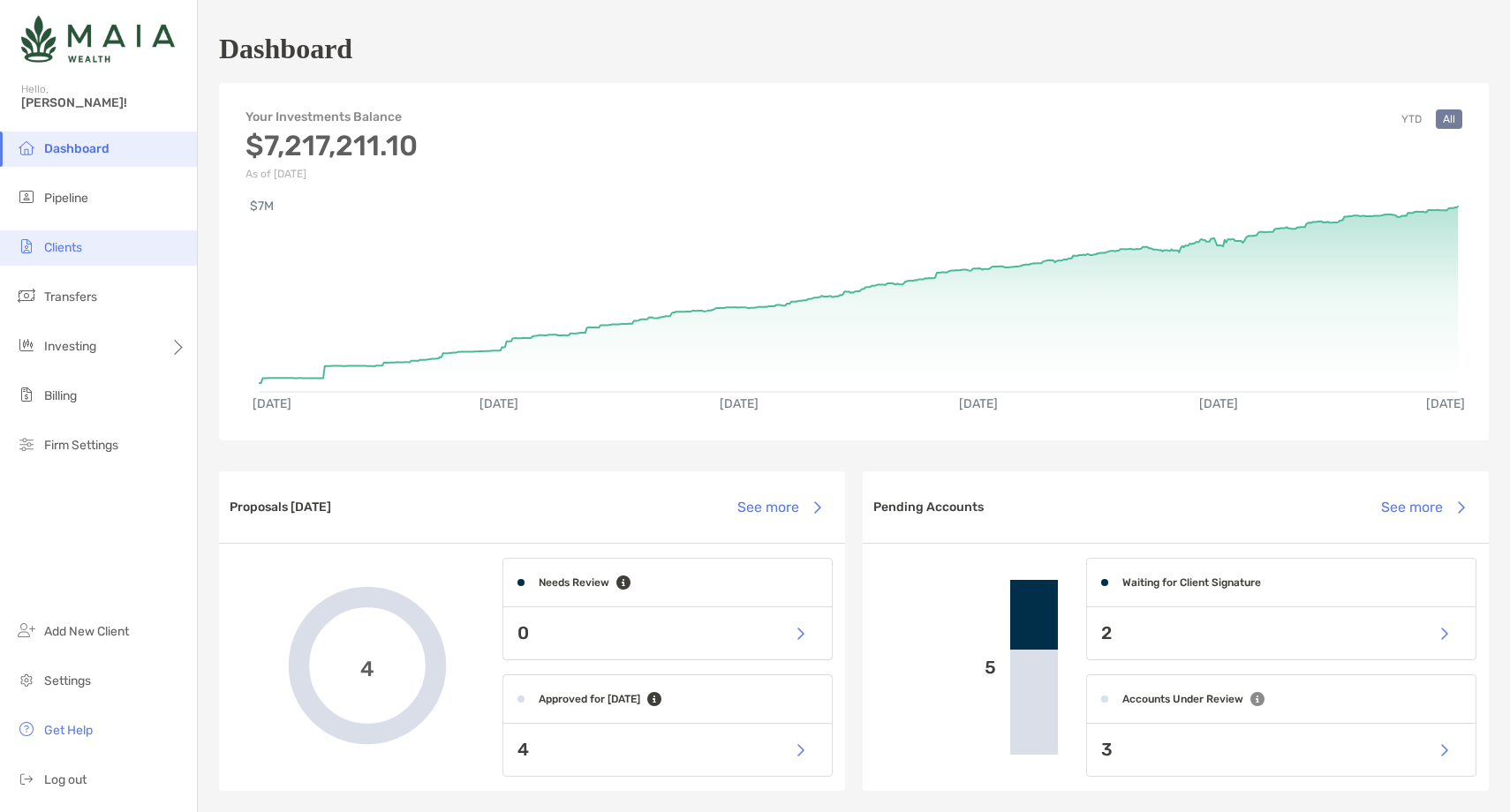
click at [115, 249] on li "Clients" at bounding box center [99, 248] width 197 height 35
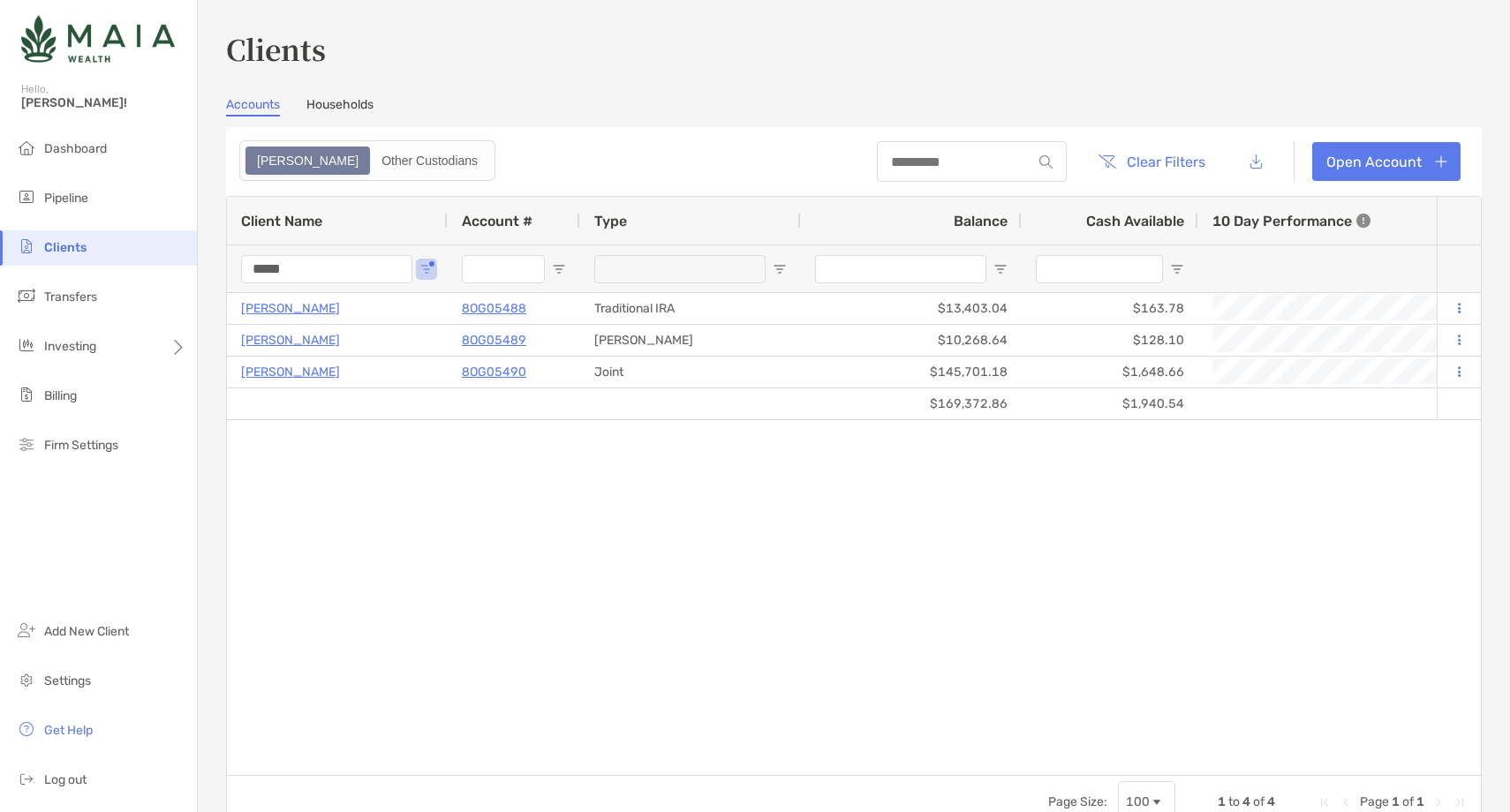
click at [266, 277] on input "*****" at bounding box center [327, 269] width 171 height 29
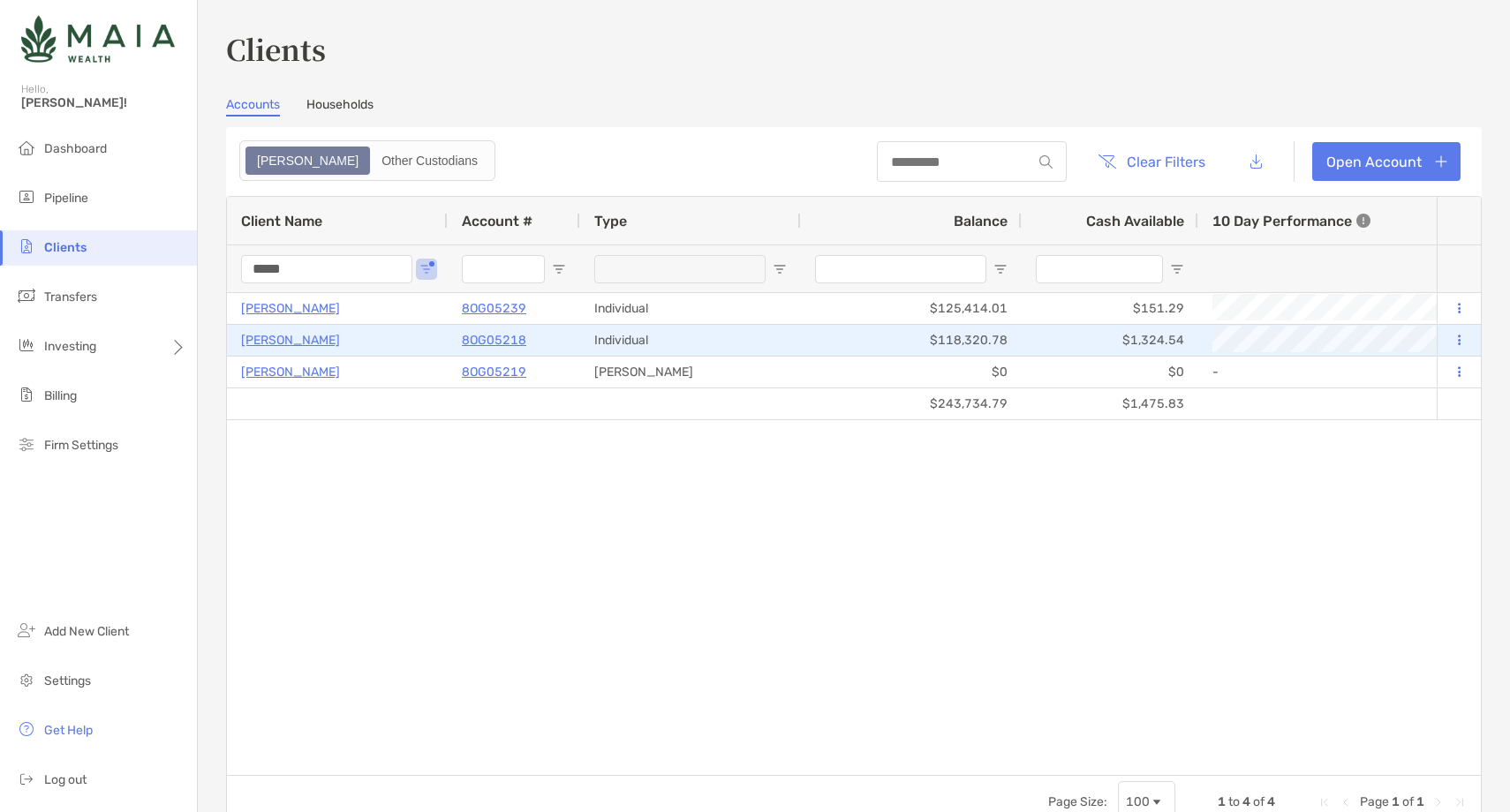
type input "*****"
click at [485, 334] on p "8OG05218" at bounding box center [494, 341] width 64 height 22
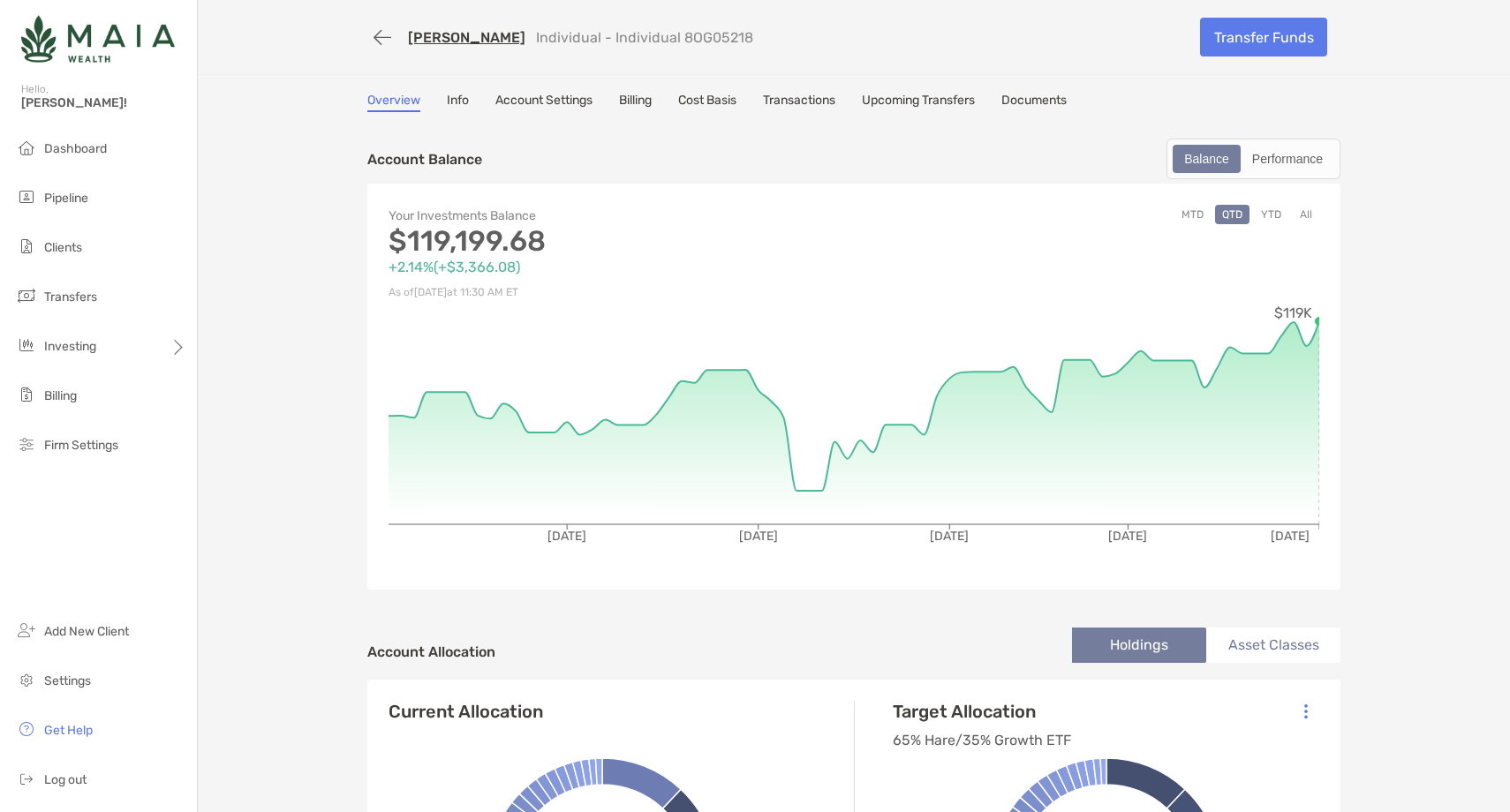
click at [1272, 212] on button "YTD" at bounding box center [1271, 215] width 34 height 19
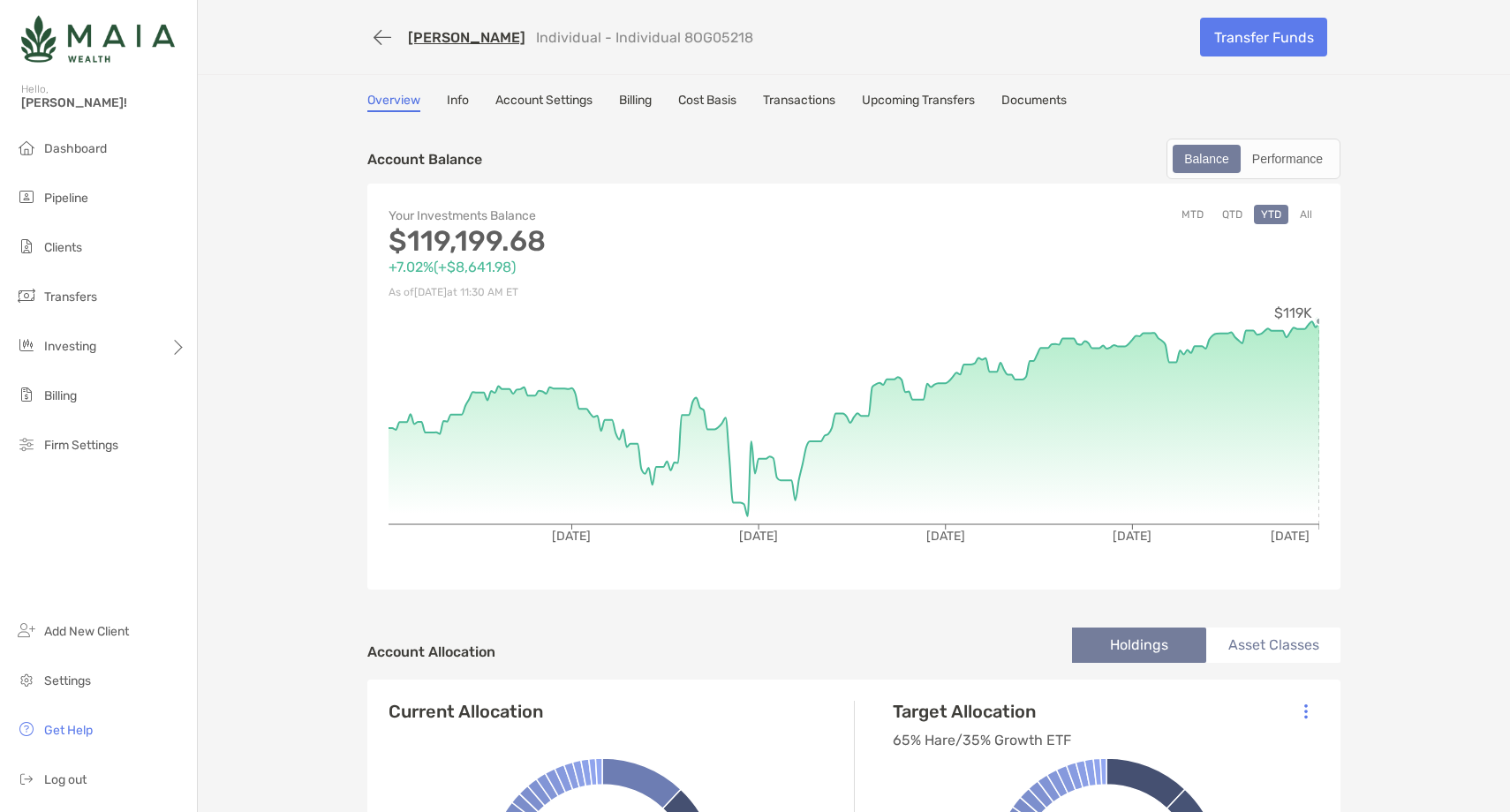
click at [464, 35] on link "[PERSON_NAME]" at bounding box center [467, 38] width 118 height 17
click at [103, 202] on li "Pipeline" at bounding box center [99, 199] width 197 height 35
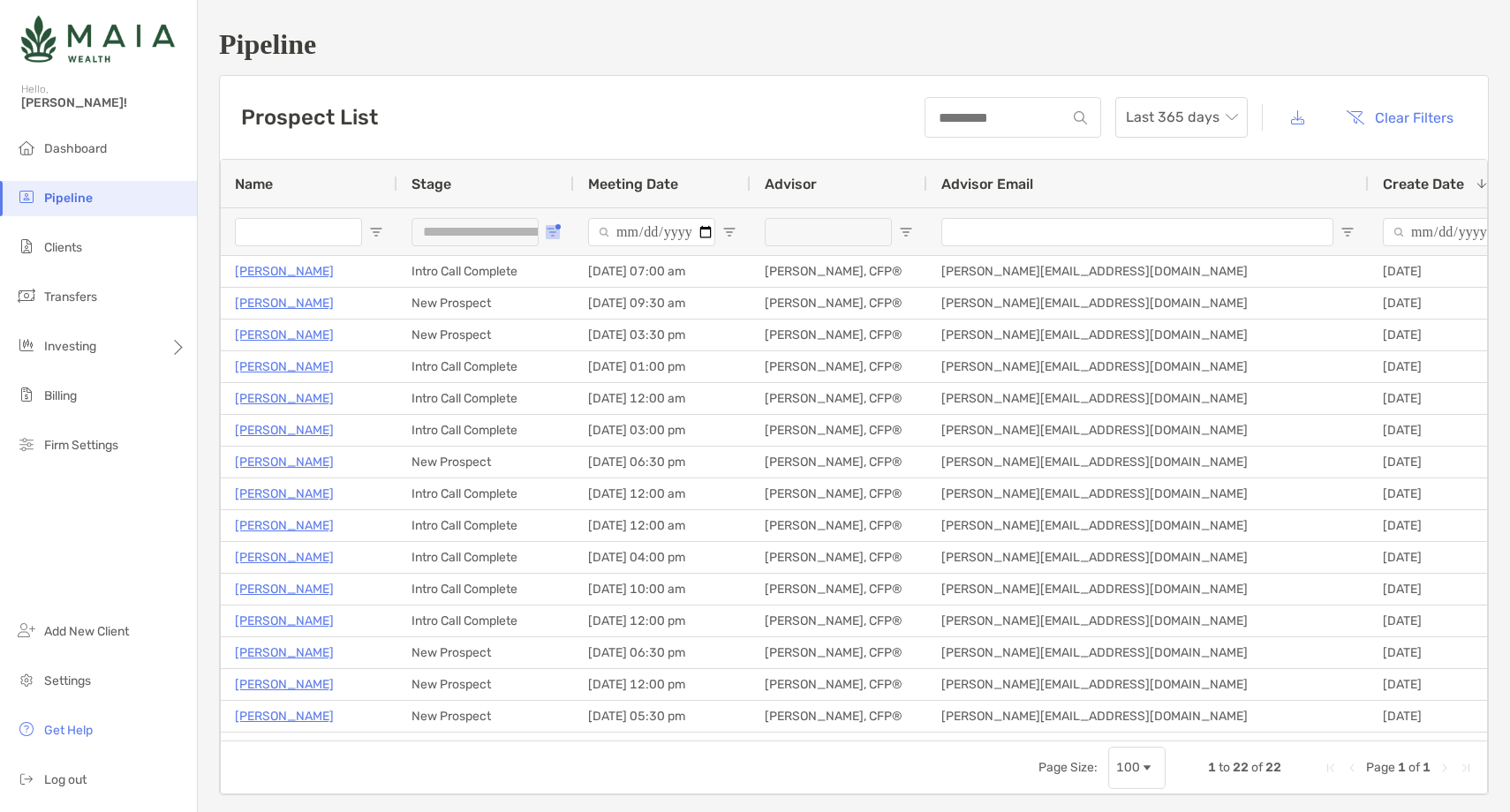
click at [551, 235] on span "Open Filter Menu" at bounding box center [552, 232] width 14 height 14
type input "**********"
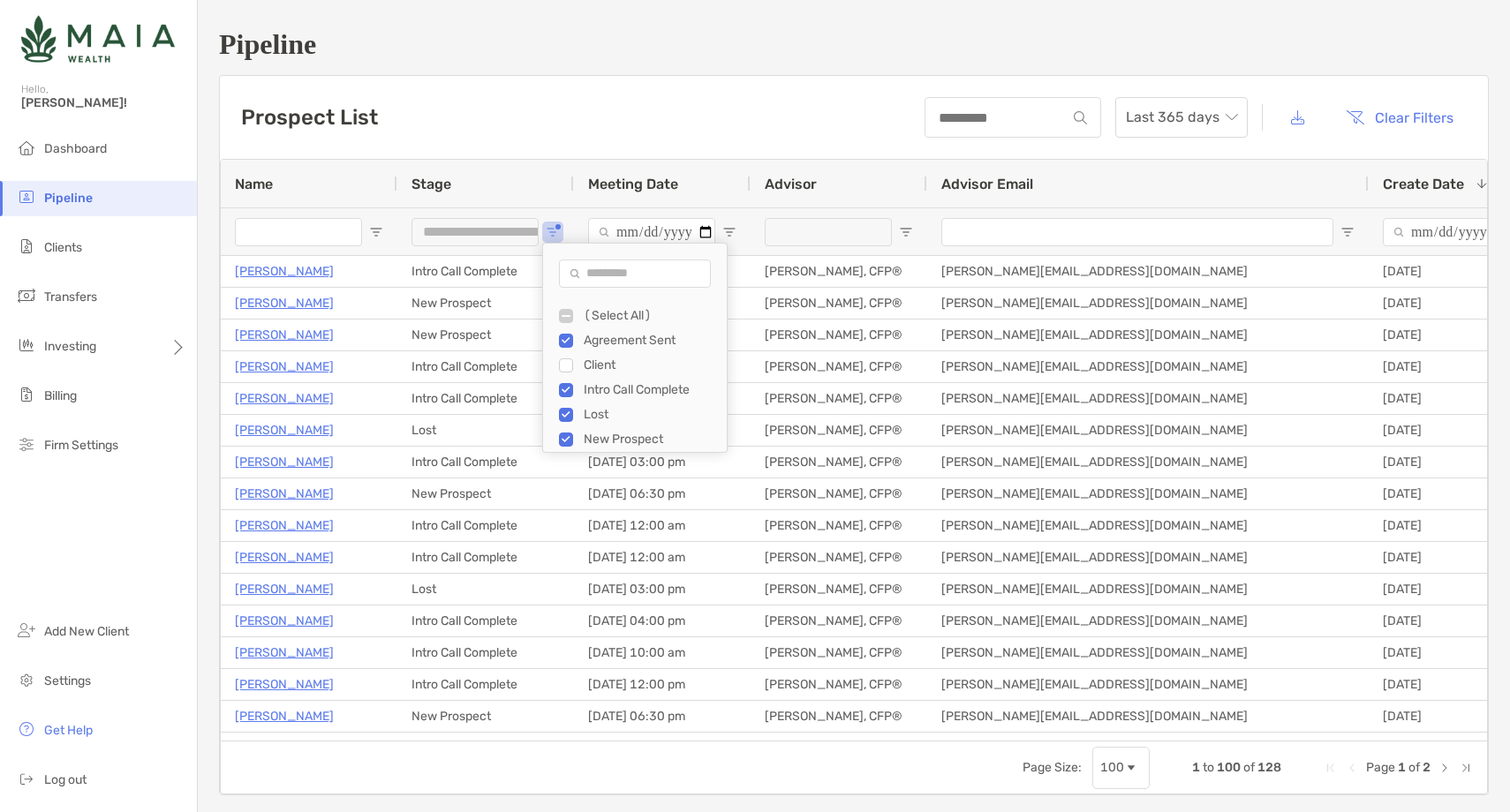
click at [305, 231] on input "Name Filter Input" at bounding box center [298, 232] width 127 height 29
type input "*****"
type input "********"
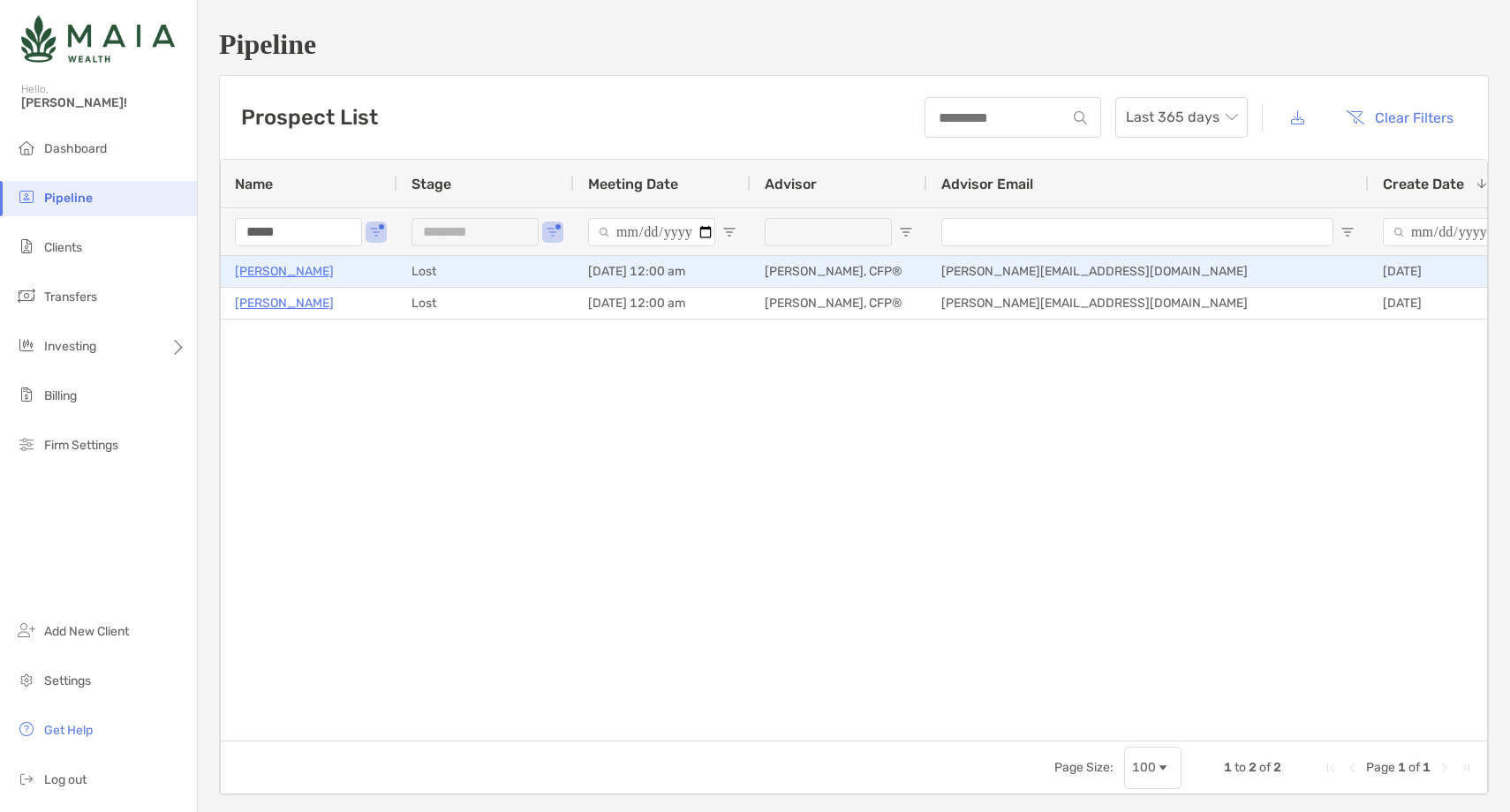
type input "*****"
click at [285, 269] on p "Jordan Sposit" at bounding box center [284, 272] width 99 height 22
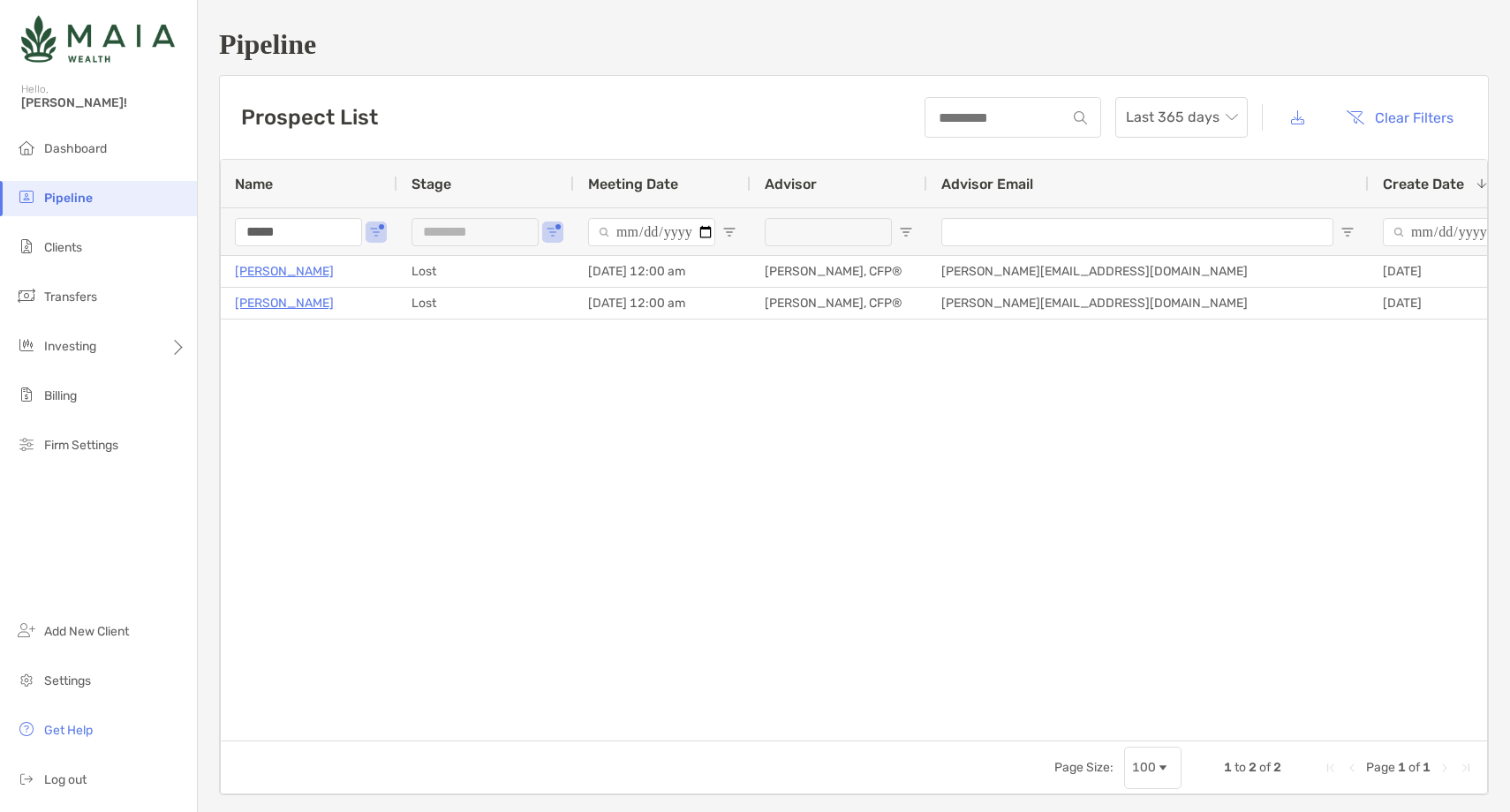
click at [261, 237] on input "*****" at bounding box center [298, 232] width 127 height 29
type input "**********"
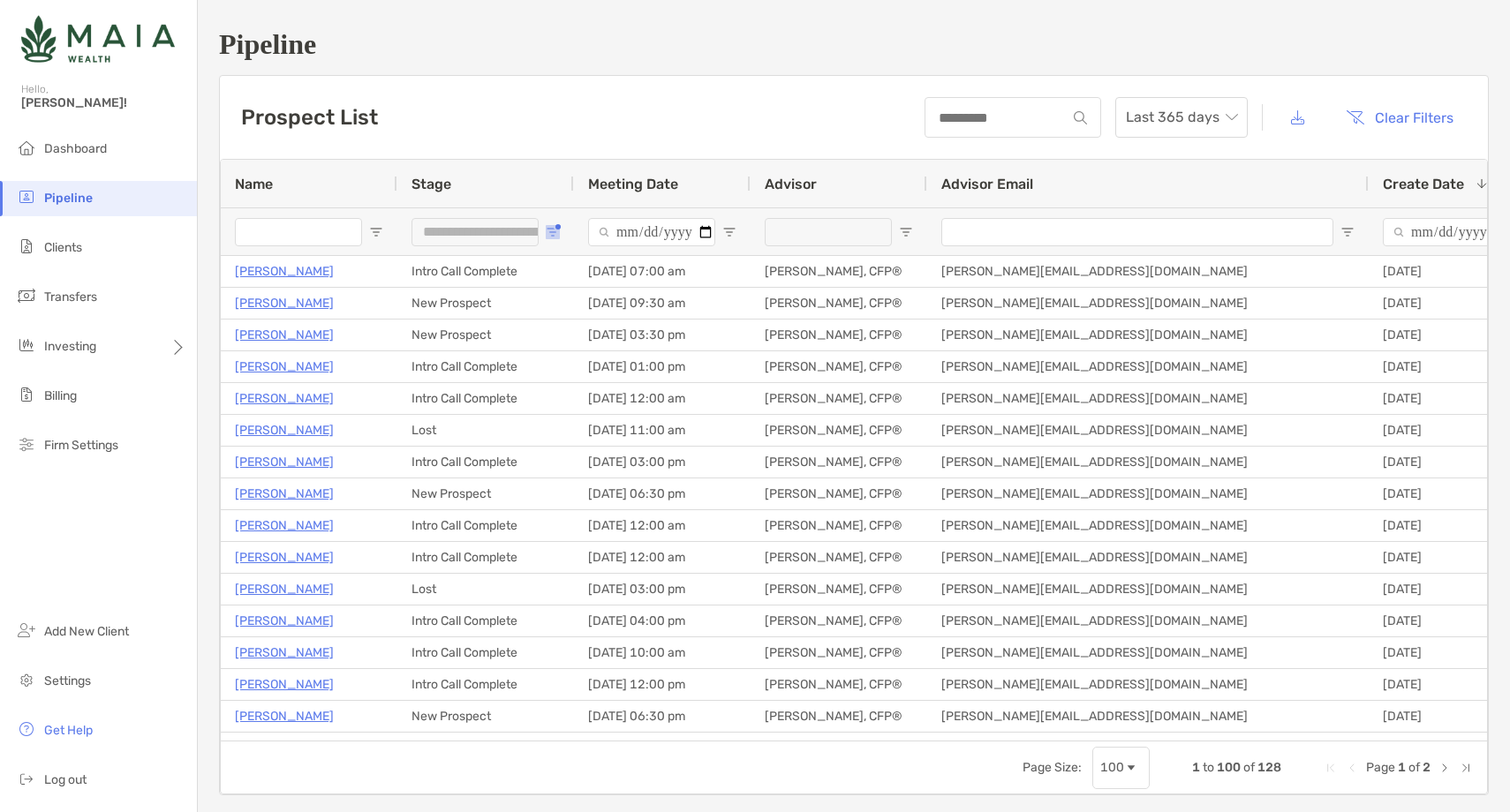
click at [556, 229] on button "Open Filter Menu" at bounding box center [552, 232] width 14 height 14
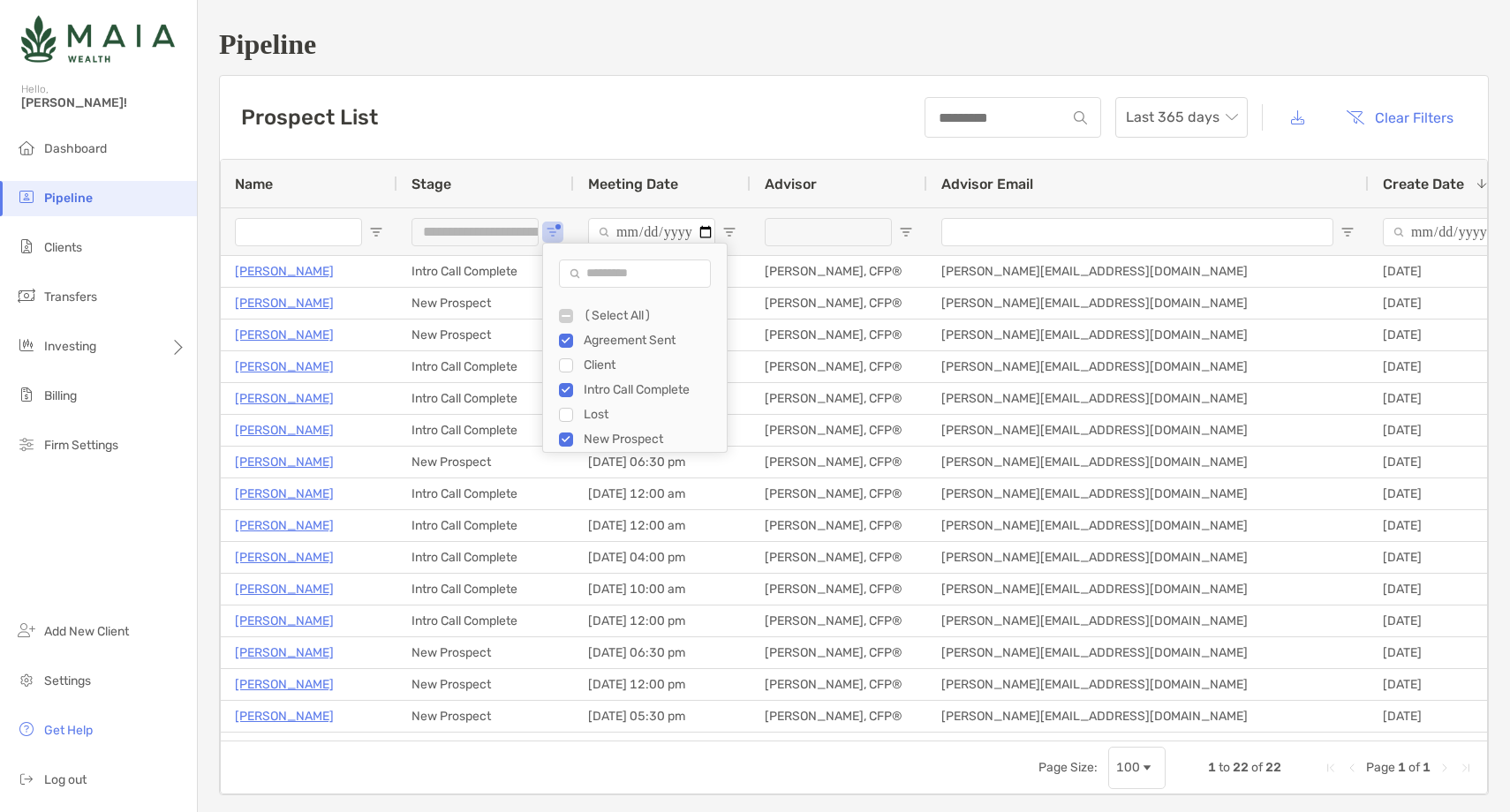
click at [516, 155] on div "Prospect List Last 365 days Clear Filters" at bounding box center [854, 117] width 1268 height 83
click at [552, 232] on span "Open Filter Menu" at bounding box center [552, 232] width 14 height 14
type input "**********"
click at [263, 234] on input "Name Filter Input" at bounding box center [298, 232] width 127 height 29
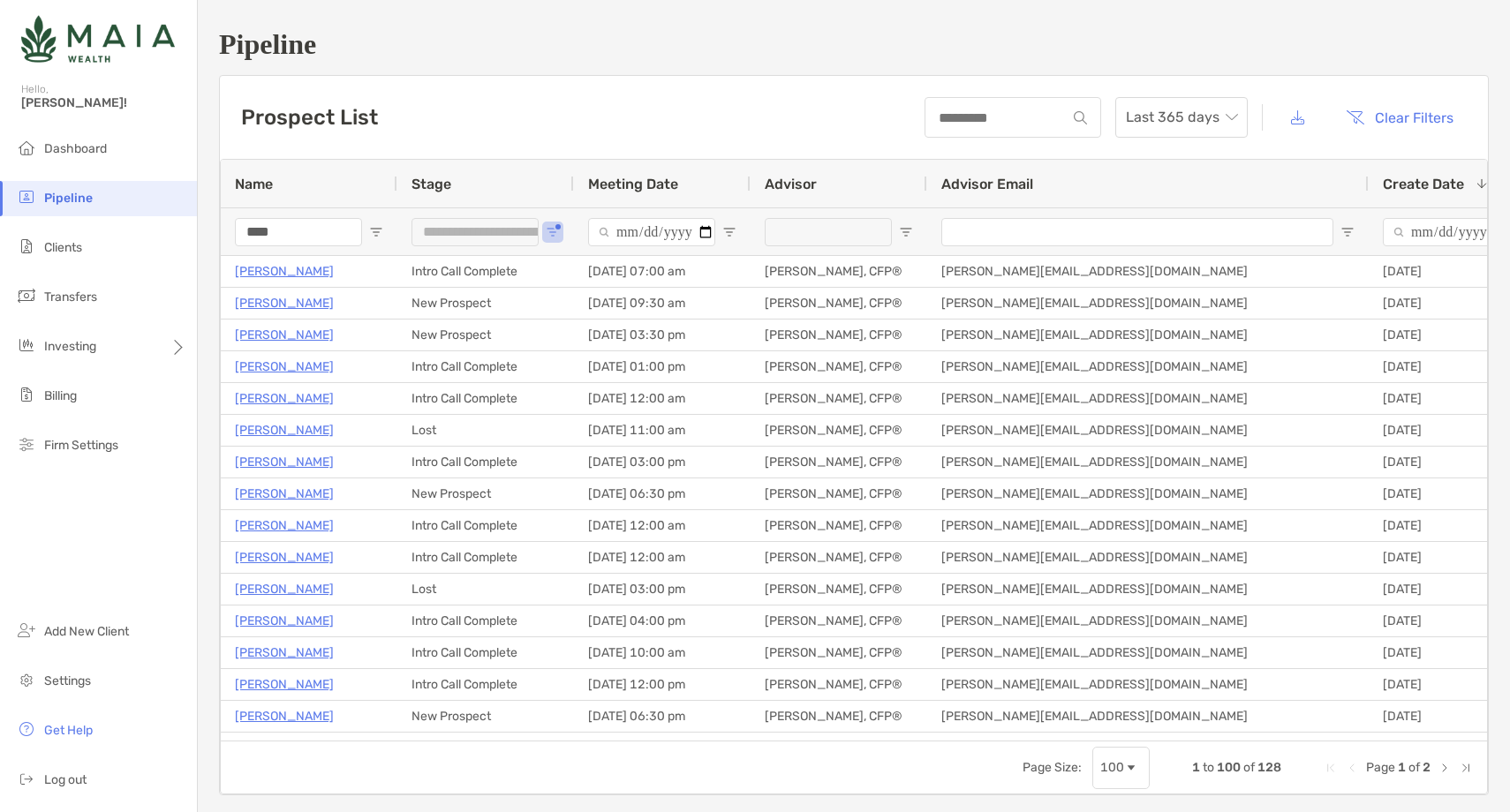
type input "*****"
type input "********"
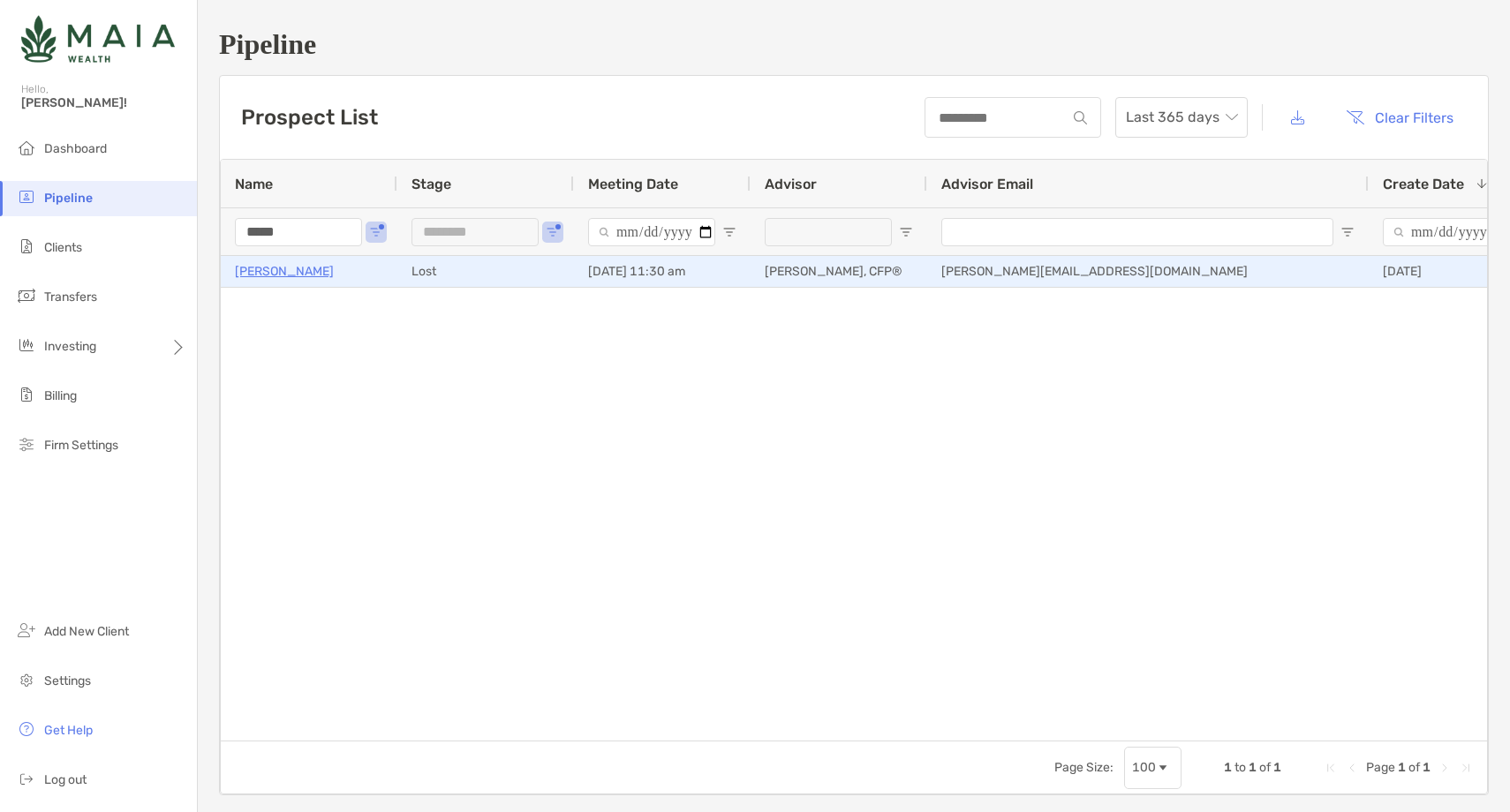
type input "*****"
click at [266, 276] on p "[PERSON_NAME]" at bounding box center [284, 272] width 99 height 22
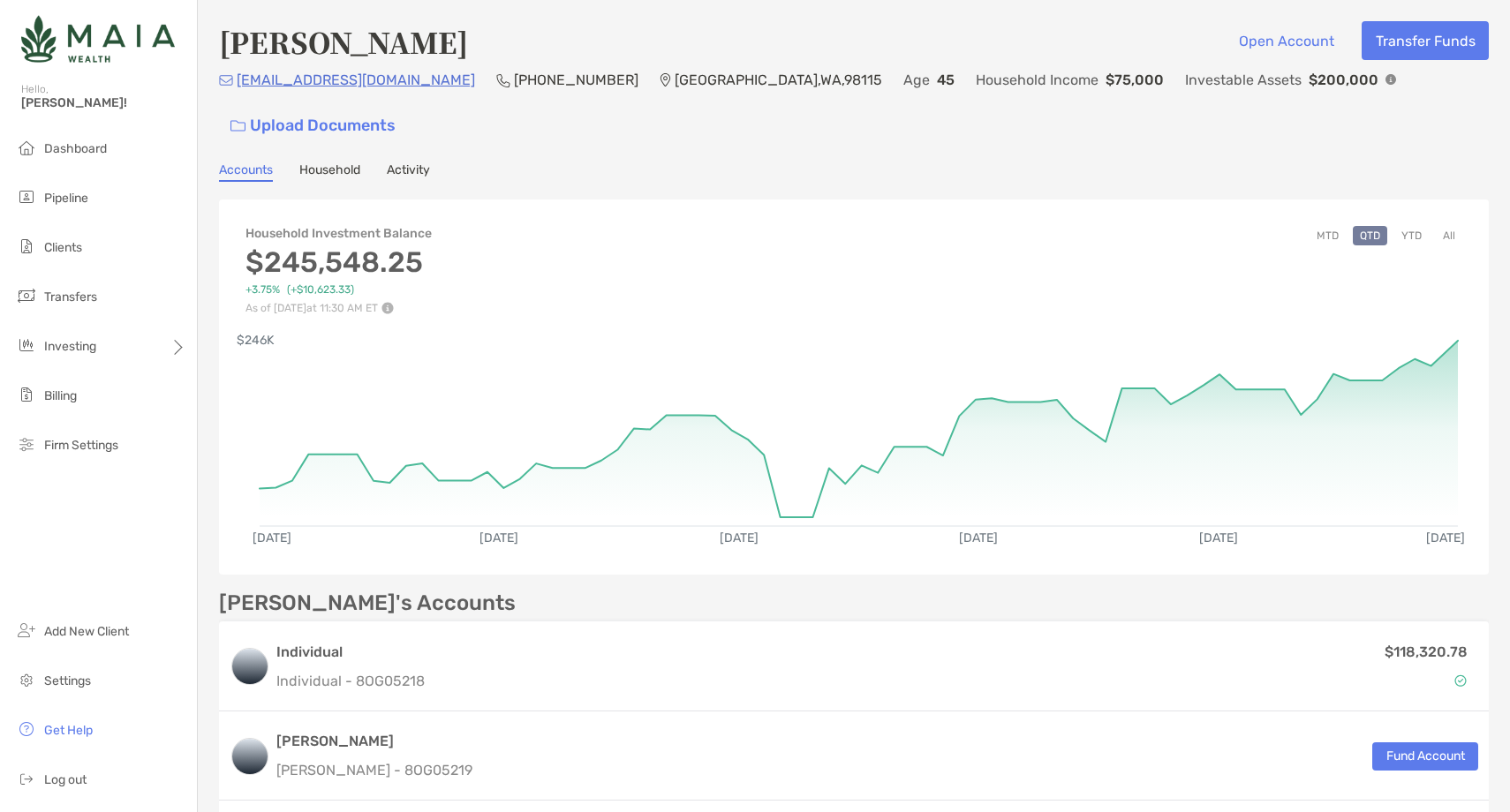
click at [1422, 226] on button "YTD" at bounding box center [1411, 236] width 34 height 19
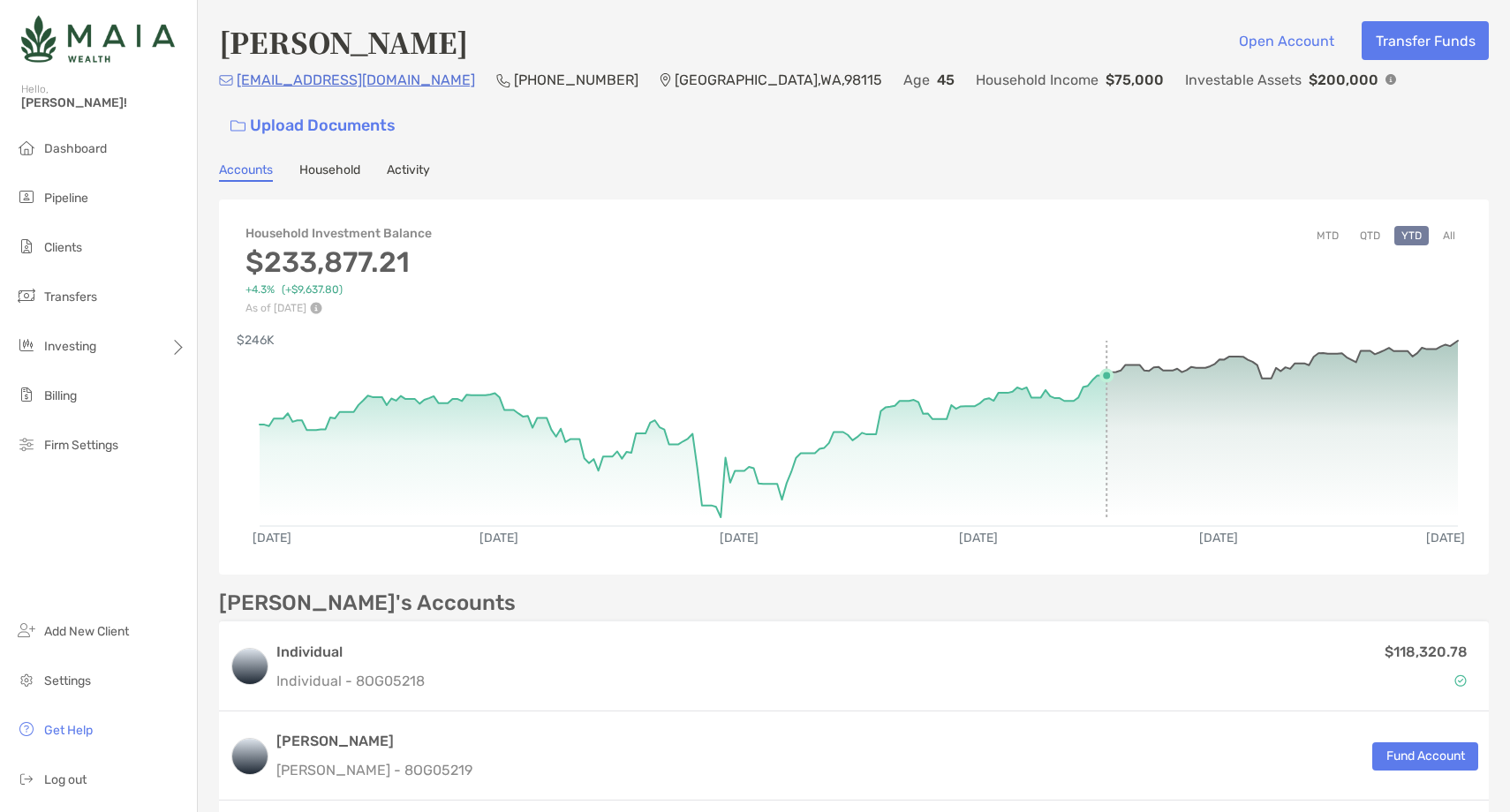
scroll to position [201, 0]
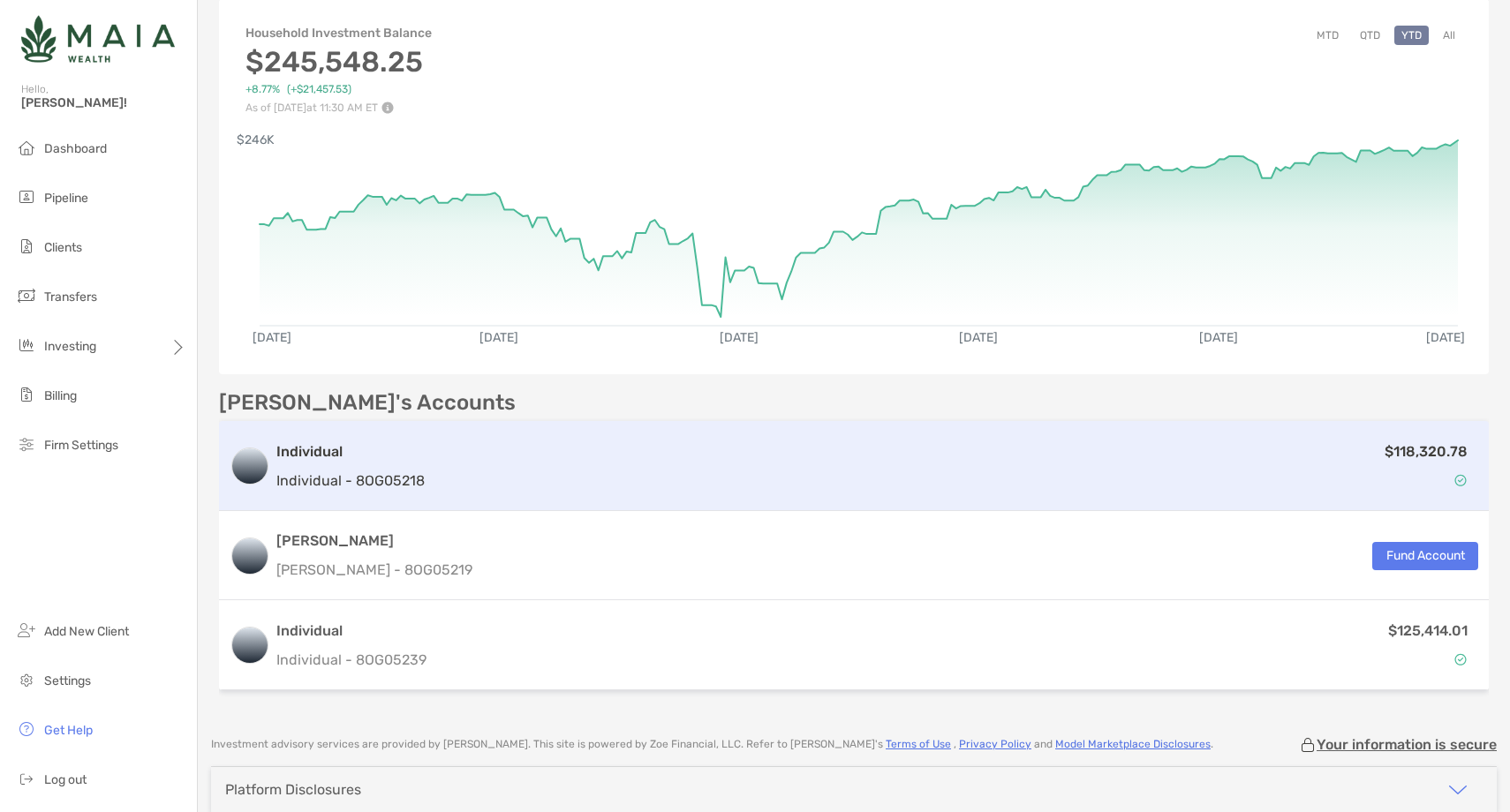
click at [681, 441] on div "$118,320.78" at bounding box center [955, 467] width 1047 height 52
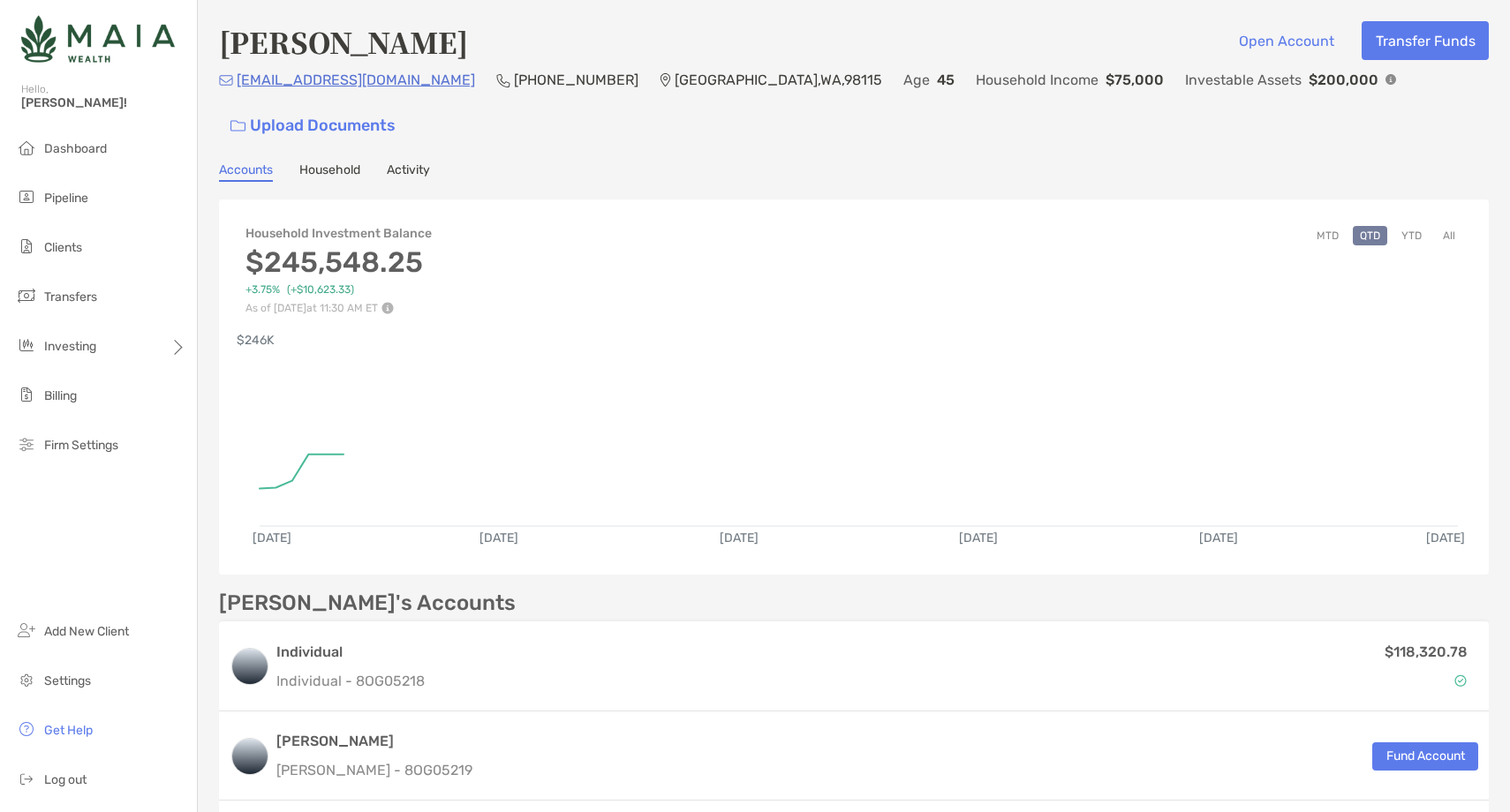
scroll to position [205, 0]
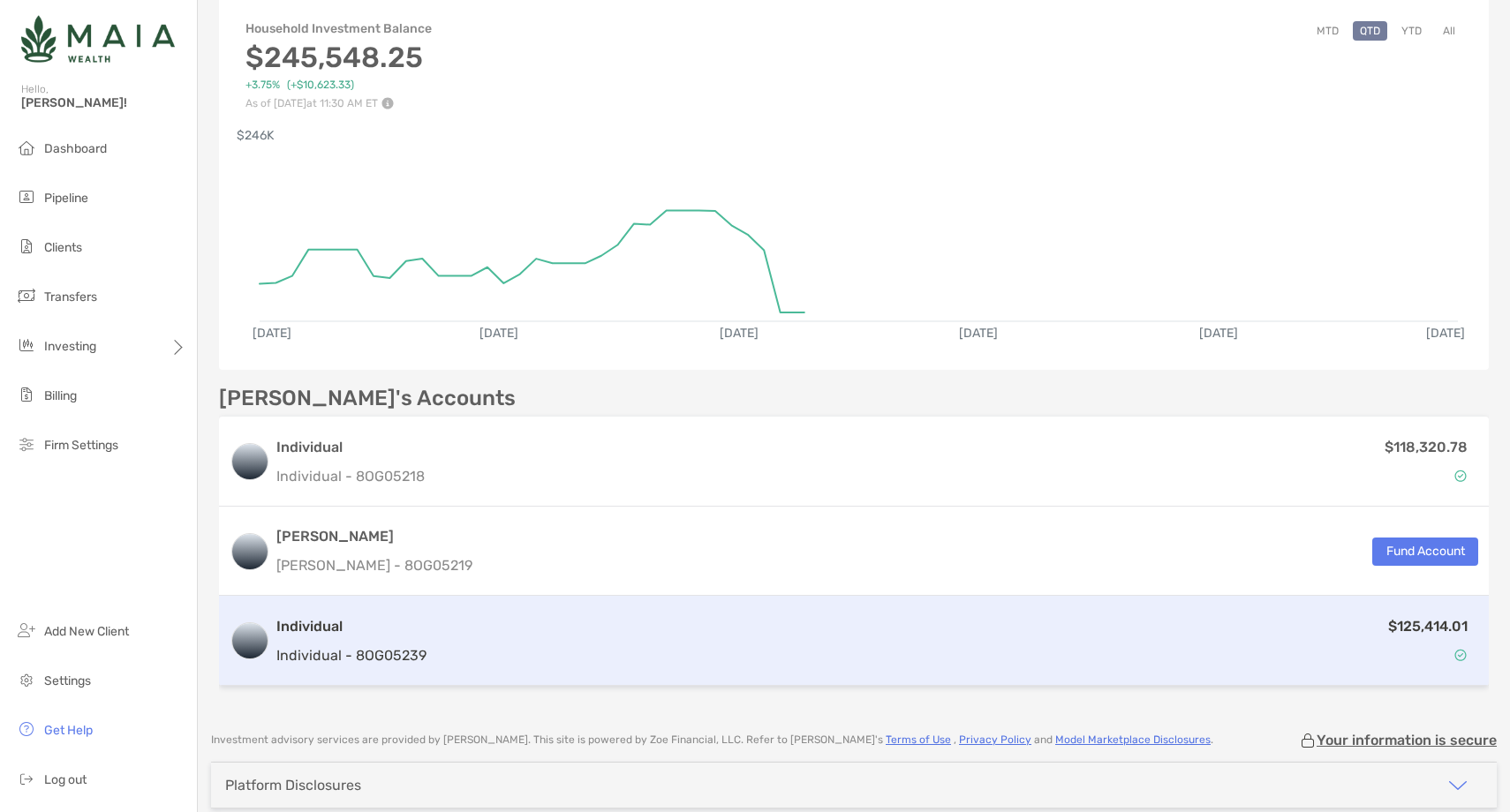
click at [509, 616] on div "$125,414.01" at bounding box center [956, 641] width 1045 height 52
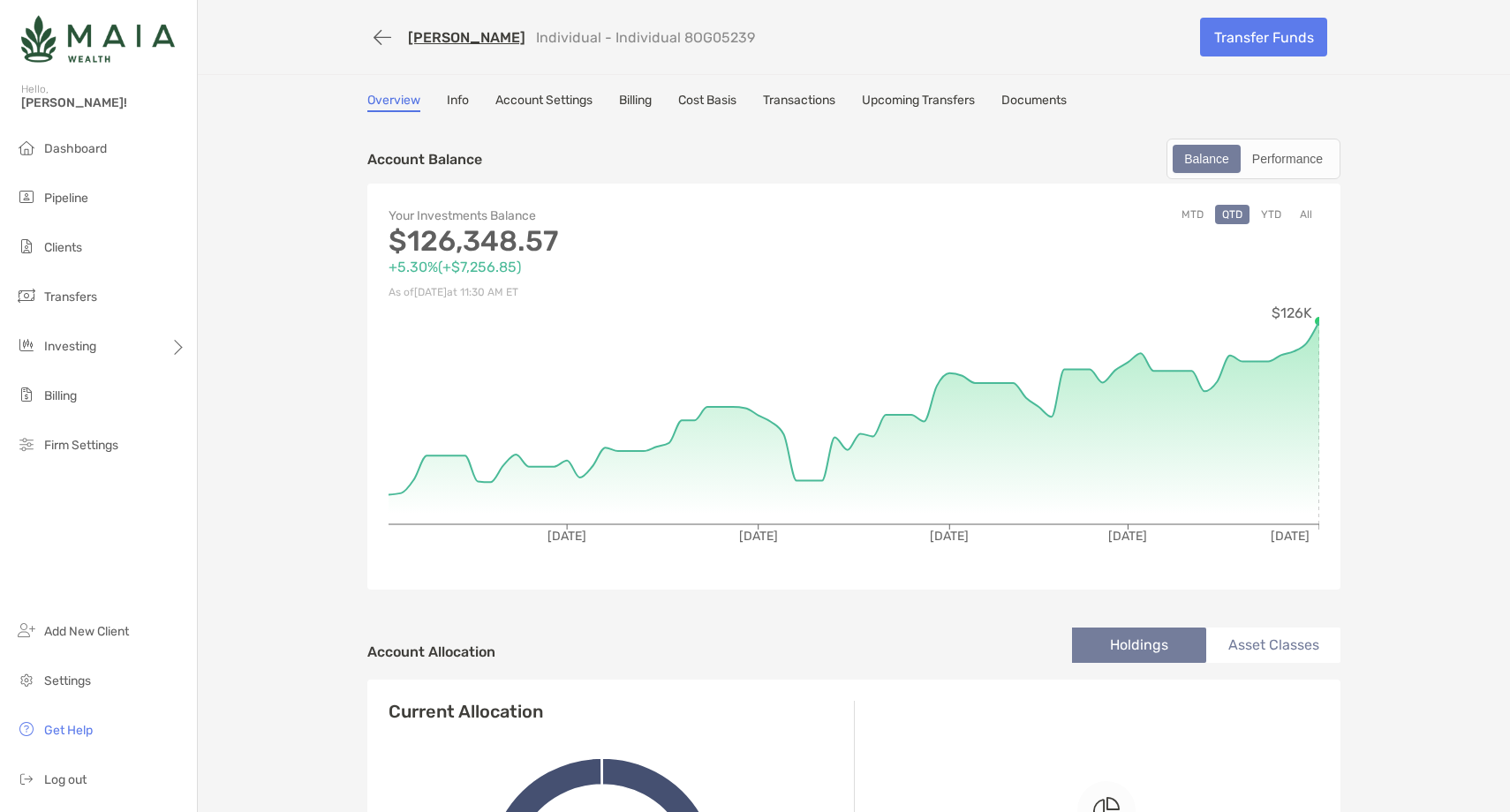
click at [1269, 215] on button "YTD" at bounding box center [1271, 215] width 34 height 19
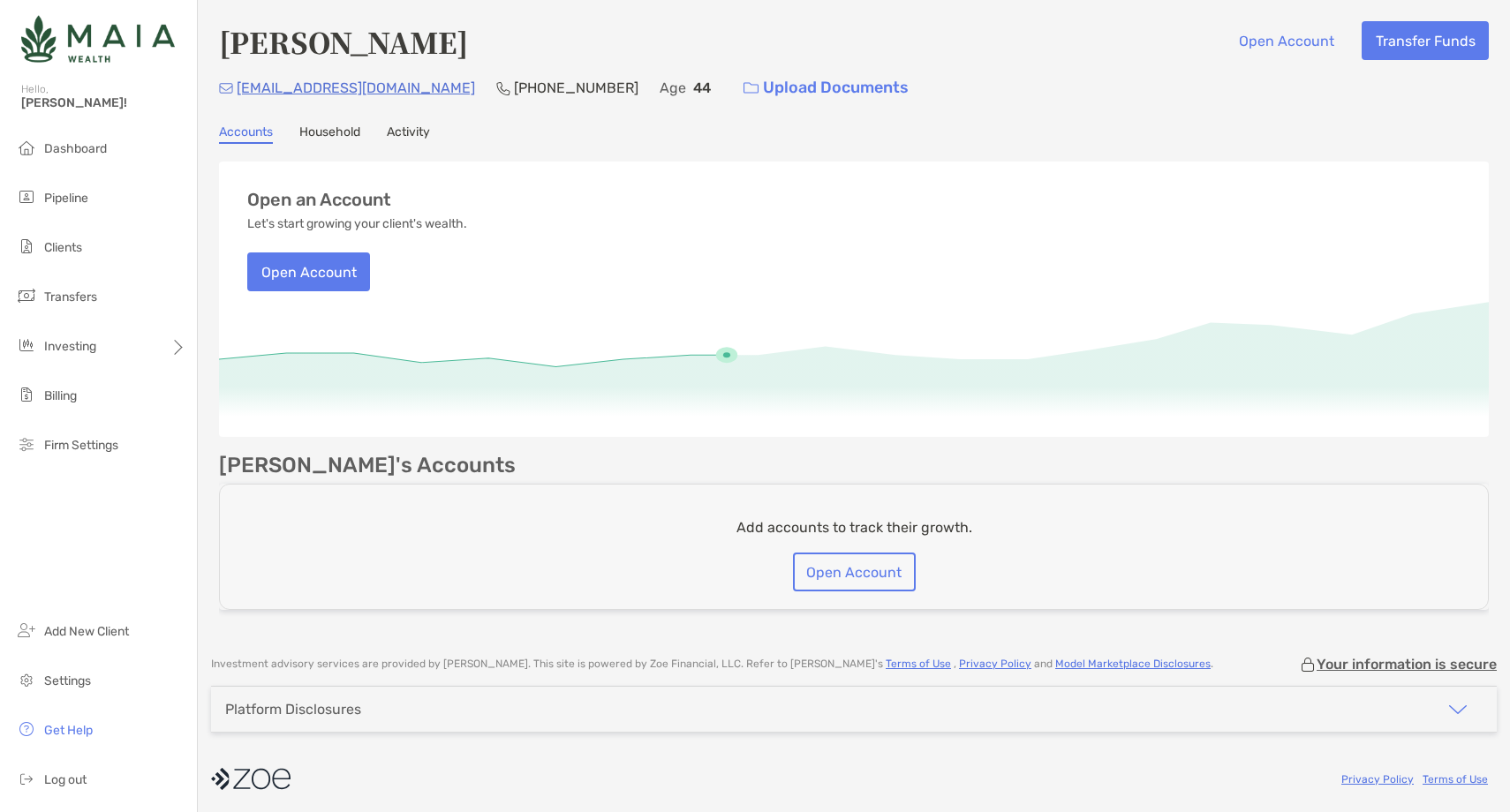
click at [407, 137] on link "Activity" at bounding box center [408, 133] width 43 height 19
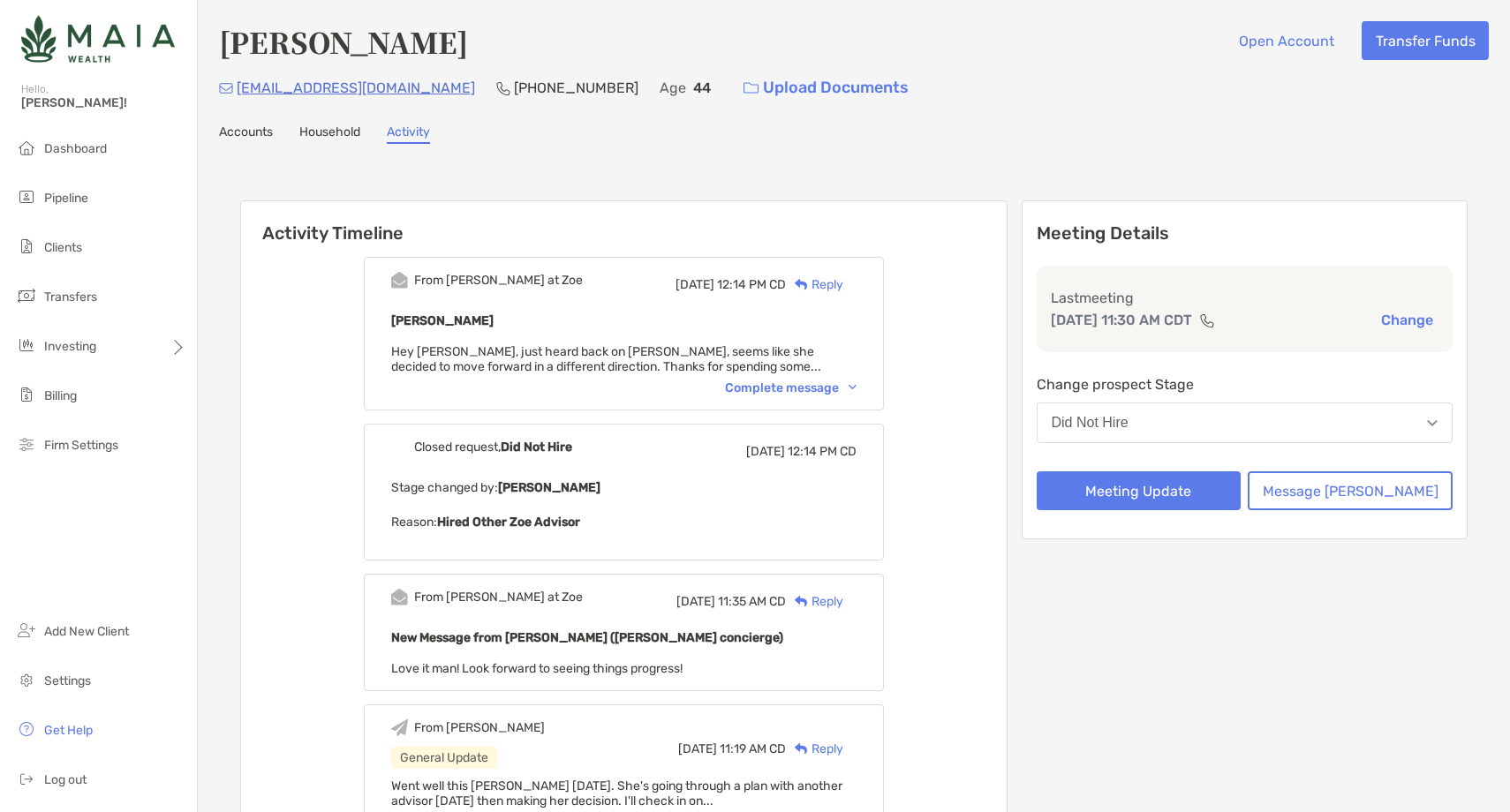
click at [811, 381] on div "Complete message" at bounding box center [790, 388] width 132 height 15
